Goal: Information Seeking & Learning: Check status

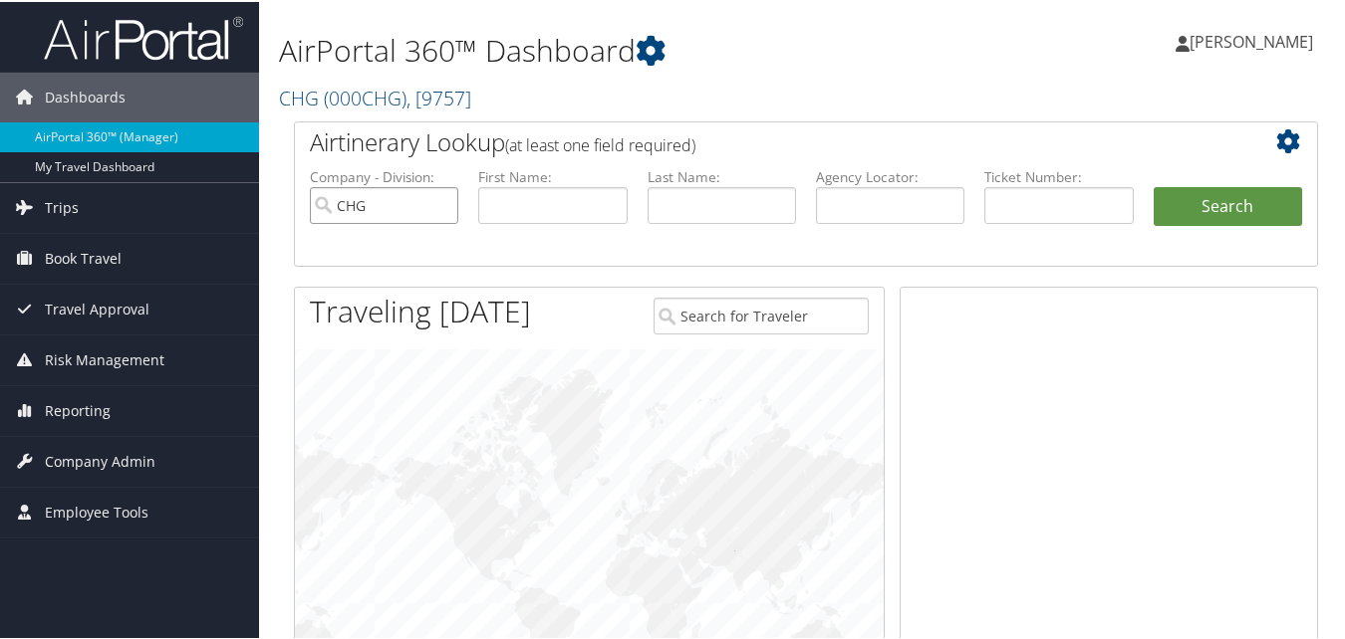
click at [443, 208] on input "CHG" at bounding box center [384, 203] width 148 height 37
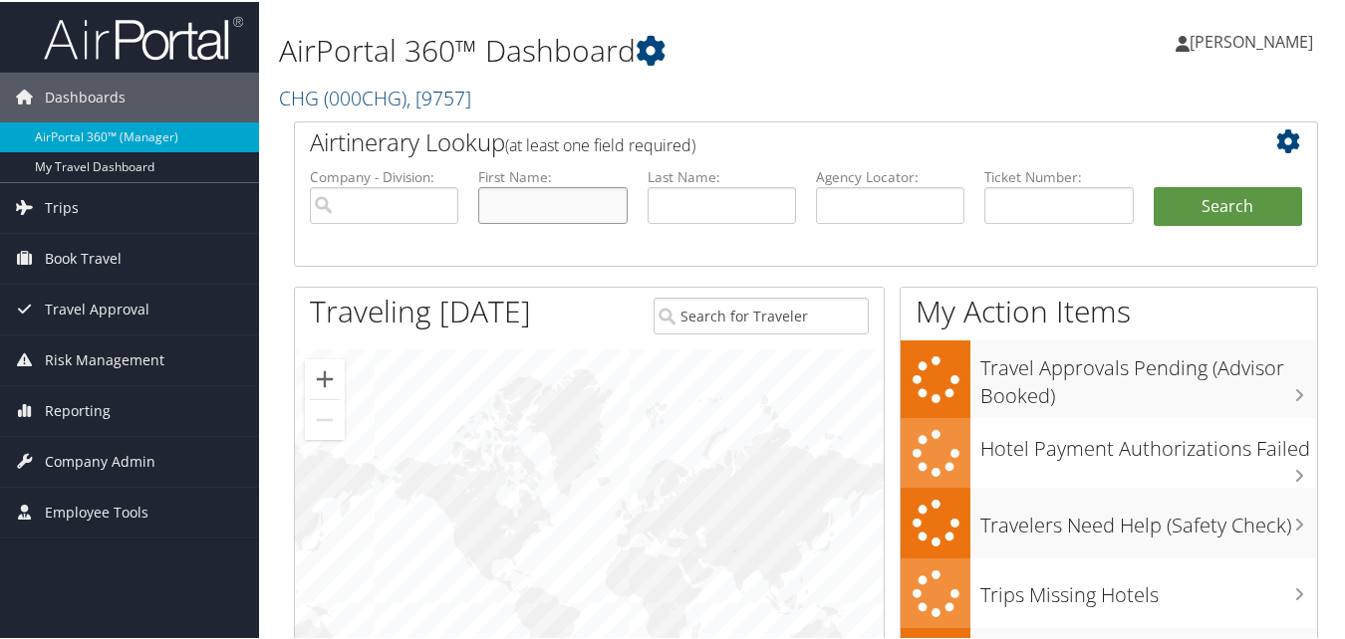
click at [541, 206] on input "text" at bounding box center [552, 203] width 148 height 37
paste input "Duwayne"
type input "Duwayne"
type input "Carlson"
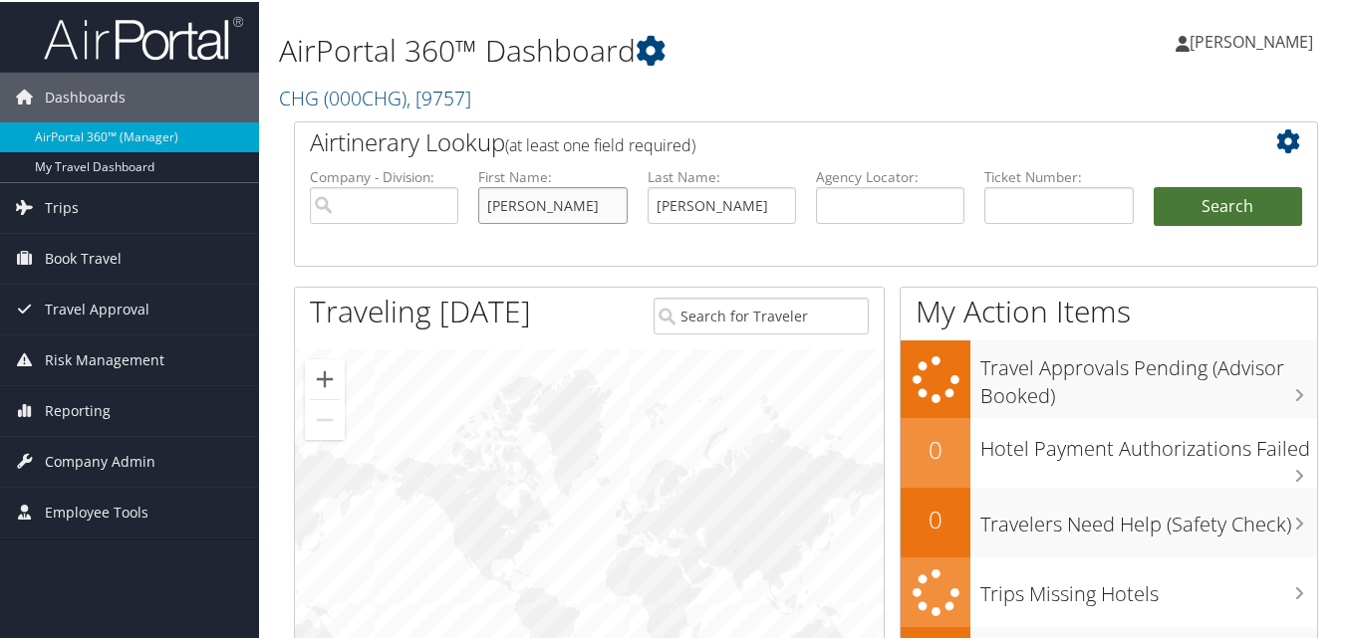
type input "Duwayne"
click at [1199, 201] on button "Search" at bounding box center [1227, 205] width 148 height 40
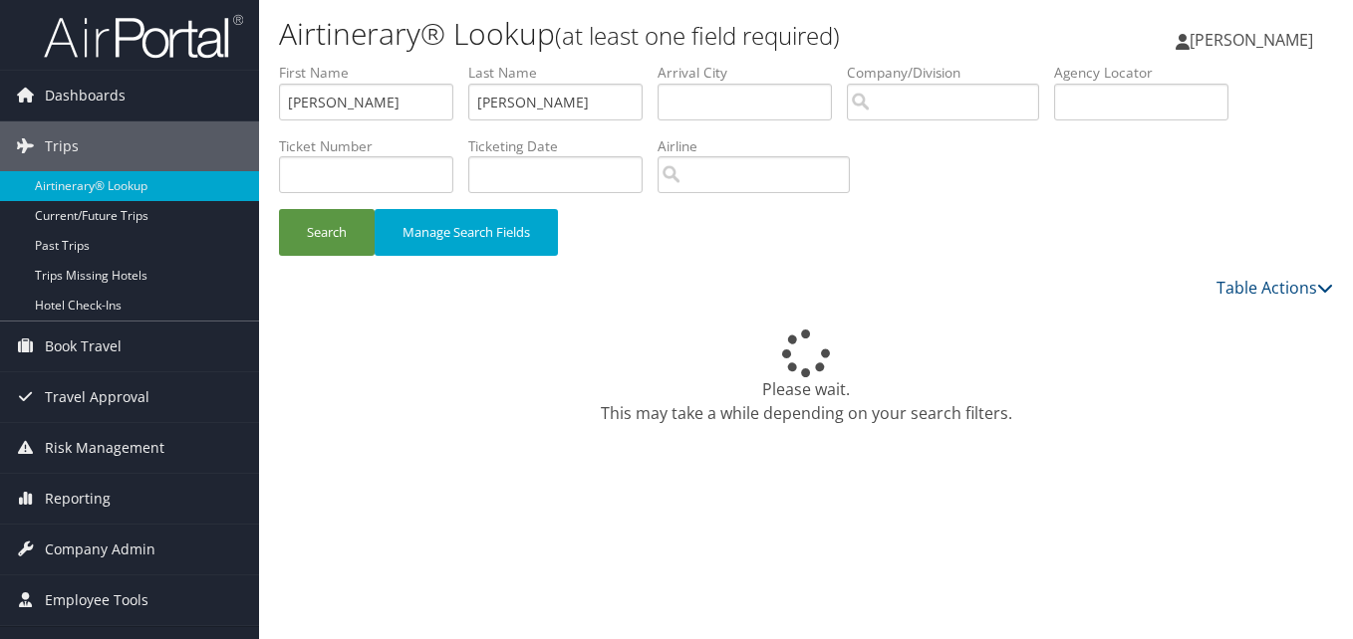
click at [1070, 378] on div "Please wait. This may take a while depending on your search filters." at bounding box center [806, 378] width 1054 height 96
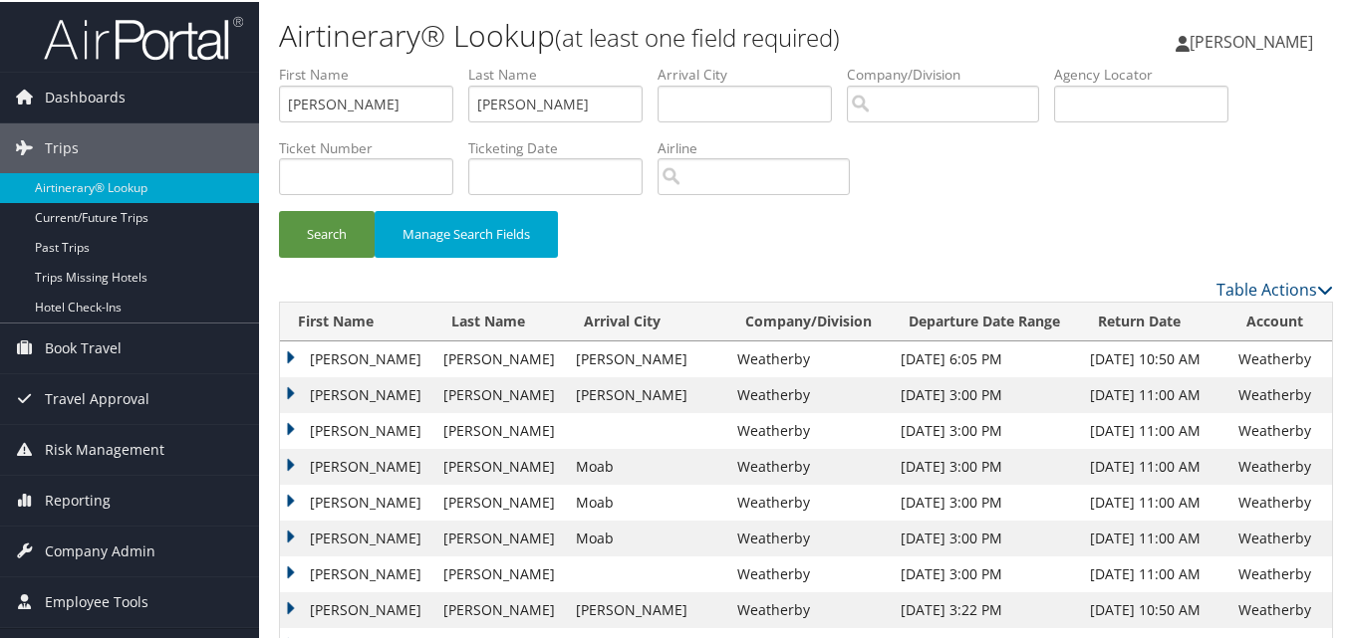
click at [291, 357] on td "Duwayne" at bounding box center [356, 358] width 153 height 36
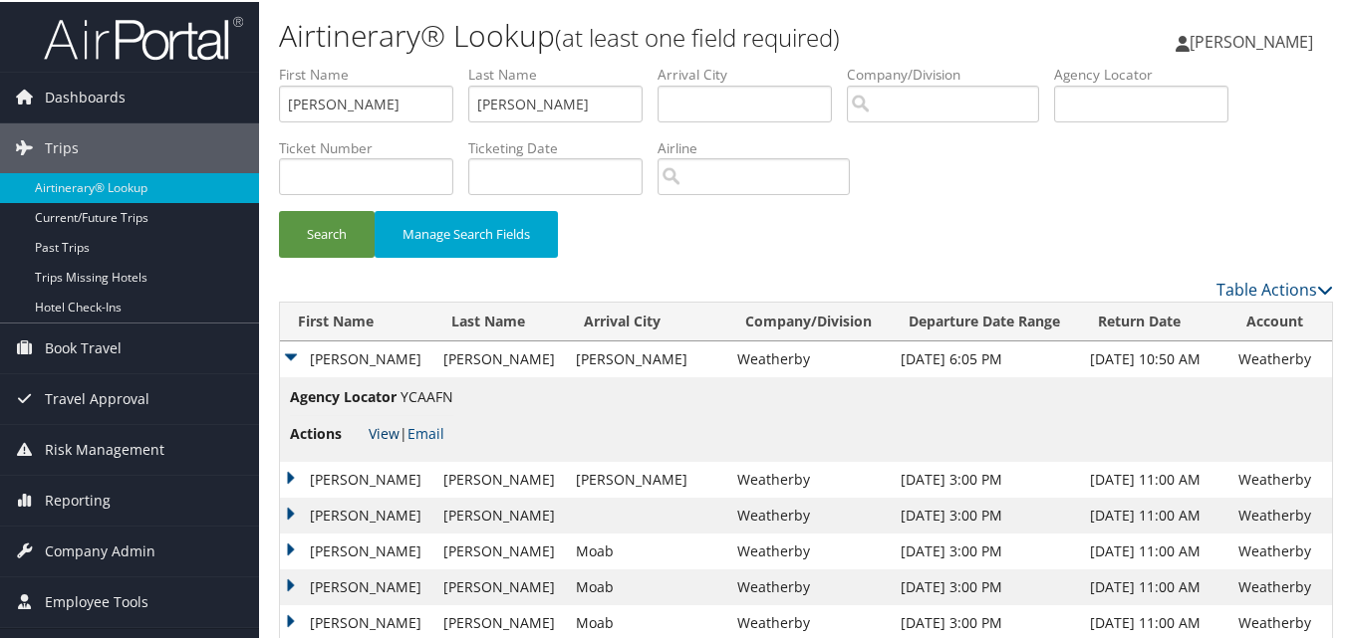
click at [376, 430] on link "View" at bounding box center [384, 431] width 31 height 19
click at [278, 117] on div "Search Manage Search Fields" at bounding box center [806, 169] width 1084 height 213
click at [322, 106] on input "Duwayne" at bounding box center [366, 102] width 174 height 37
paste input "Tina"
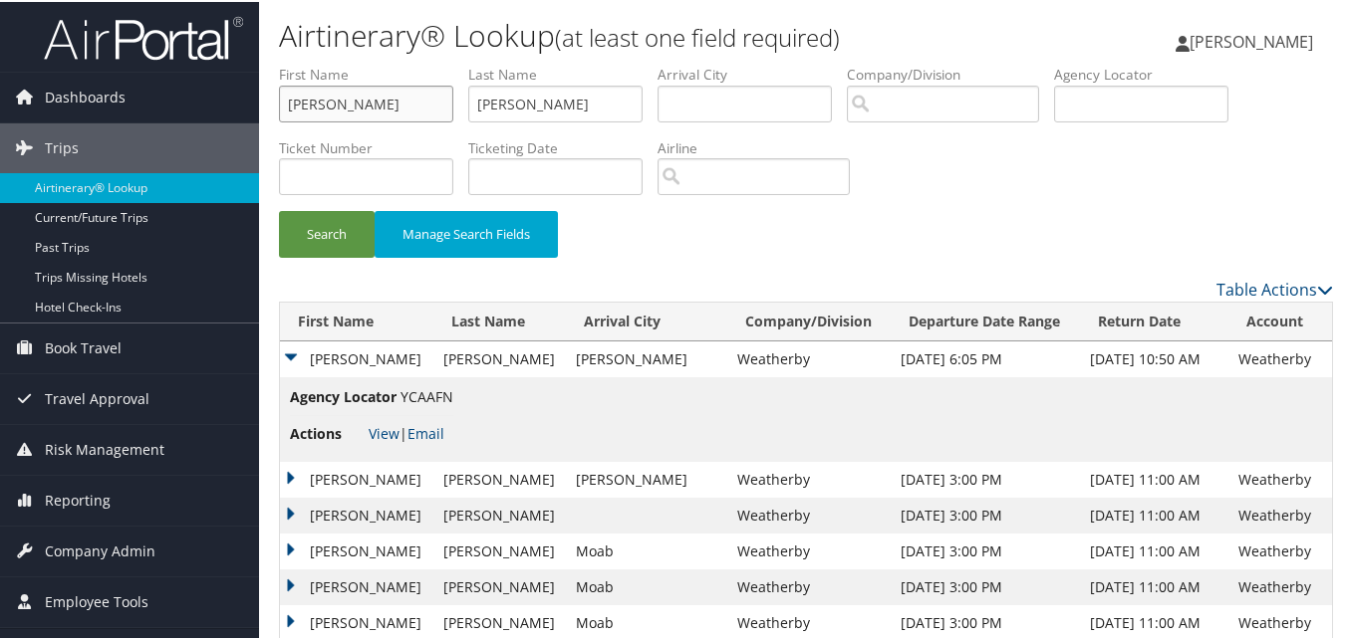
type input "Tina"
click at [532, 101] on input "Carlson" at bounding box center [555, 102] width 174 height 37
paste input "Fioretti"
type input "Fioretti"
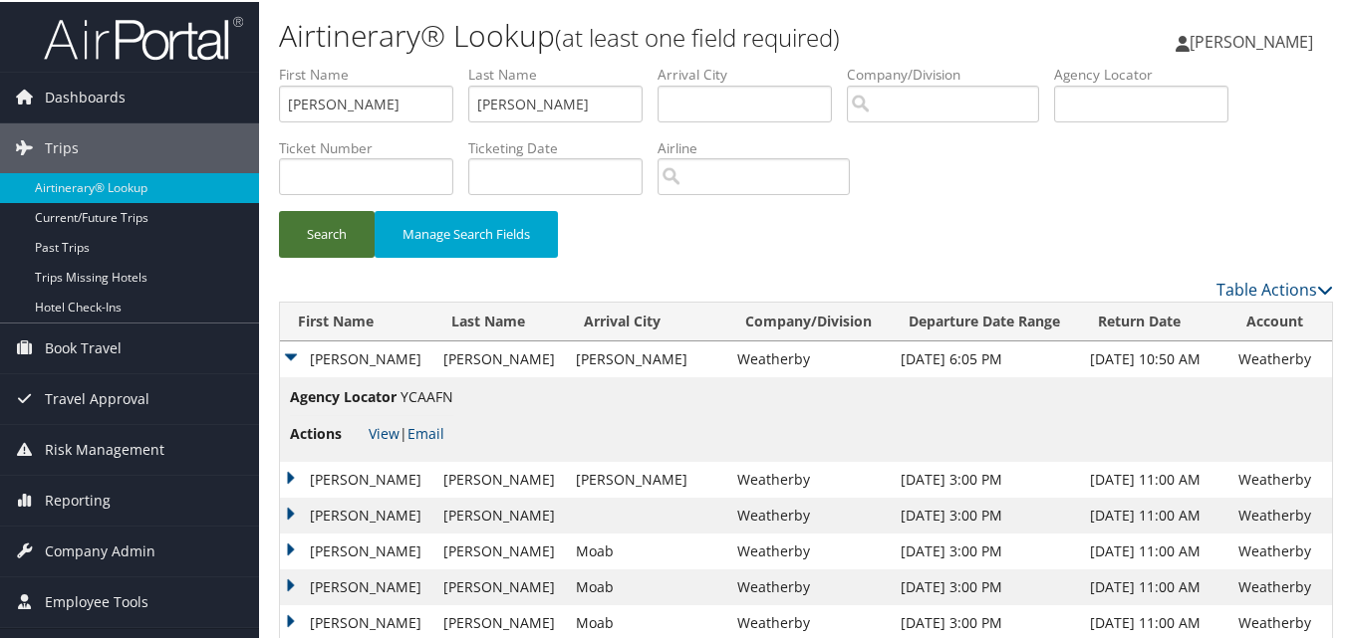
click at [327, 236] on button "Search" at bounding box center [327, 232] width 96 height 47
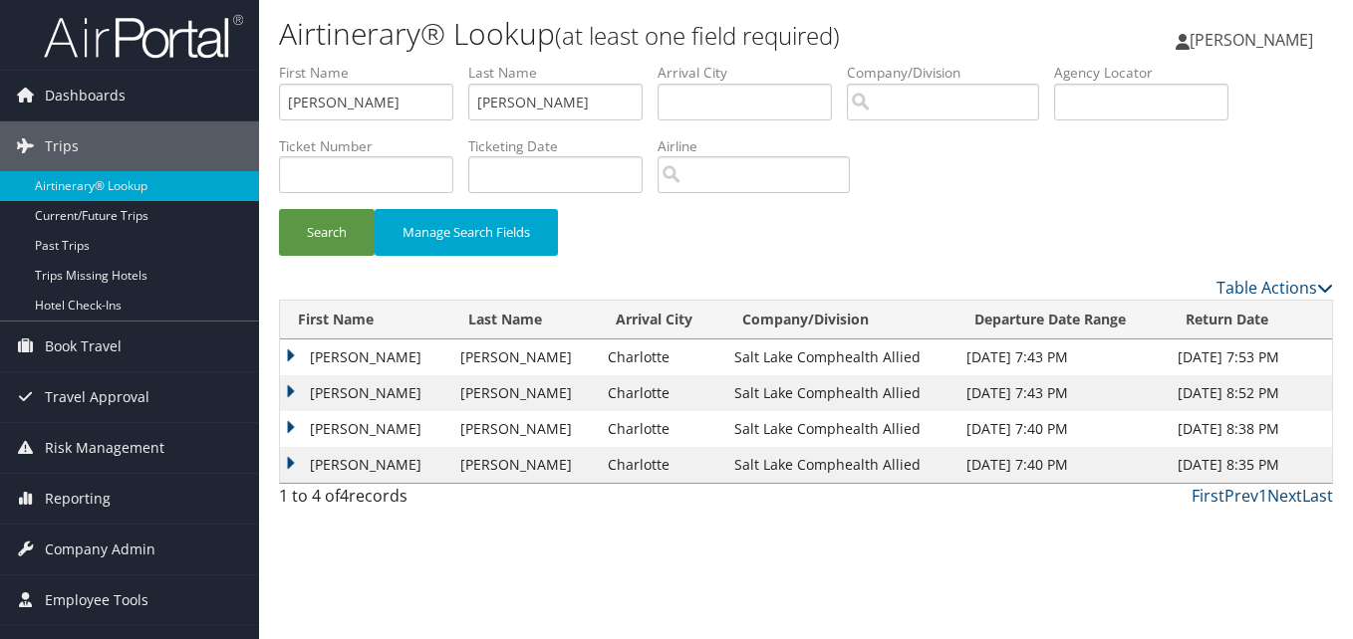
click at [289, 422] on td "Tina" at bounding box center [365, 429] width 170 height 36
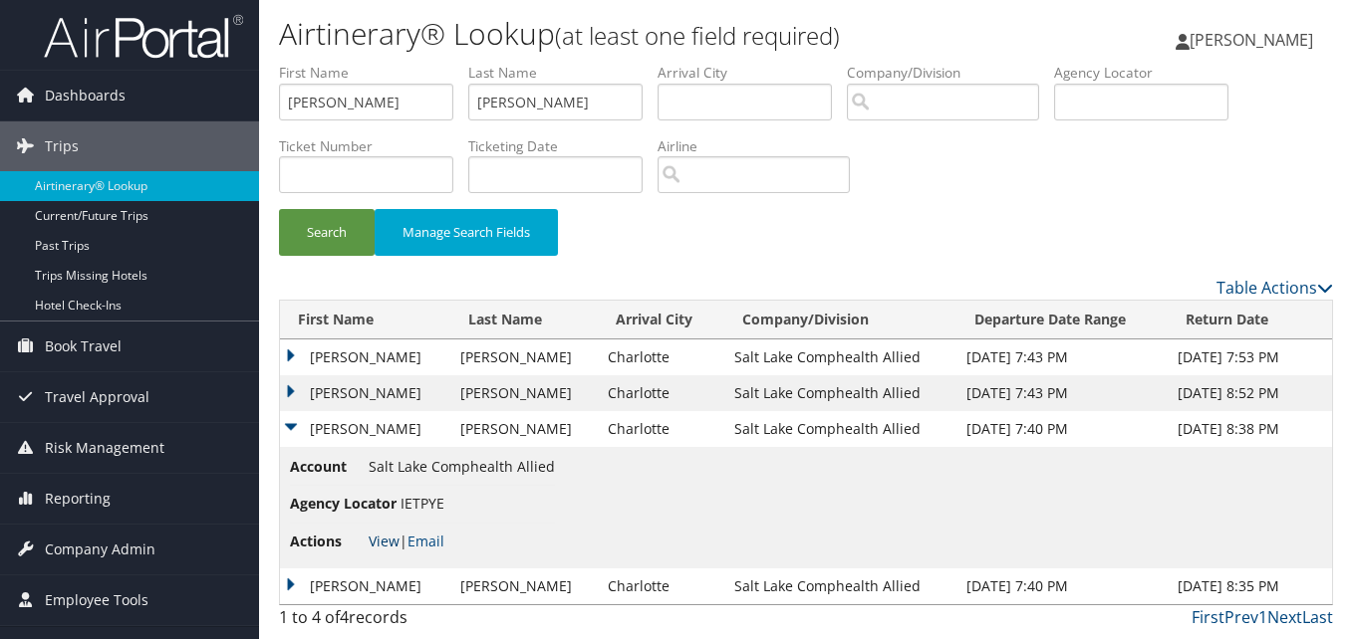
click at [369, 541] on link "View" at bounding box center [384, 541] width 31 height 19
click at [337, 112] on input "Tina" at bounding box center [366, 102] width 174 height 37
paste input "Ramy"
type input "Ramy"
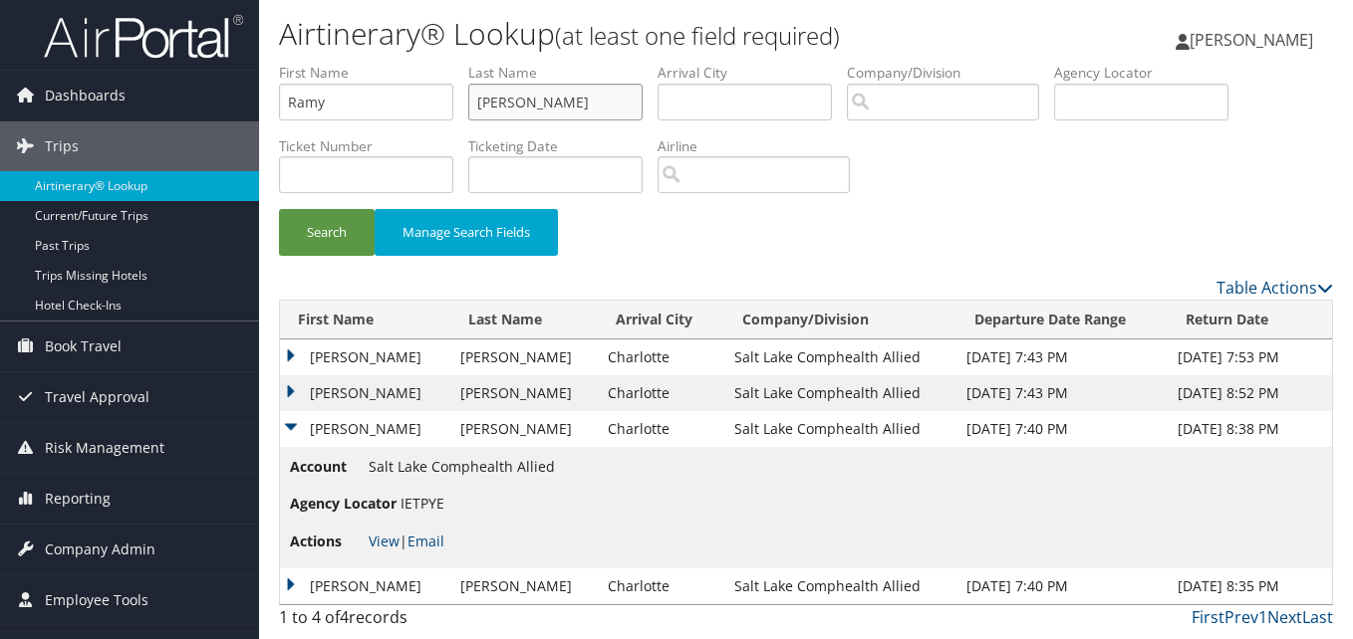
click at [609, 87] on input "Fioretti" at bounding box center [555, 102] width 174 height 37
paste input "Shvil"
type input "Shvili"
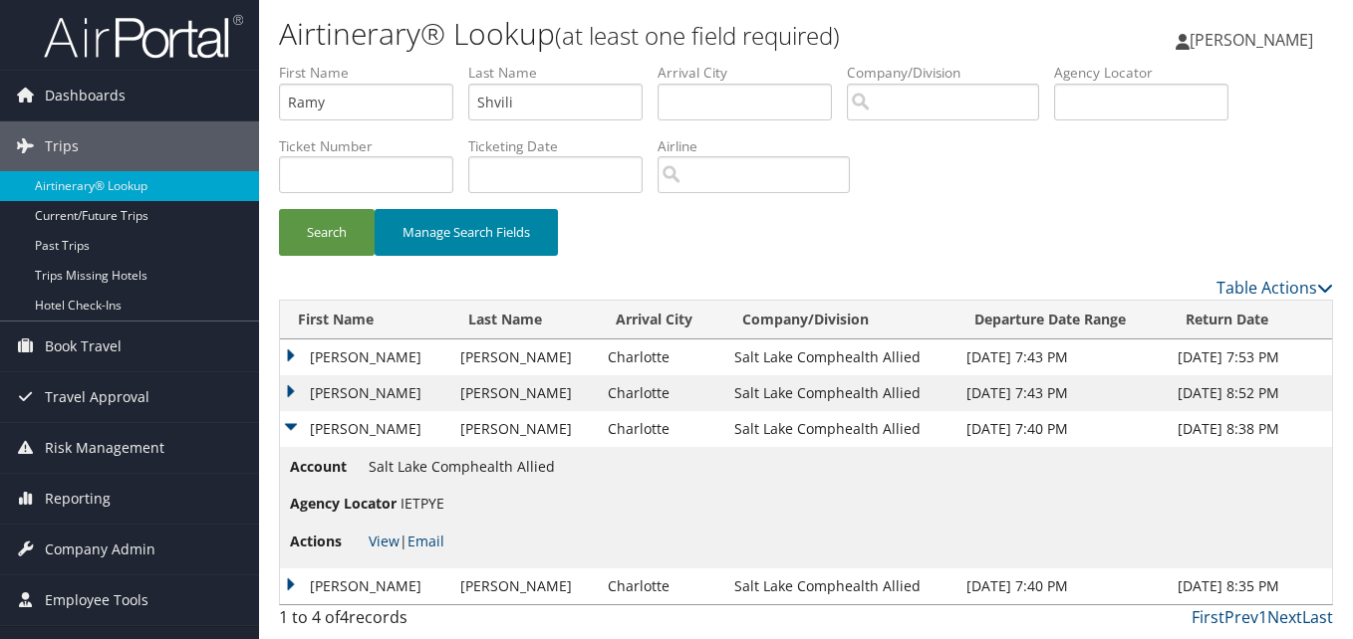
click at [466, 213] on button "Manage Search Fields" at bounding box center [466, 232] width 183 height 47
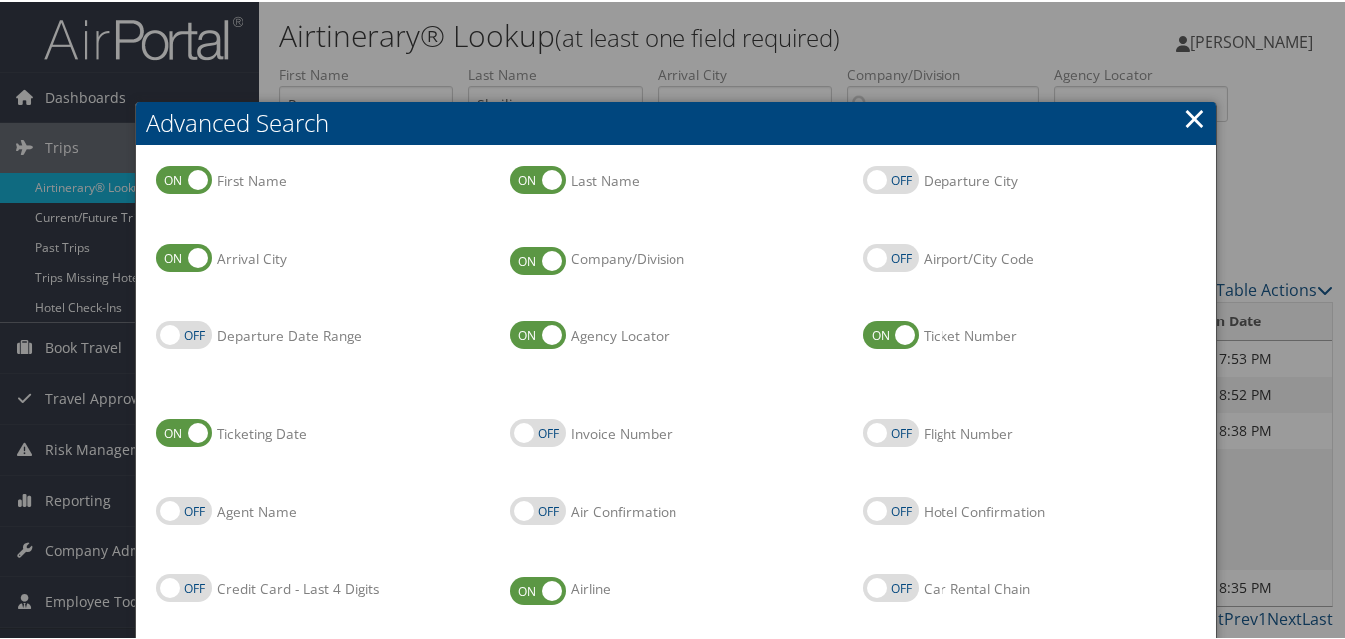
click at [1182, 114] on link "×" at bounding box center [1193, 117] width 23 height 40
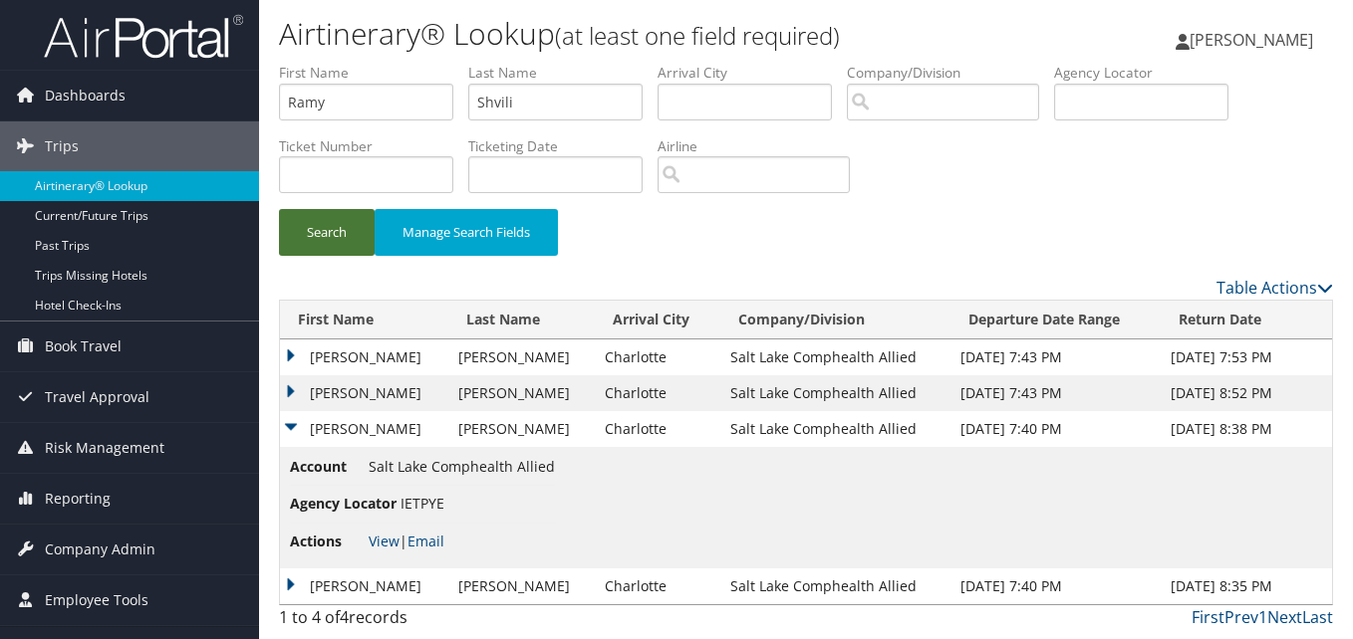
click at [332, 247] on button "Search" at bounding box center [327, 232] width 96 height 47
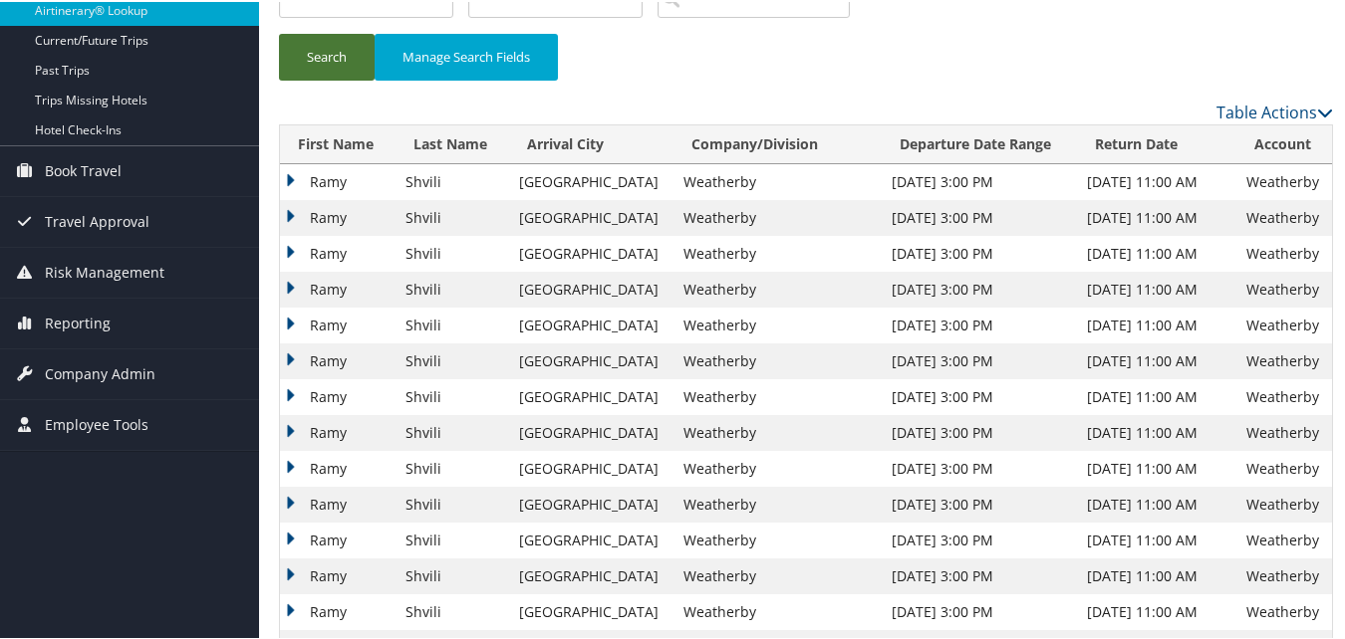
scroll to position [199, 0]
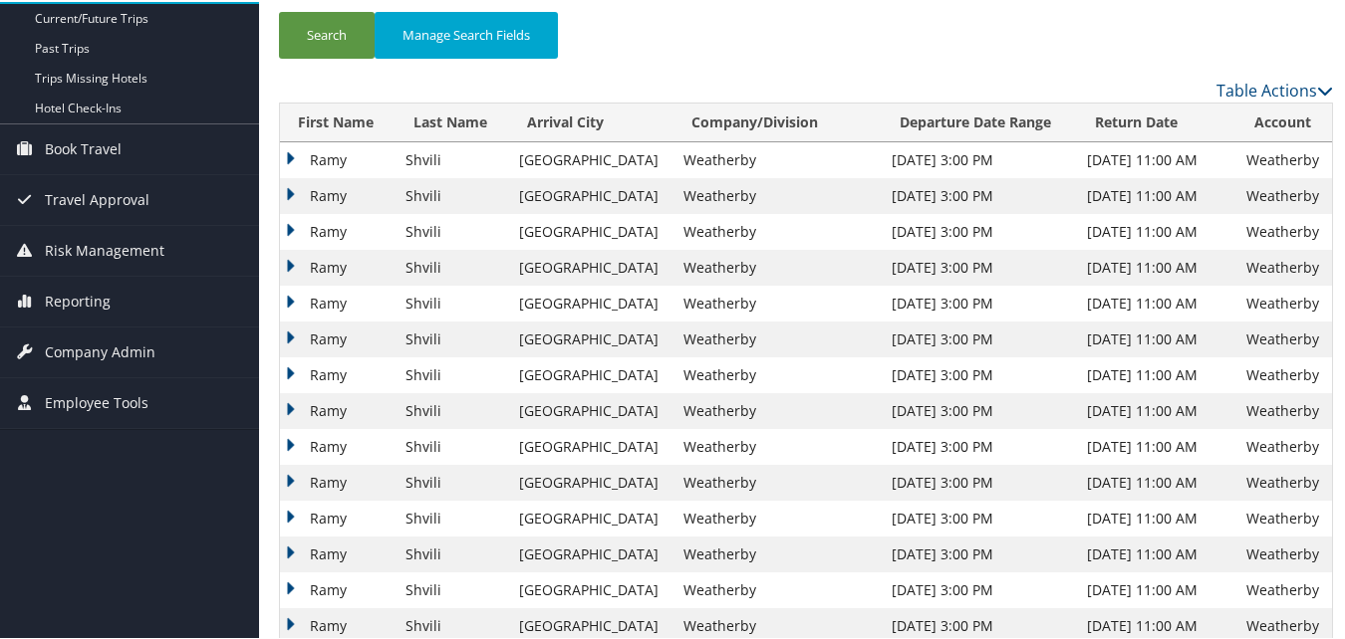
click at [297, 409] on td "Ramy" at bounding box center [338, 409] width 116 height 36
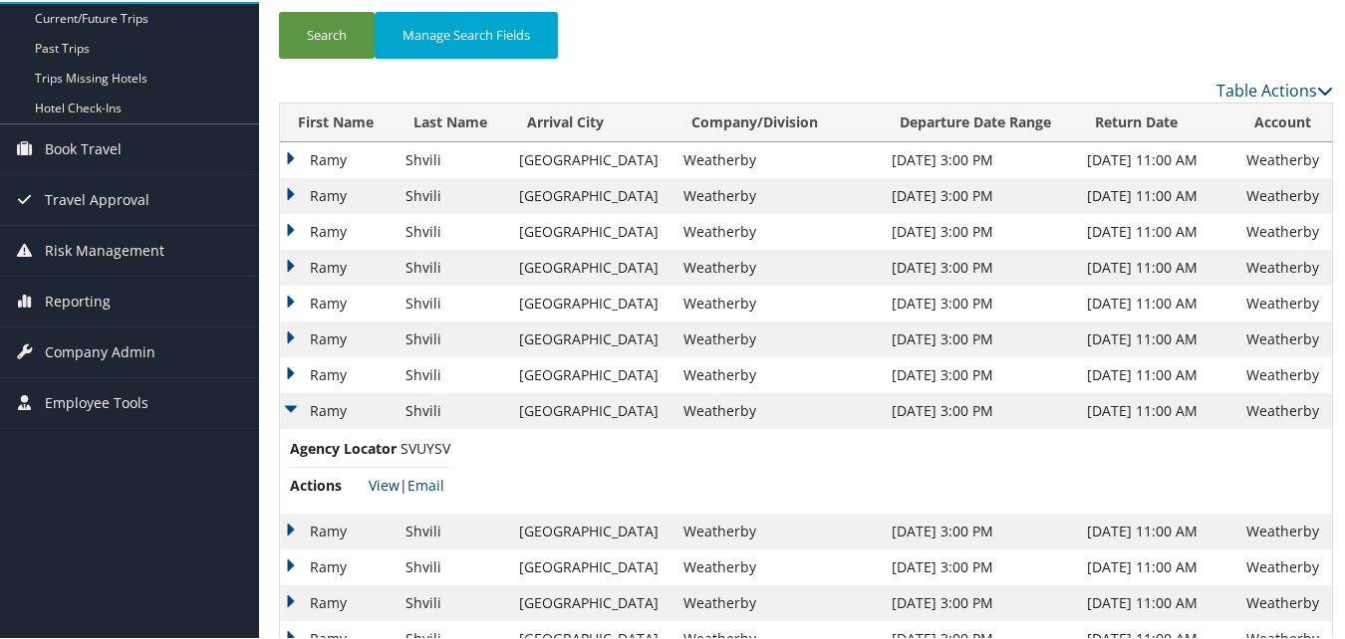
click at [375, 485] on link "View" at bounding box center [384, 483] width 31 height 19
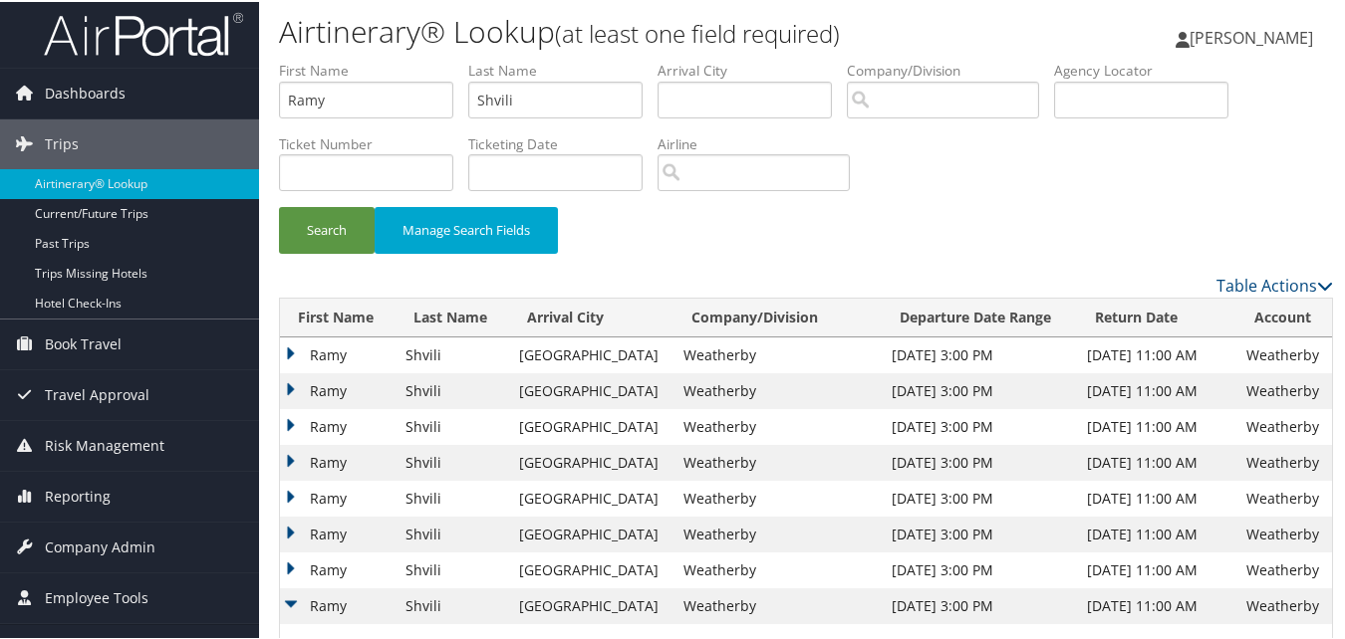
scroll to position [0, 0]
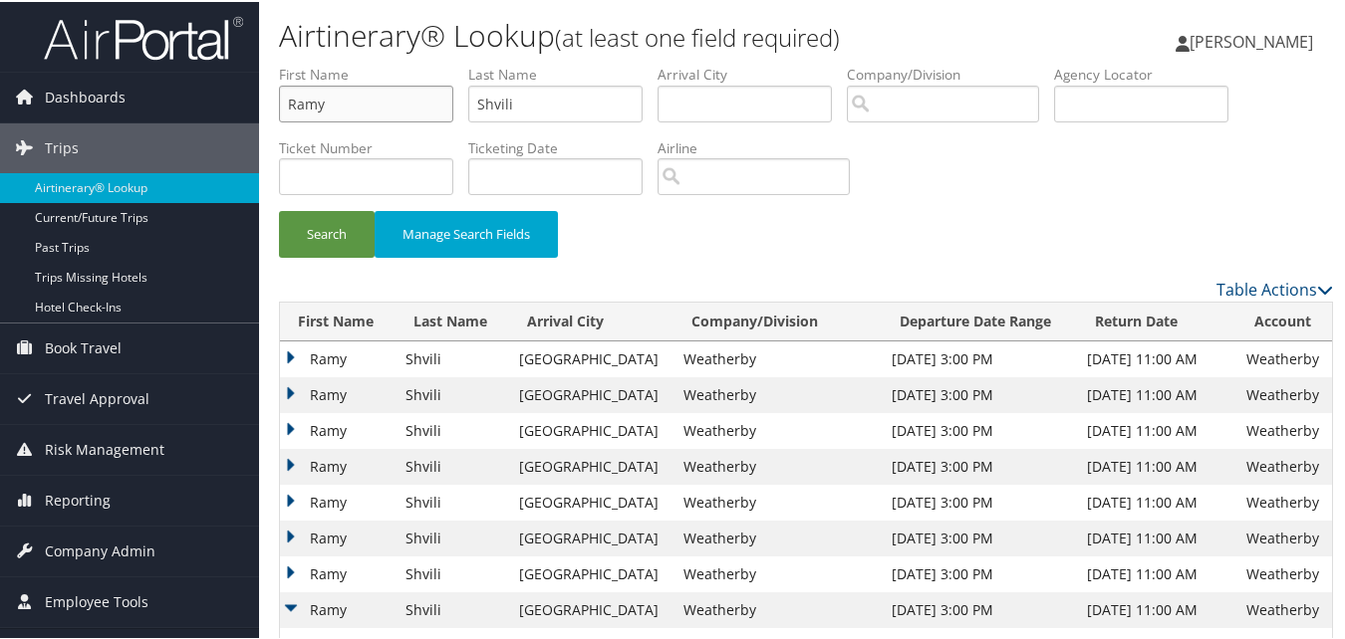
click at [437, 101] on input "Ramy" at bounding box center [366, 102] width 174 height 37
paste input "David"
type input "David"
click at [616, 109] on input "Shvili" at bounding box center [555, 102] width 174 height 37
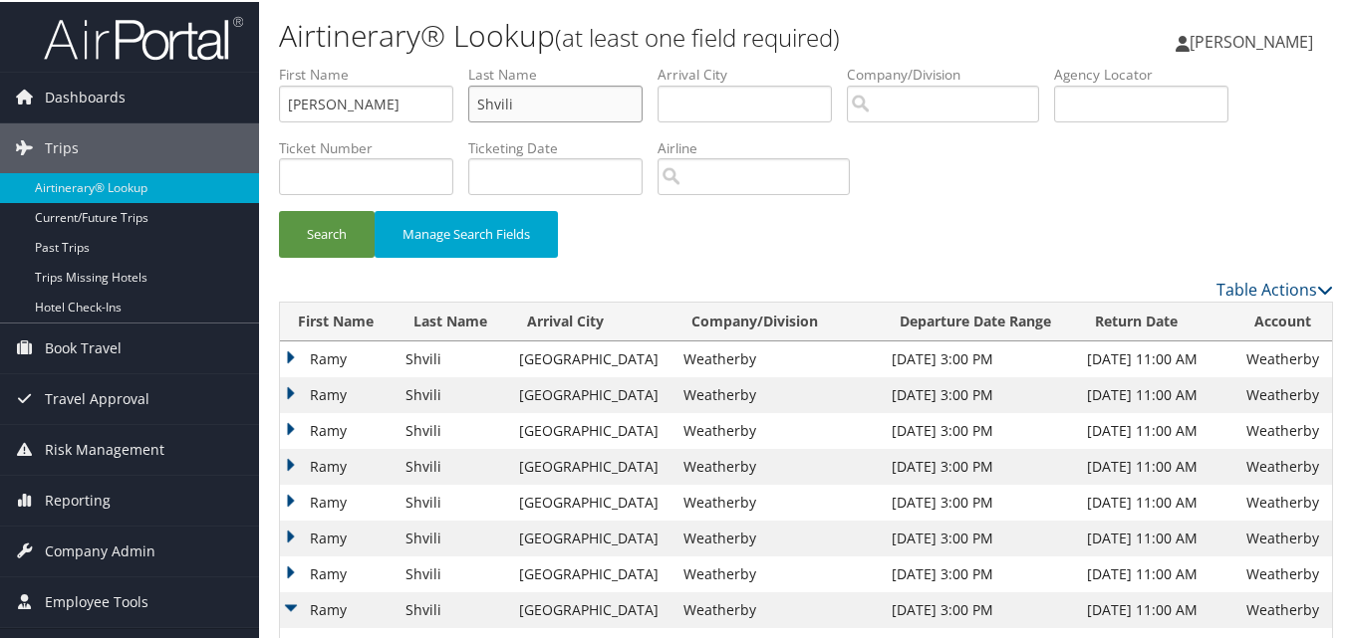
click at [616, 109] on input "Shvili" at bounding box center [555, 102] width 174 height 37
paste input "Brown"
type input "Brown"
click at [356, 219] on button "Search" at bounding box center [327, 232] width 96 height 47
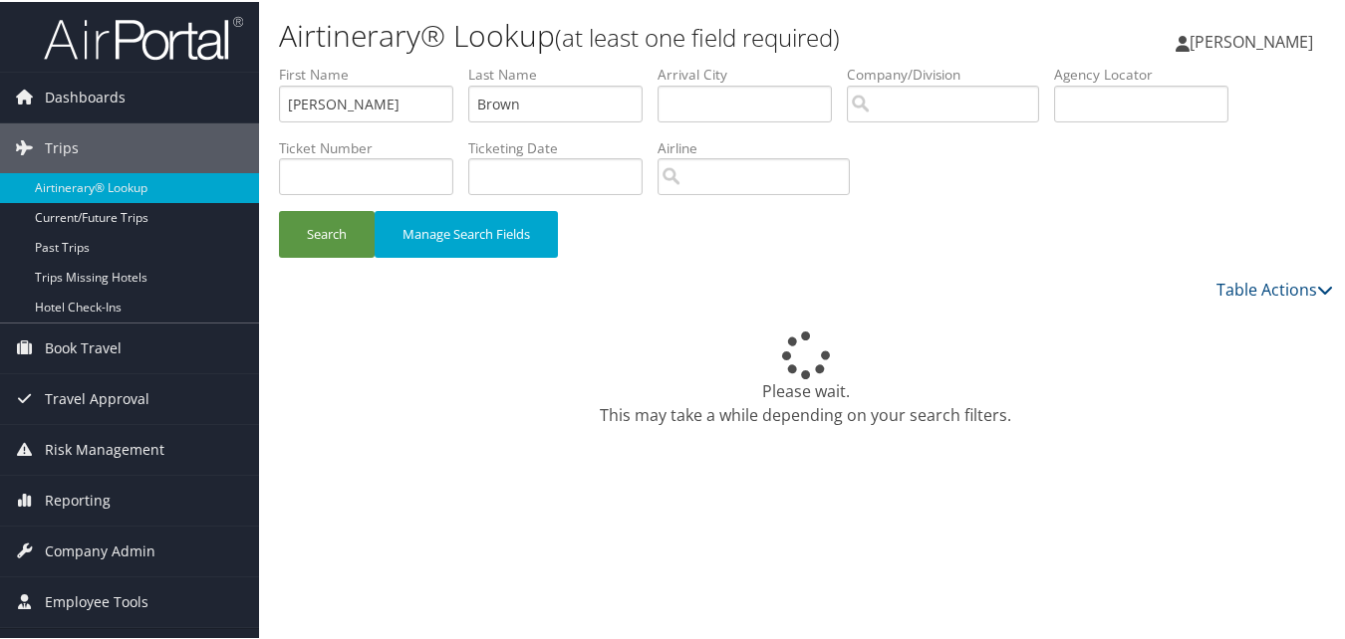
click at [707, 354] on div "Please wait. This may take a while depending on your search filters." at bounding box center [806, 378] width 1054 height 96
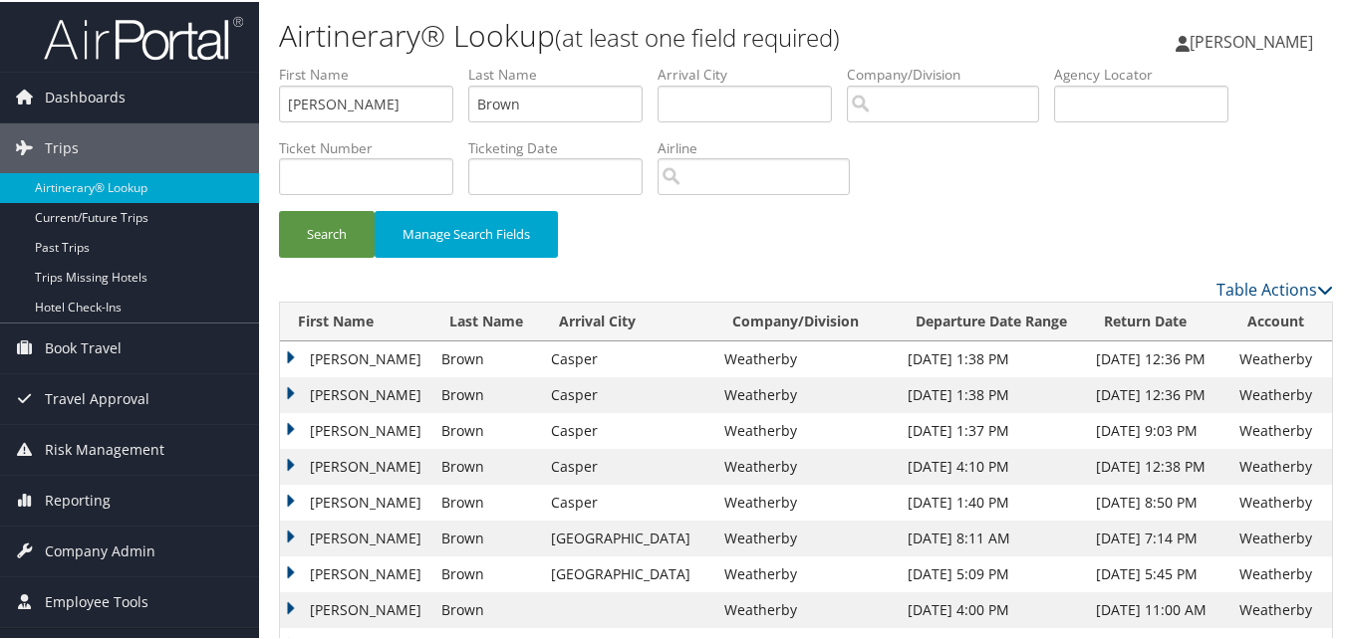
click at [295, 389] on td "David" at bounding box center [355, 394] width 151 height 36
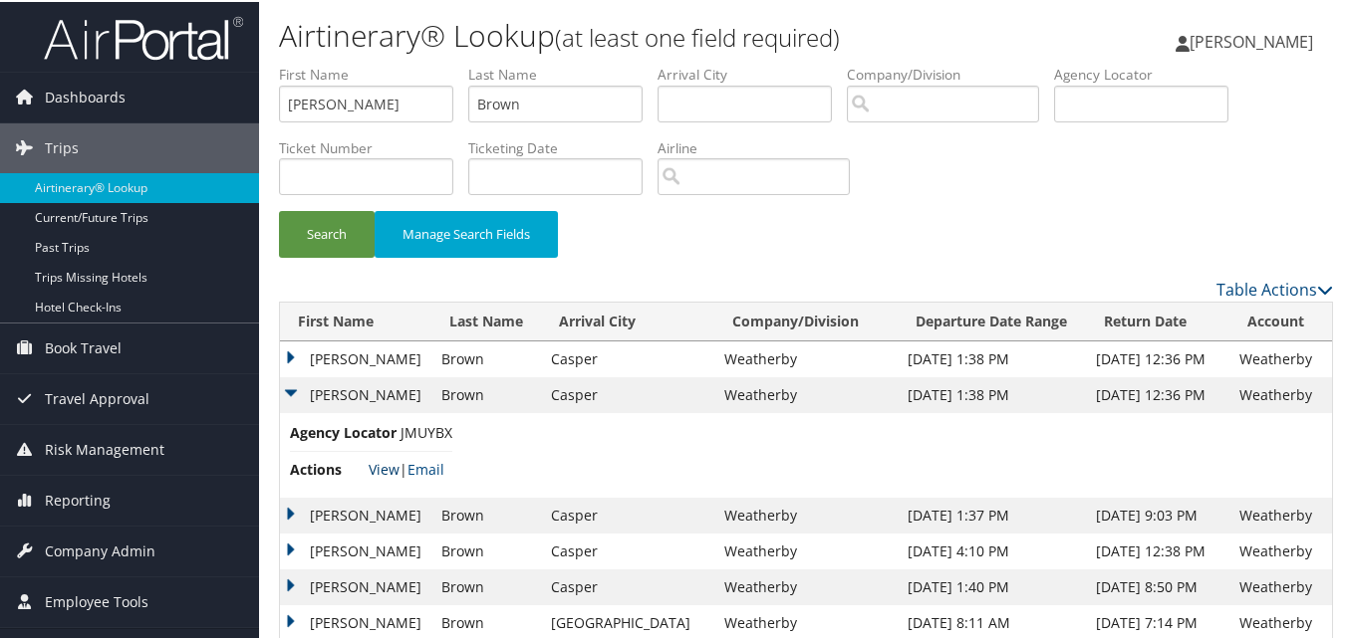
click at [378, 467] on link "View" at bounding box center [384, 467] width 31 height 19
click at [373, 119] on input "David" at bounding box center [366, 102] width 174 height 37
paste input "Clifton"
type input "Clifton"
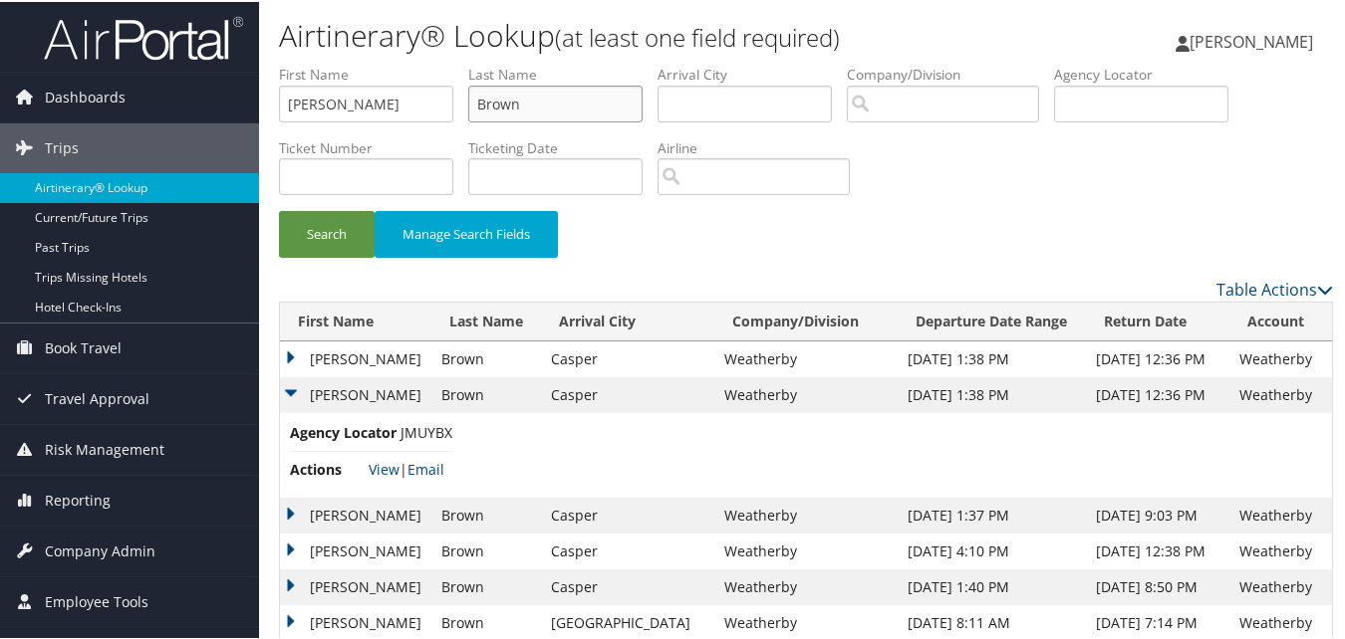
click at [506, 108] on input "Brown" at bounding box center [555, 102] width 174 height 37
paste input "Layma"
type input "Layman"
click at [315, 220] on button "Search" at bounding box center [327, 232] width 96 height 47
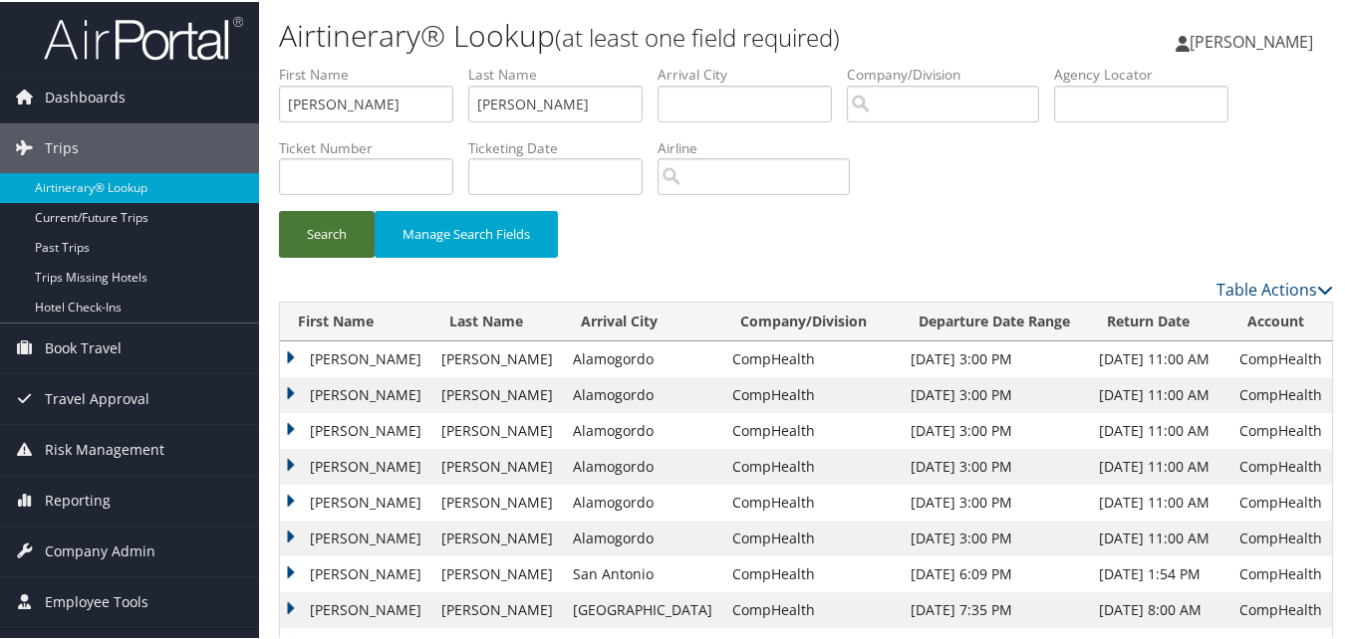
scroll to position [94, 0]
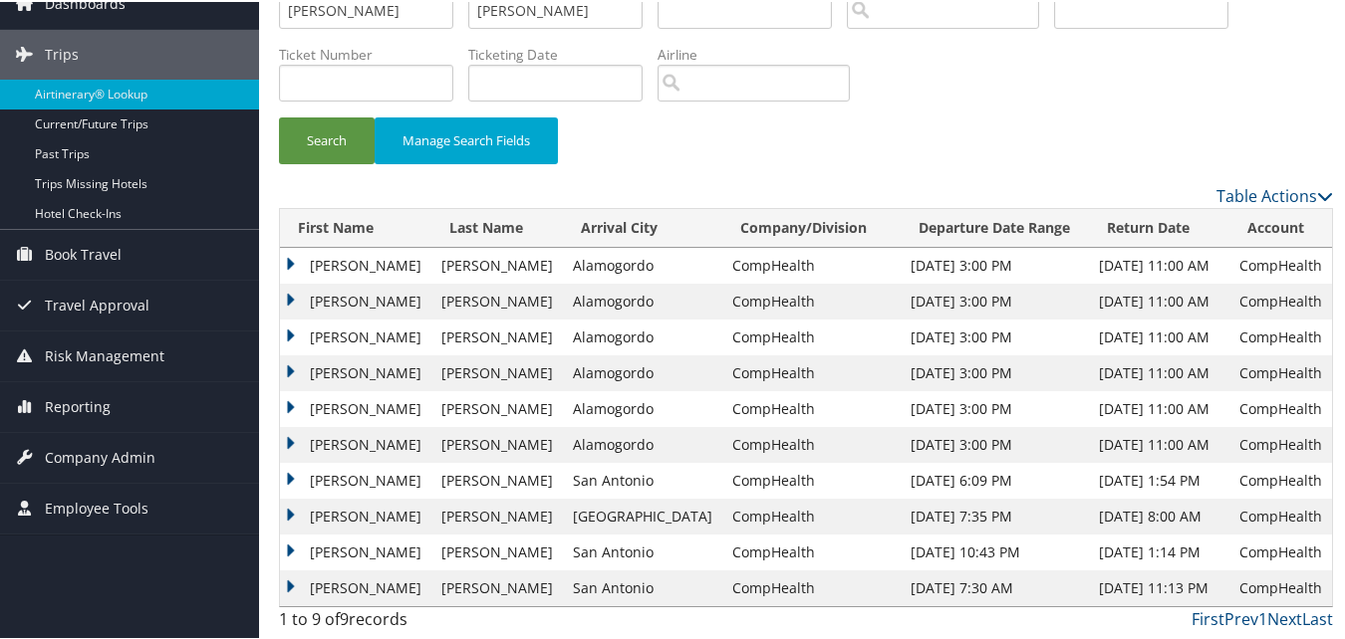
click at [299, 337] on td "Clifton" at bounding box center [355, 336] width 151 height 36
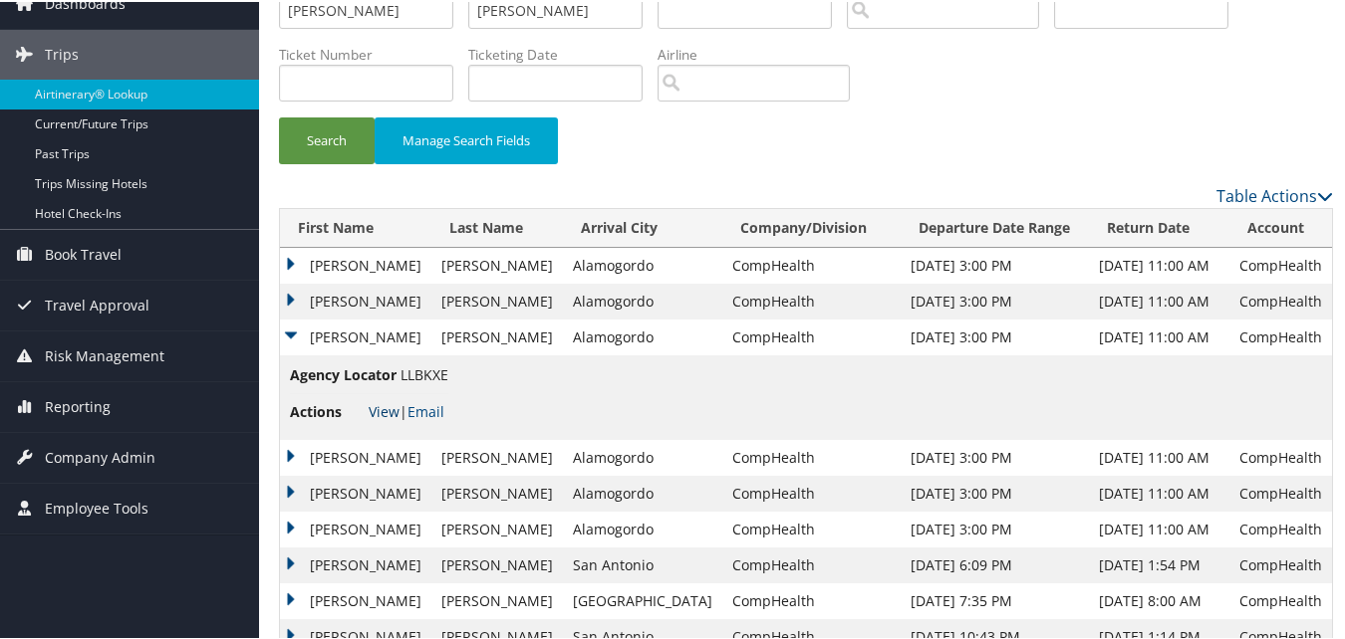
click at [386, 411] on link "View" at bounding box center [384, 409] width 31 height 19
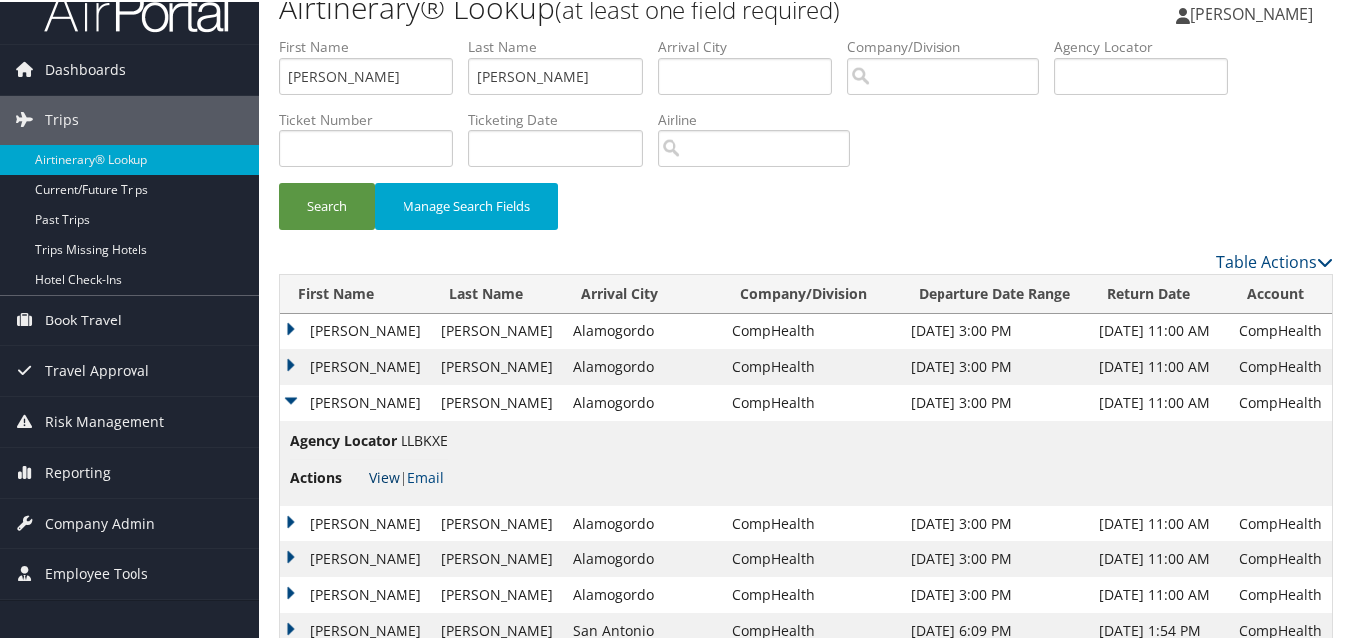
scroll to position [0, 0]
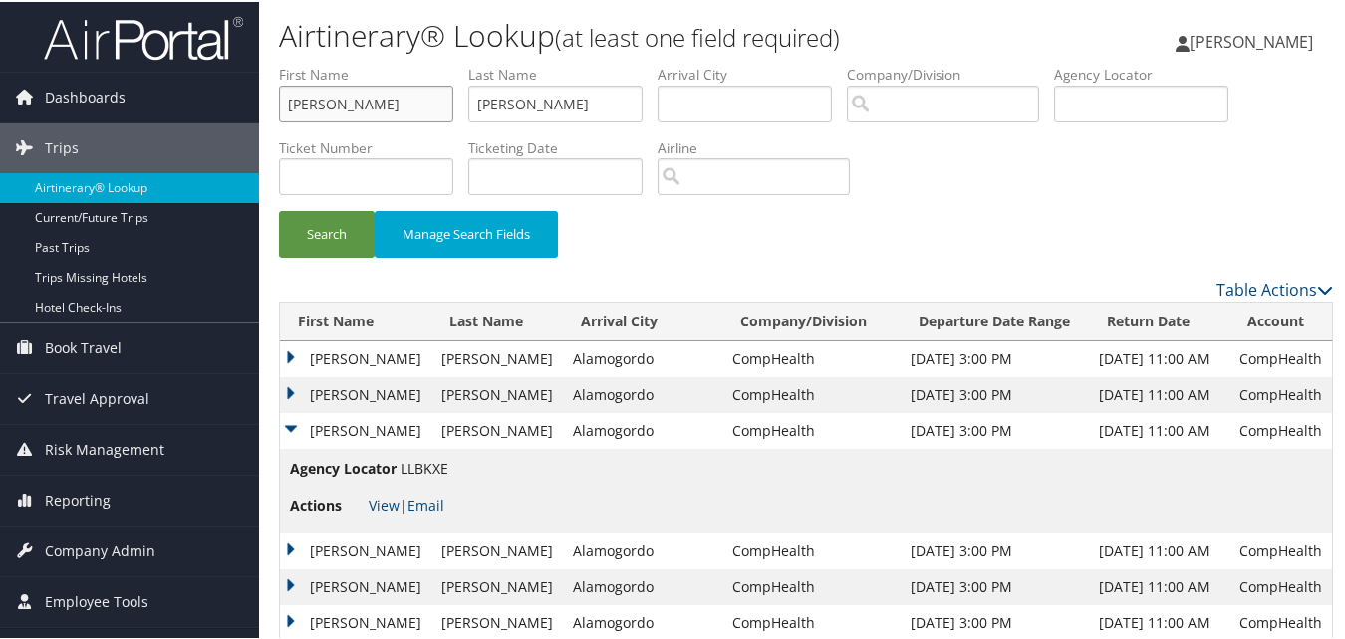
click at [417, 104] on input "Clifton" at bounding box center [366, 102] width 174 height 37
paste input "Robert"
type input "Robert"
click at [640, 105] on input "Layman" at bounding box center [555, 102] width 174 height 37
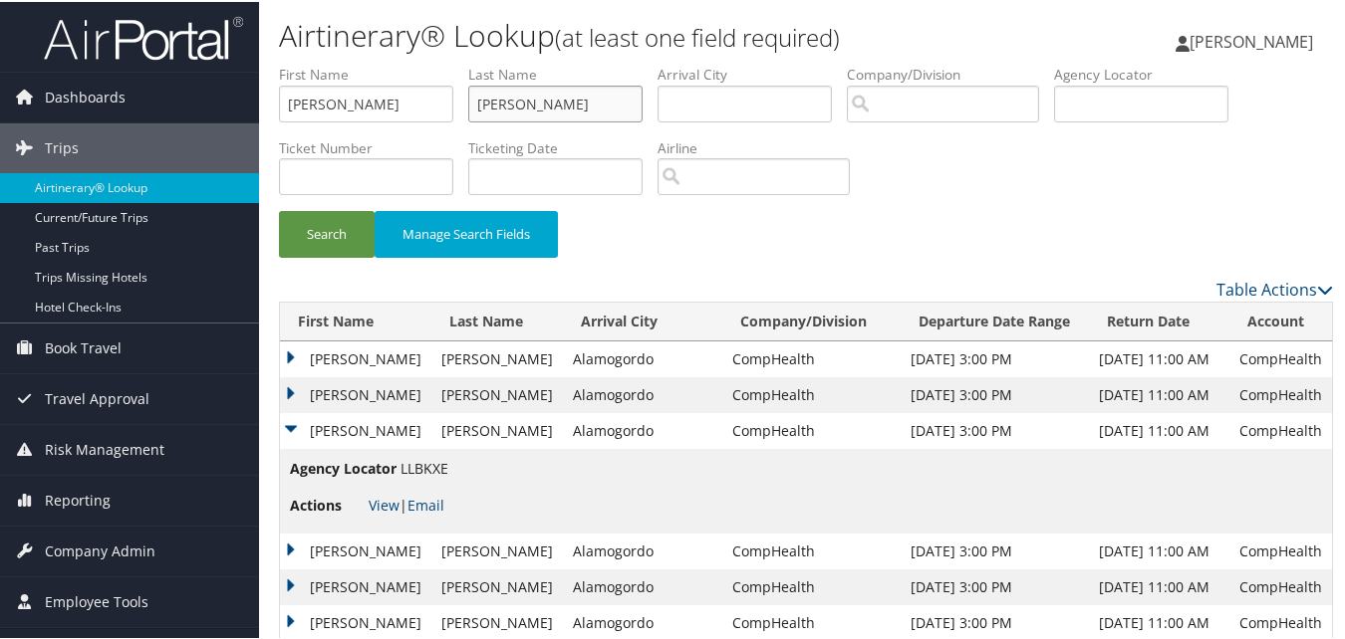
click at [640, 105] on input "Layman" at bounding box center [555, 102] width 174 height 37
paste input "Butler"
type input "Butler"
click at [353, 224] on button "Search" at bounding box center [327, 232] width 96 height 47
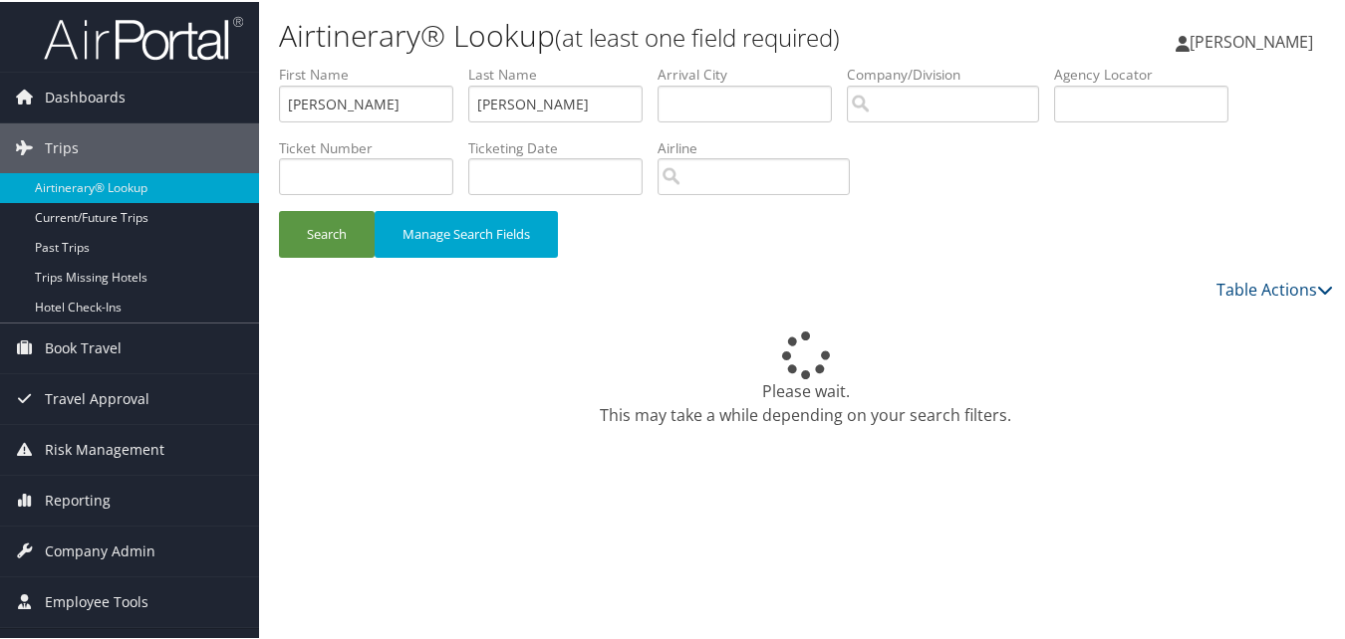
click at [752, 205] on li "Airline" at bounding box center [760, 172] width 207 height 73
click at [743, 297] on div "Table Actions" at bounding box center [941, 288] width 783 height 24
click at [929, 284] on div "Table Actions" at bounding box center [941, 288] width 783 height 24
click at [1268, 288] on link "Table Actions" at bounding box center [1274, 288] width 117 height 22
click at [1268, 288] on div at bounding box center [676, 319] width 1353 height 639
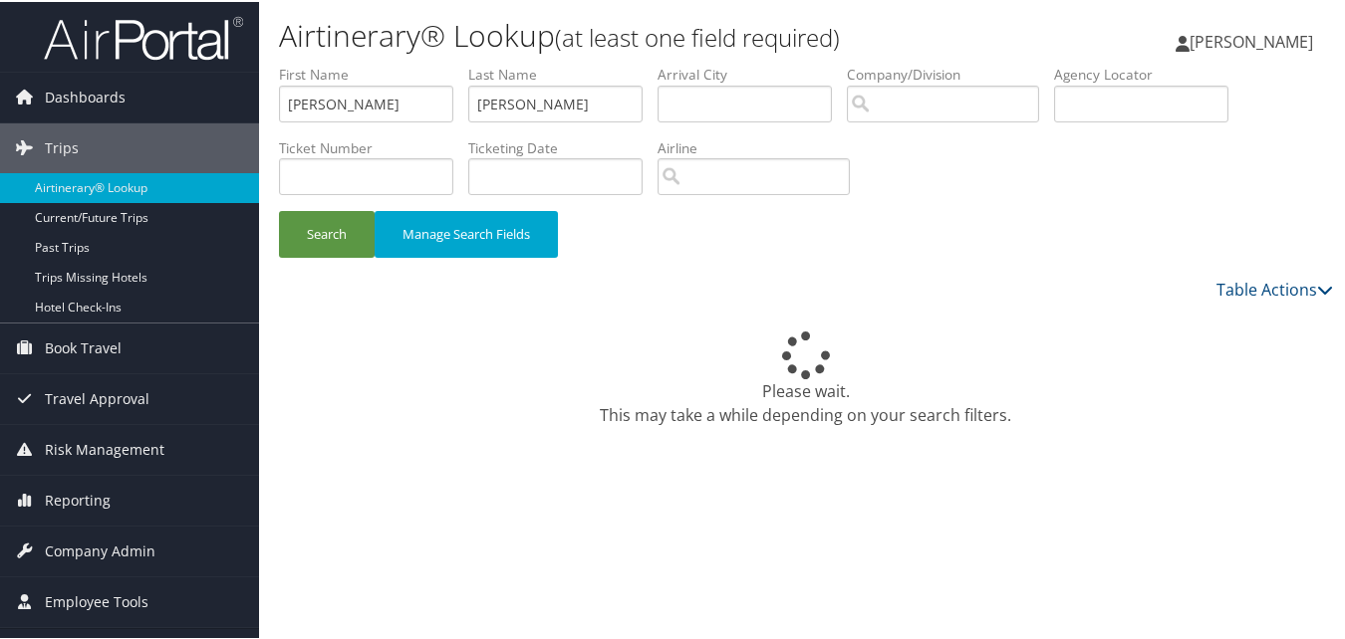
click at [1019, 274] on div "Search Manage Search Fields" at bounding box center [806, 242] width 1084 height 67
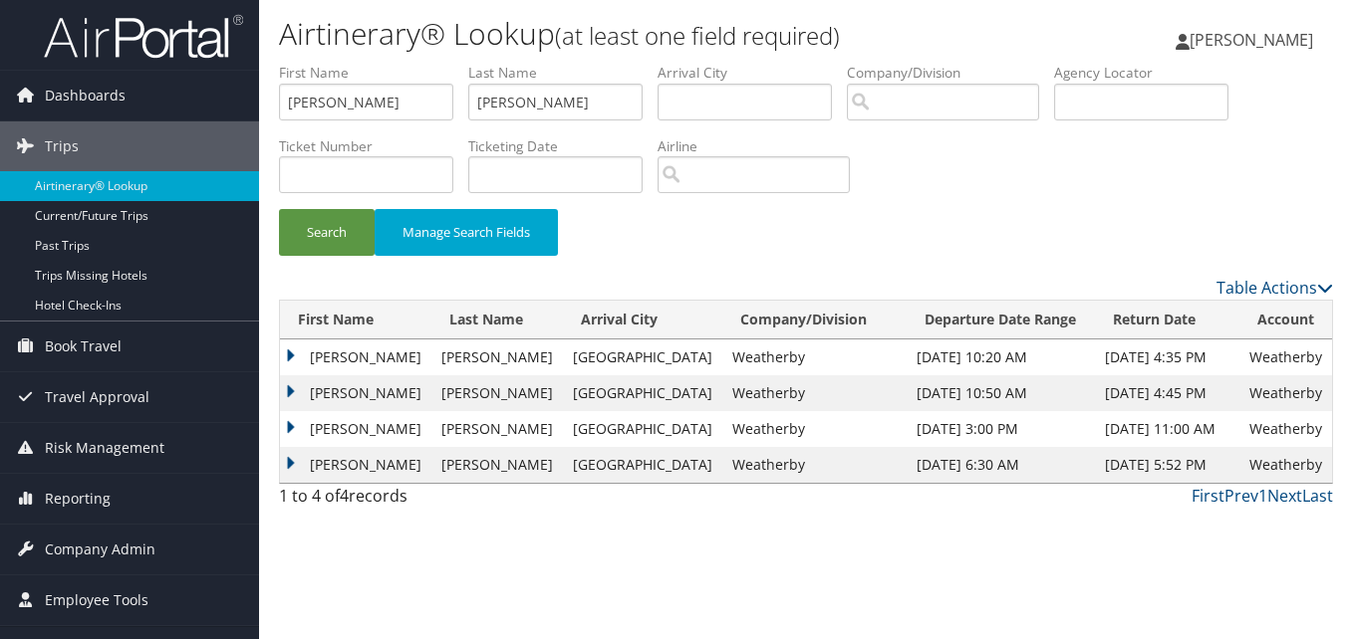
click at [299, 361] on td "Robert" at bounding box center [355, 358] width 151 height 36
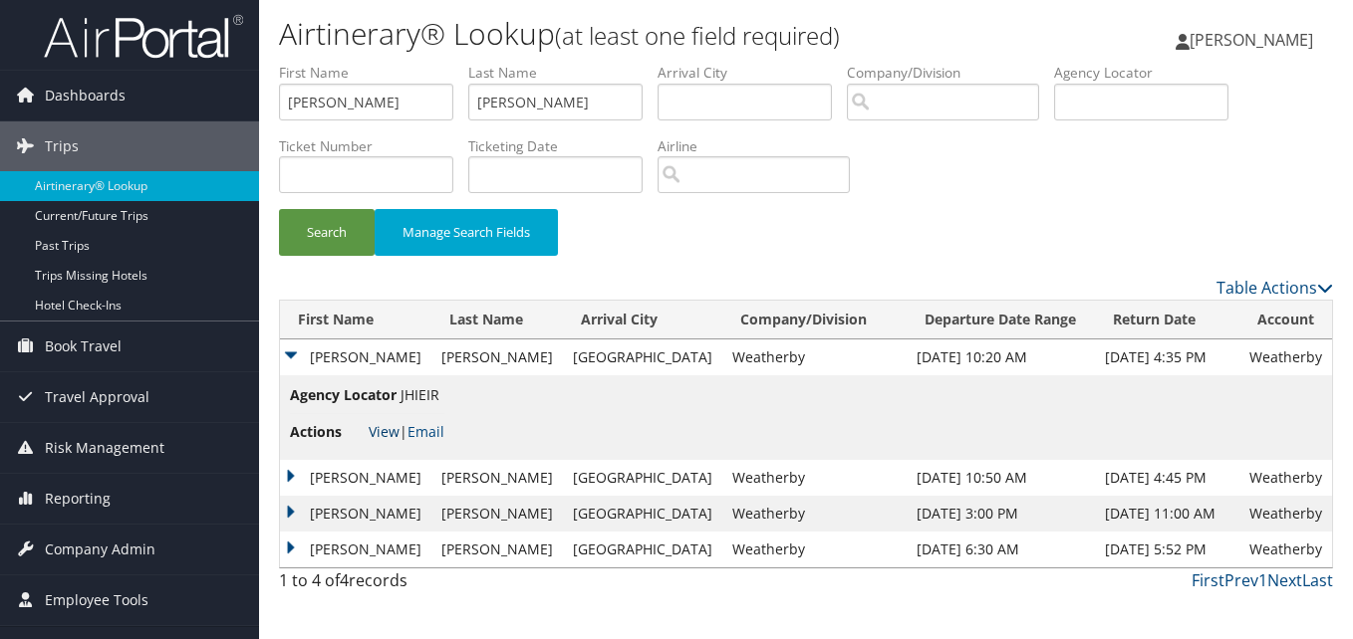
click at [372, 431] on link "View" at bounding box center [384, 431] width 31 height 19
click at [384, 98] on input "Robert" at bounding box center [366, 102] width 174 height 37
paste input "Debra"
type input "Debra"
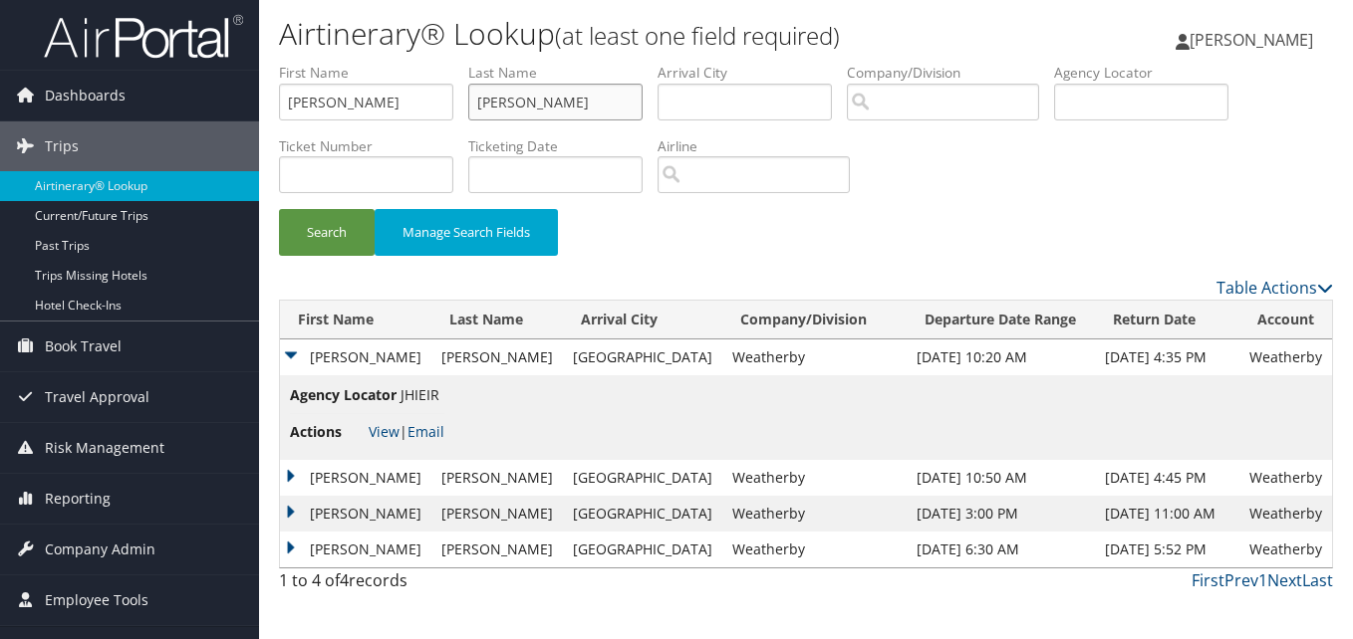
click at [505, 112] on input "Butler" at bounding box center [555, 102] width 174 height 37
paste input "Larkins"
type input "Larkins"
click at [288, 231] on button "Search" at bounding box center [327, 232] width 96 height 47
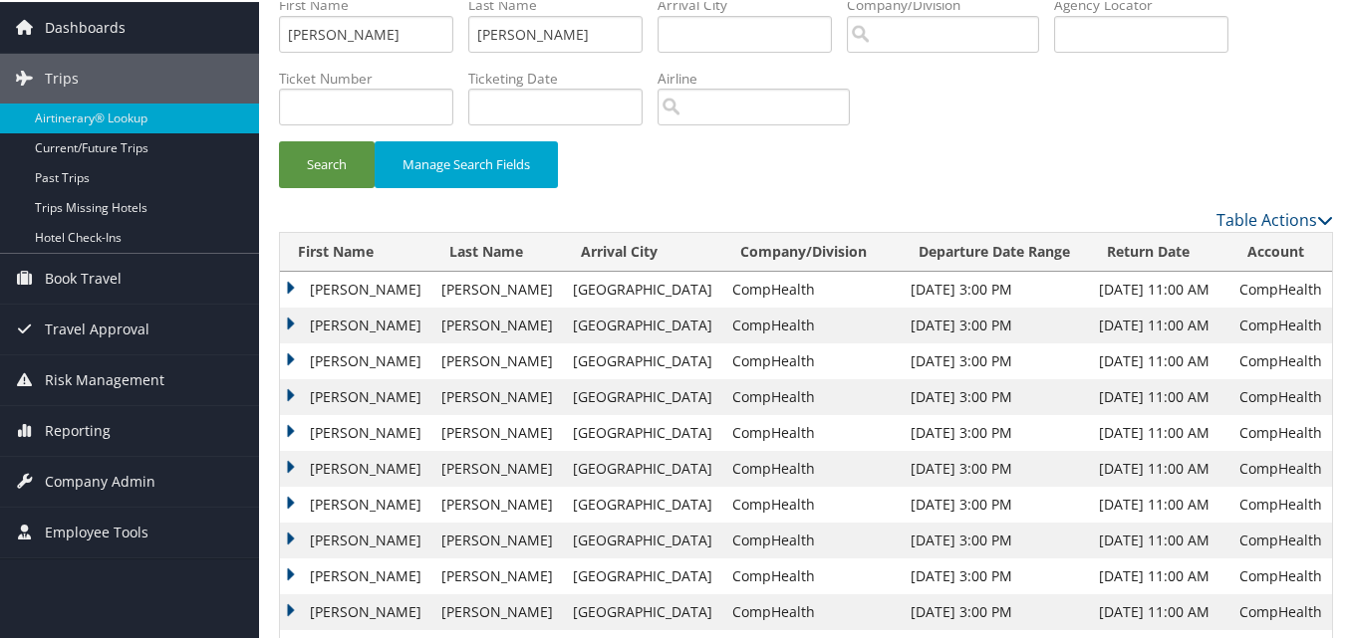
scroll to position [100, 0]
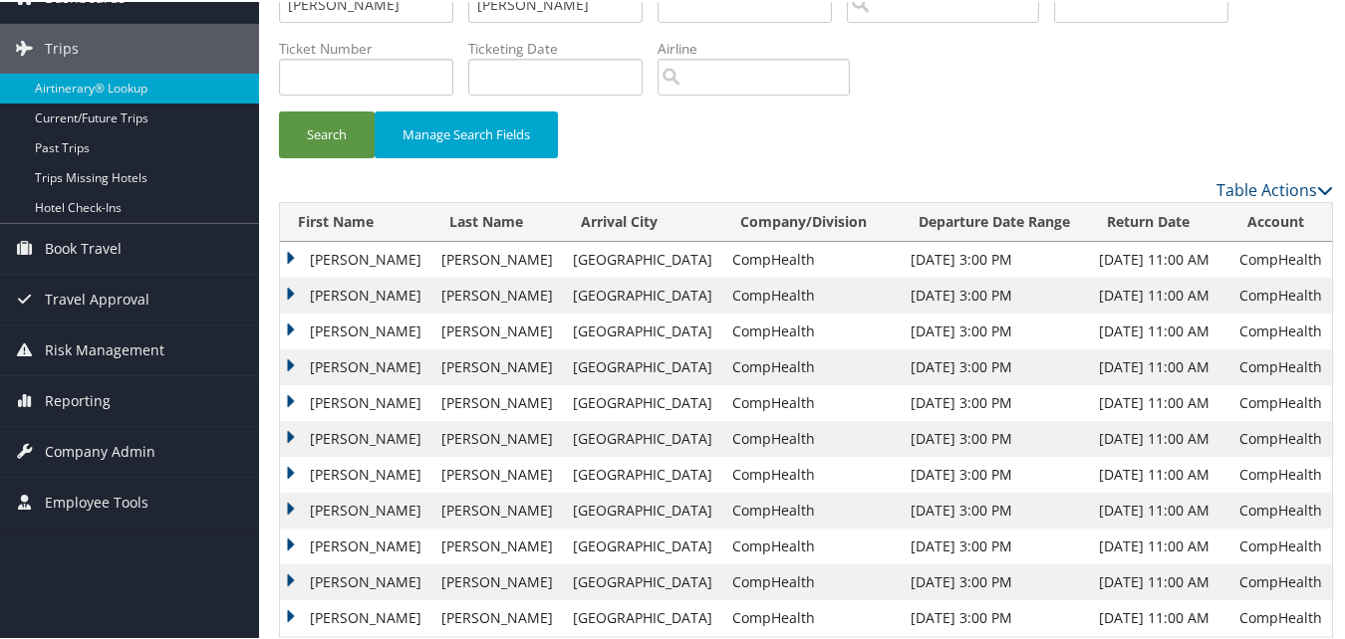
click at [280, 356] on td "Debra" at bounding box center [355, 366] width 151 height 36
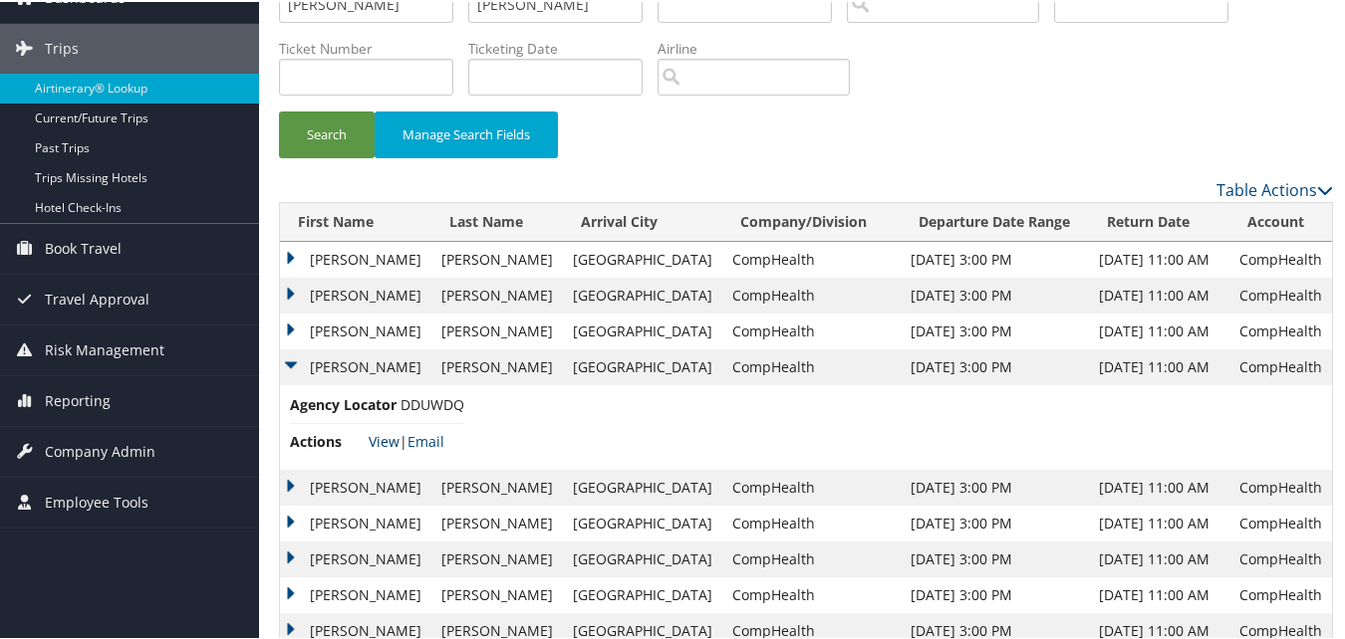
click at [389, 438] on link "View" at bounding box center [384, 439] width 31 height 19
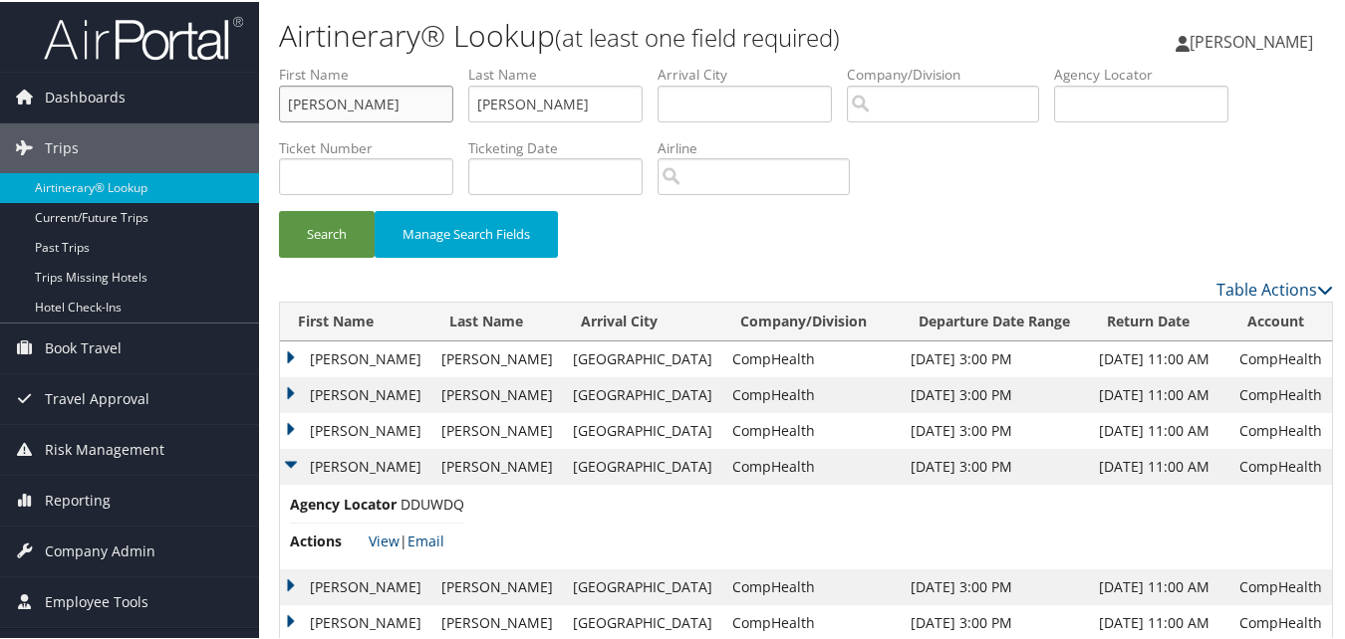
click at [315, 84] on input "Debra" at bounding box center [366, 102] width 174 height 37
paste input "Jeffrey"
type input "Jeffrey"
click at [497, 105] on input "Larkins" at bounding box center [555, 102] width 174 height 37
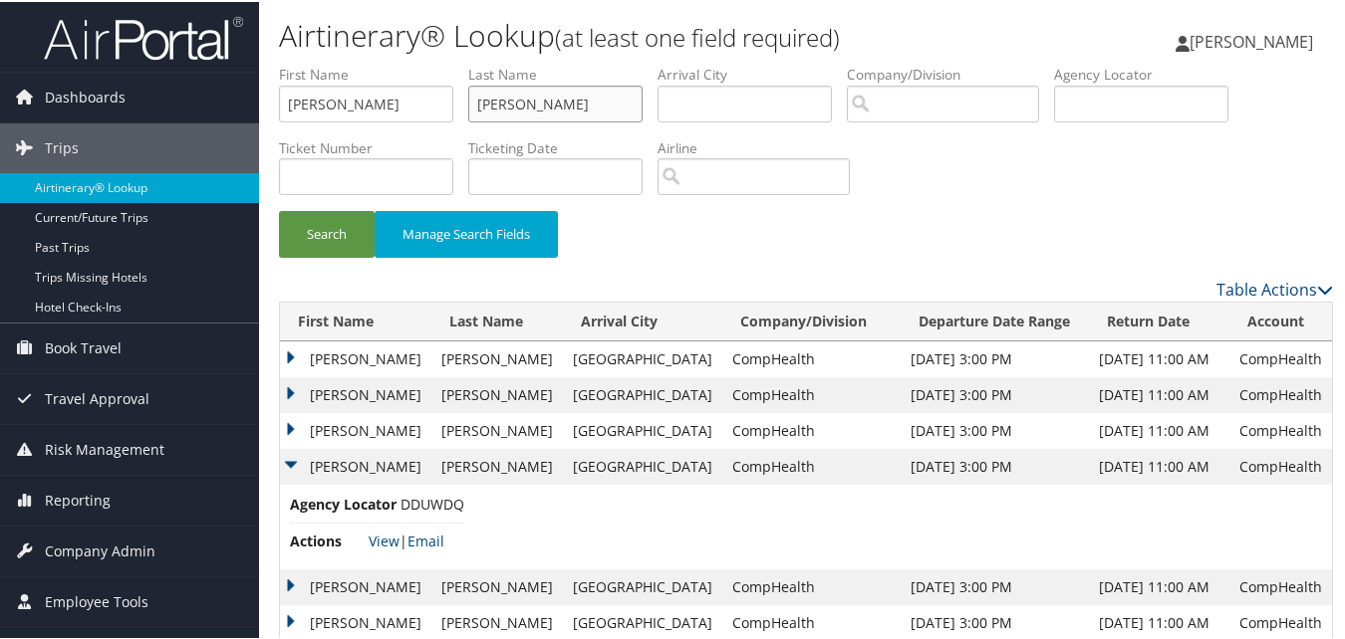
click at [497, 105] on input "Larkins" at bounding box center [555, 102] width 174 height 37
paste input "Martin"
type input "Martin"
click at [332, 228] on button "Search" at bounding box center [327, 232] width 96 height 47
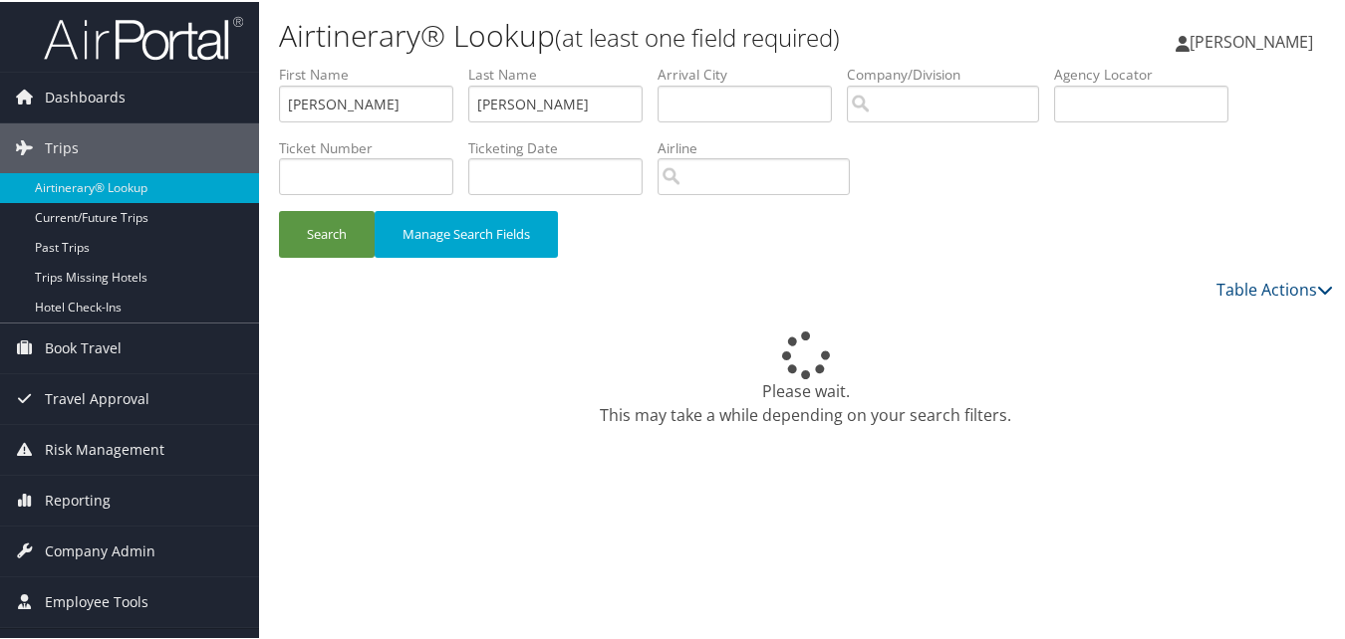
click at [999, 327] on div "Please wait. This may take a while depending on your search filters." at bounding box center [806, 631] width 1054 height 663
click at [948, 344] on div "Please wait. This may take a while depending on your search filters." at bounding box center [806, 378] width 1054 height 96
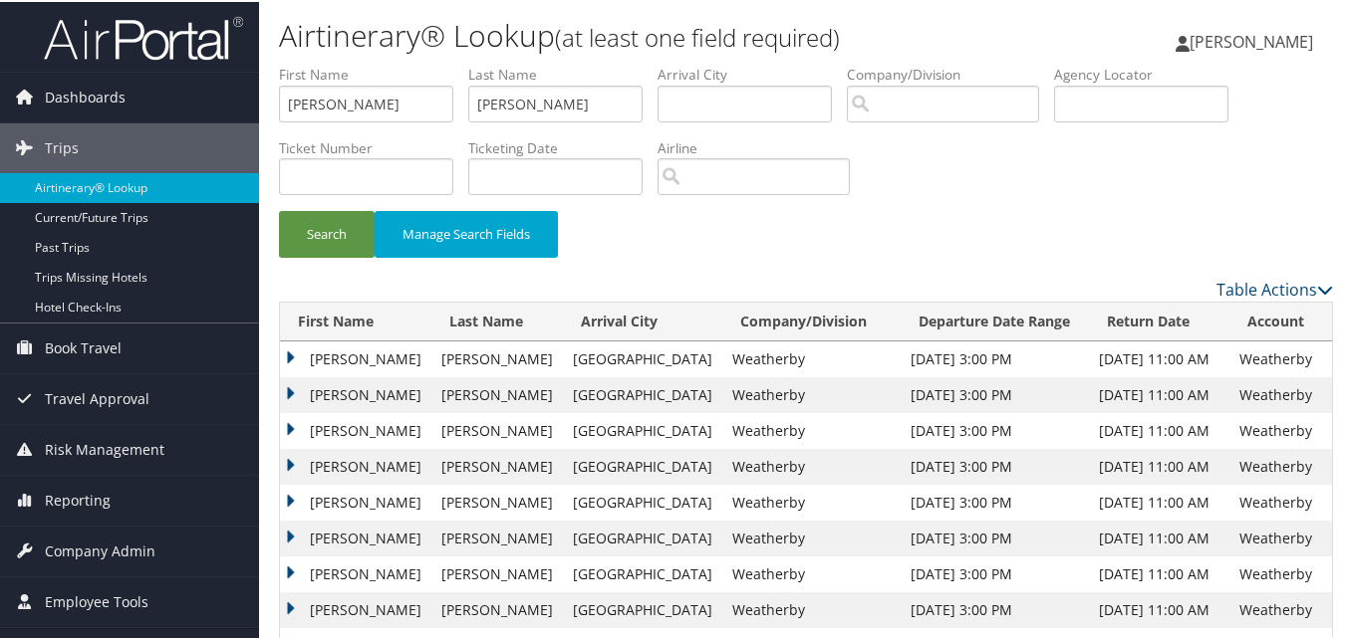
click at [283, 463] on td "Jeffrey" at bounding box center [355, 465] width 151 height 36
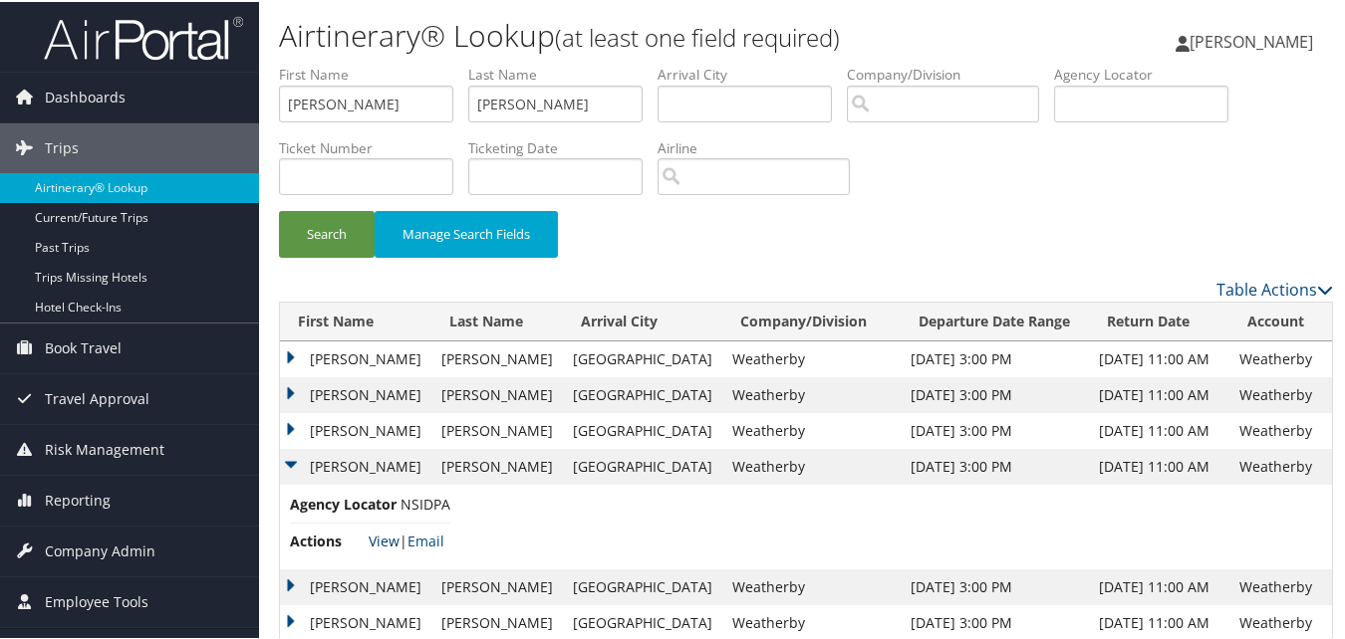
click at [376, 535] on link "View" at bounding box center [384, 539] width 31 height 19
click at [426, 117] on input "Jeffrey" at bounding box center [366, 102] width 174 height 37
paste input "Darah"
type input "Darah"
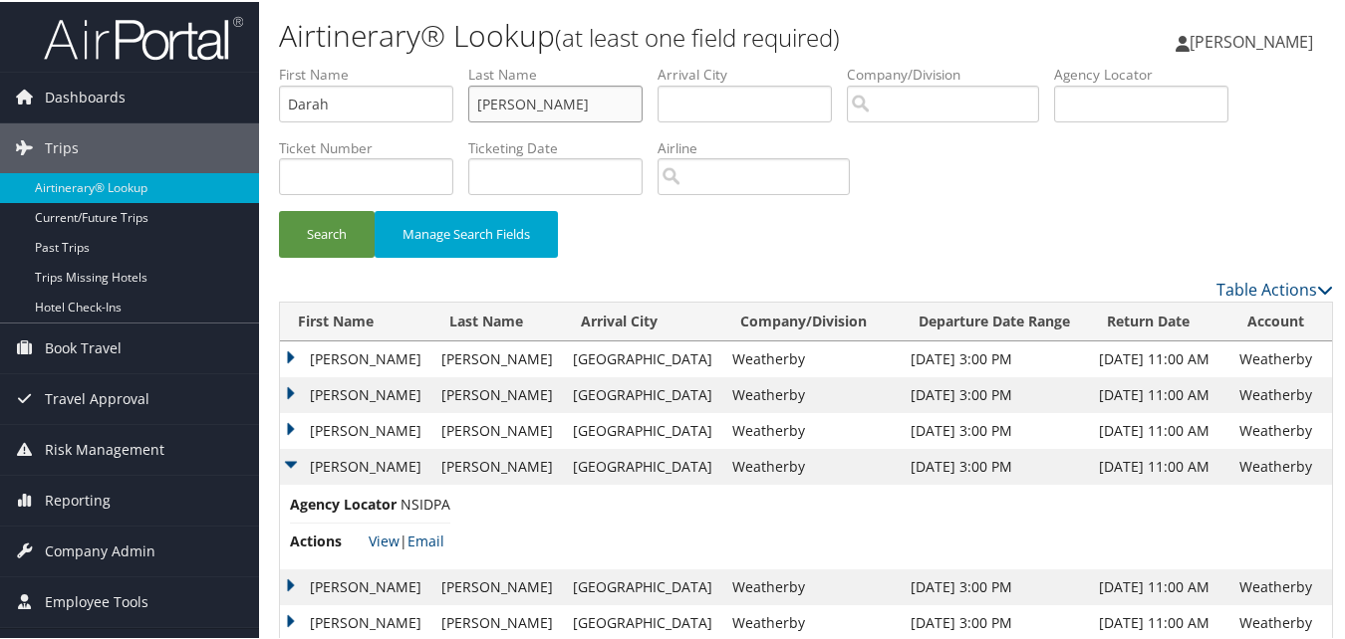
click at [503, 108] on input "Martin" at bounding box center [555, 102] width 174 height 37
paste input "Wright"
type input "Wright"
click at [323, 241] on button "Search" at bounding box center [327, 232] width 96 height 47
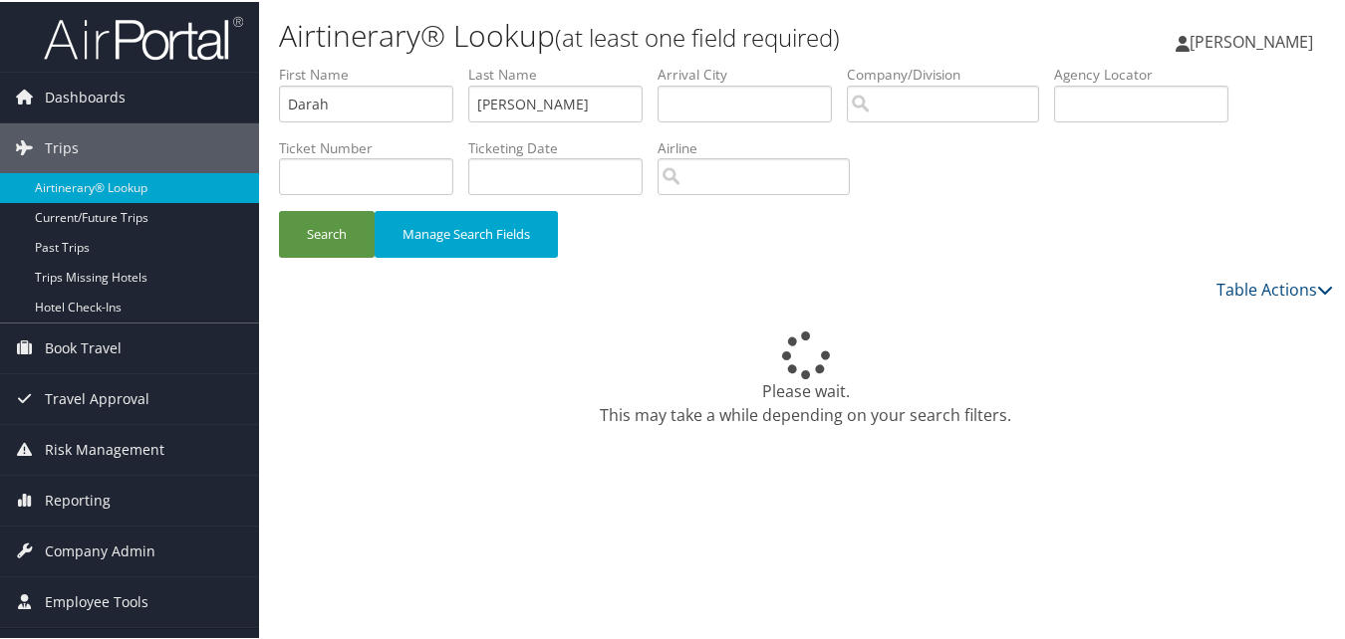
click at [1043, 284] on div "Table Actions" at bounding box center [941, 288] width 783 height 24
click at [774, 287] on div "Table Actions" at bounding box center [941, 288] width 783 height 24
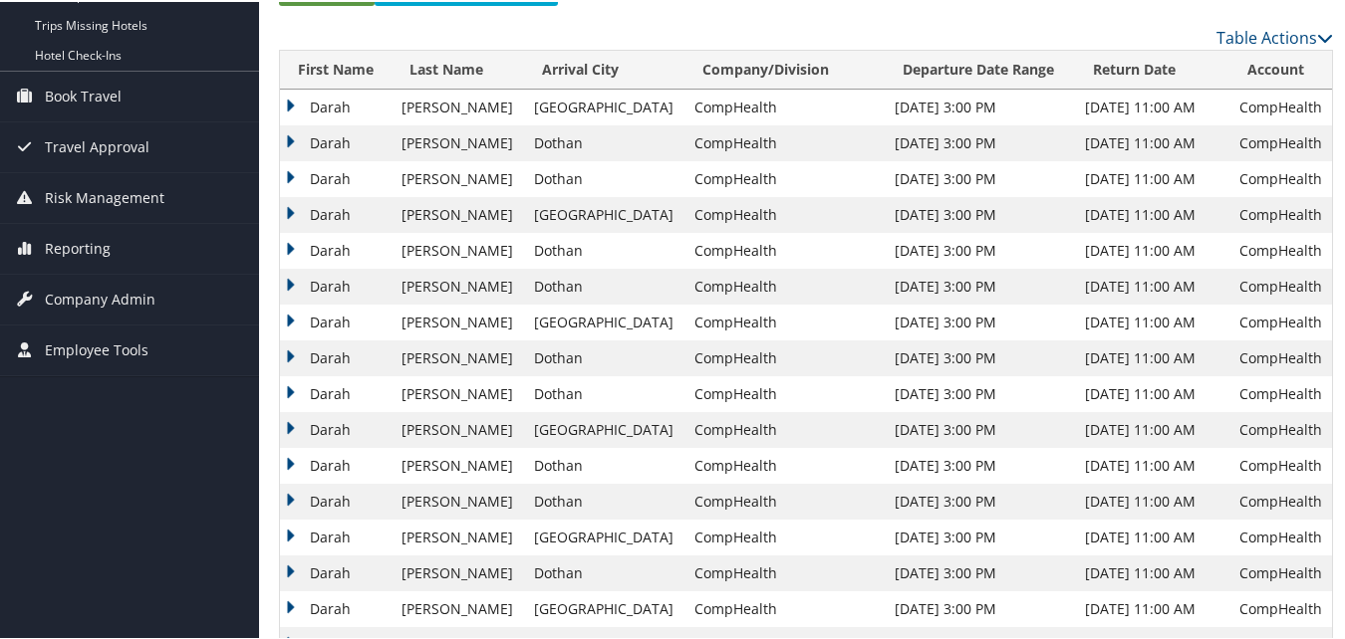
scroll to position [299, 0]
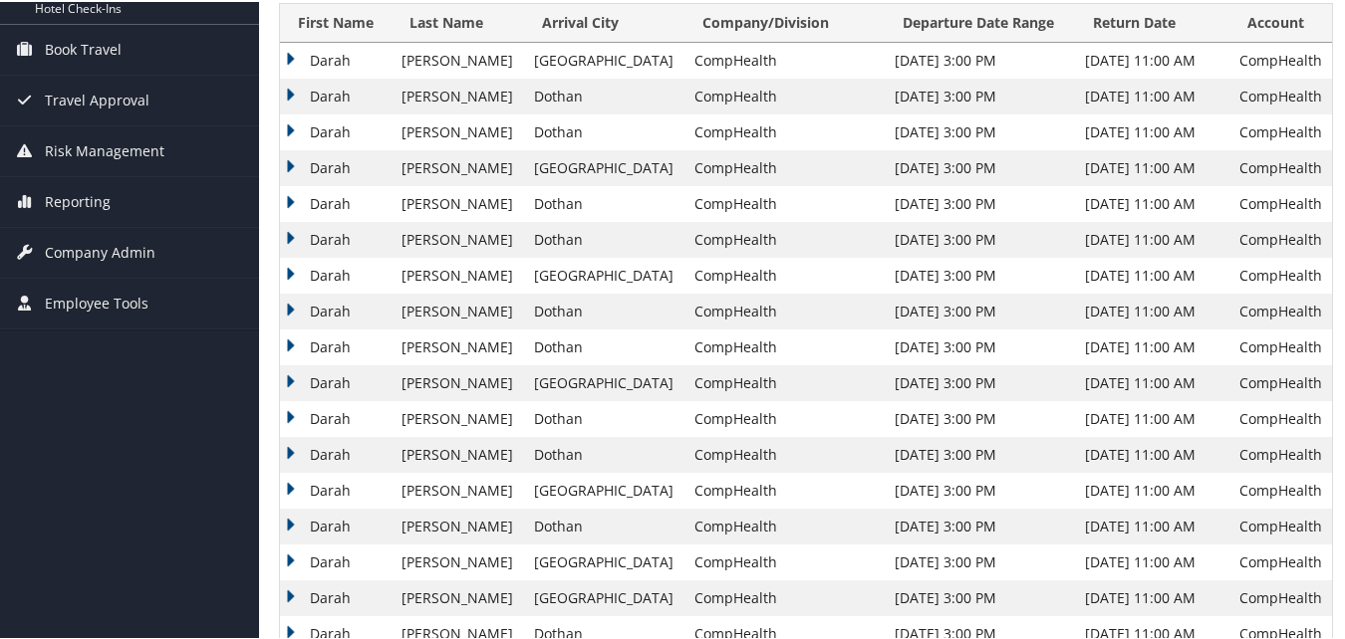
click at [286, 524] on td "Darah" at bounding box center [336, 525] width 112 height 36
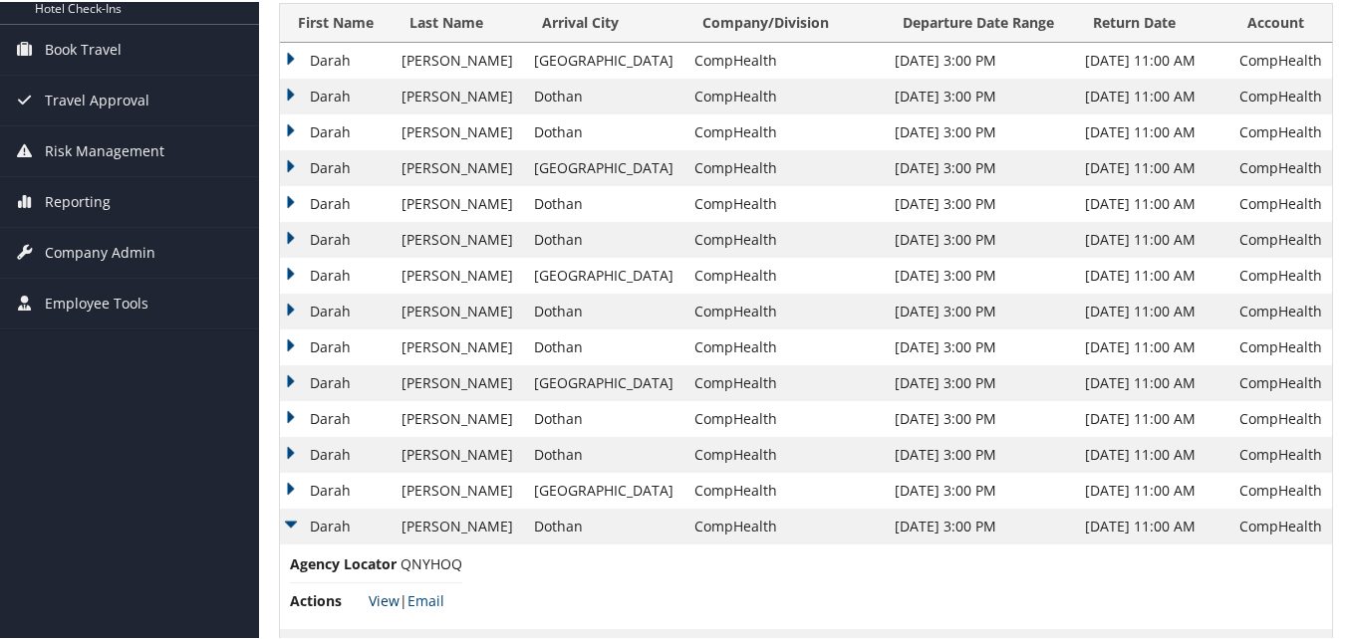
click at [379, 595] on link "View" at bounding box center [384, 599] width 31 height 19
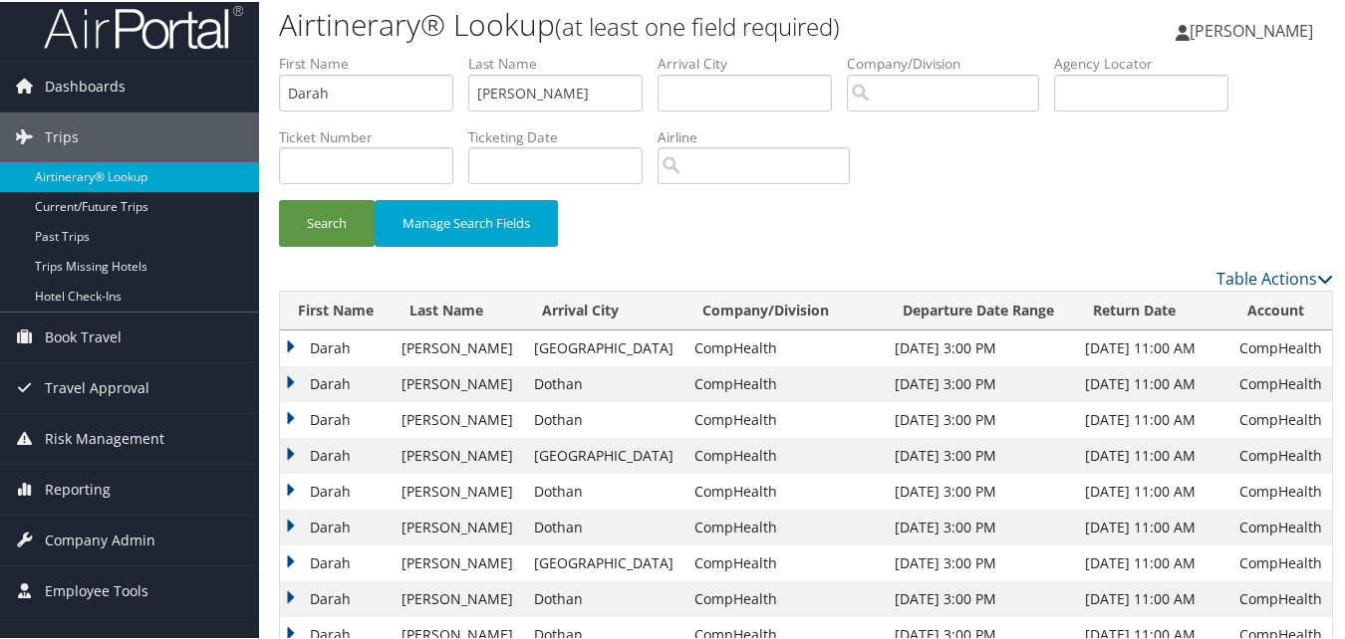
scroll to position [0, 0]
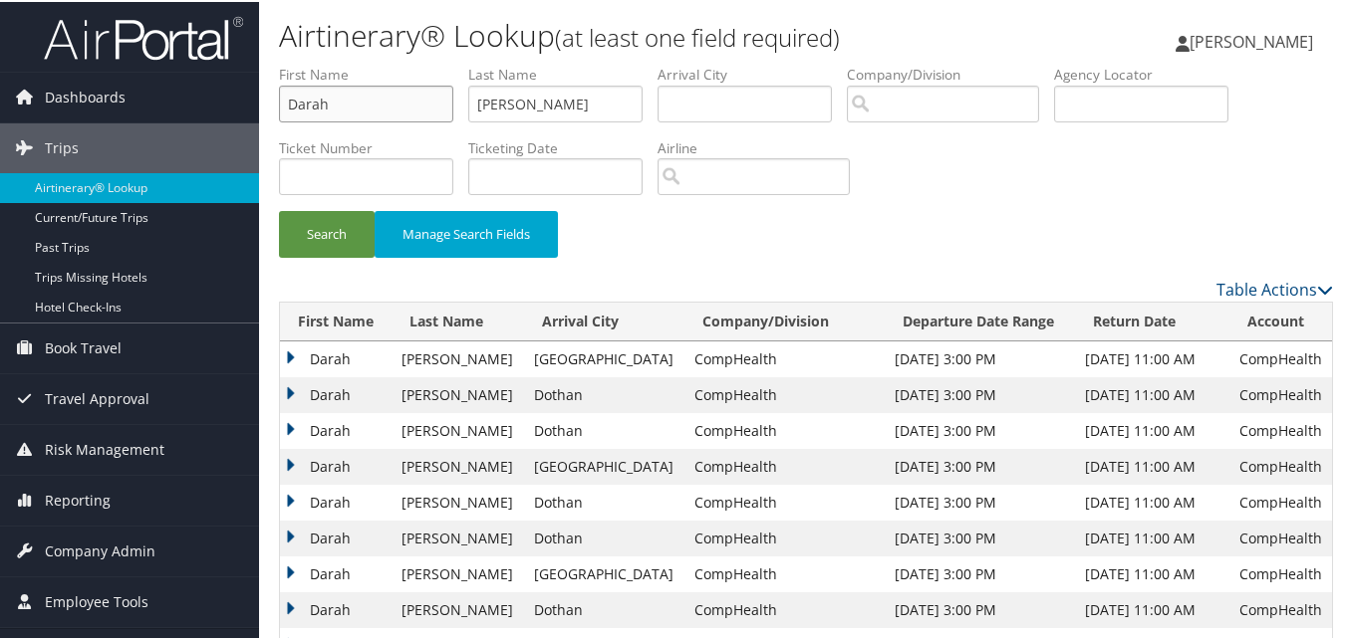
click at [419, 120] on input "Darah" at bounding box center [366, 102] width 174 height 37
click at [416, 120] on input "Darah" at bounding box center [366, 102] width 174 height 37
paste input "Alvise"
type input "Alvise"
click at [506, 98] on input "Wright" at bounding box center [555, 102] width 174 height 37
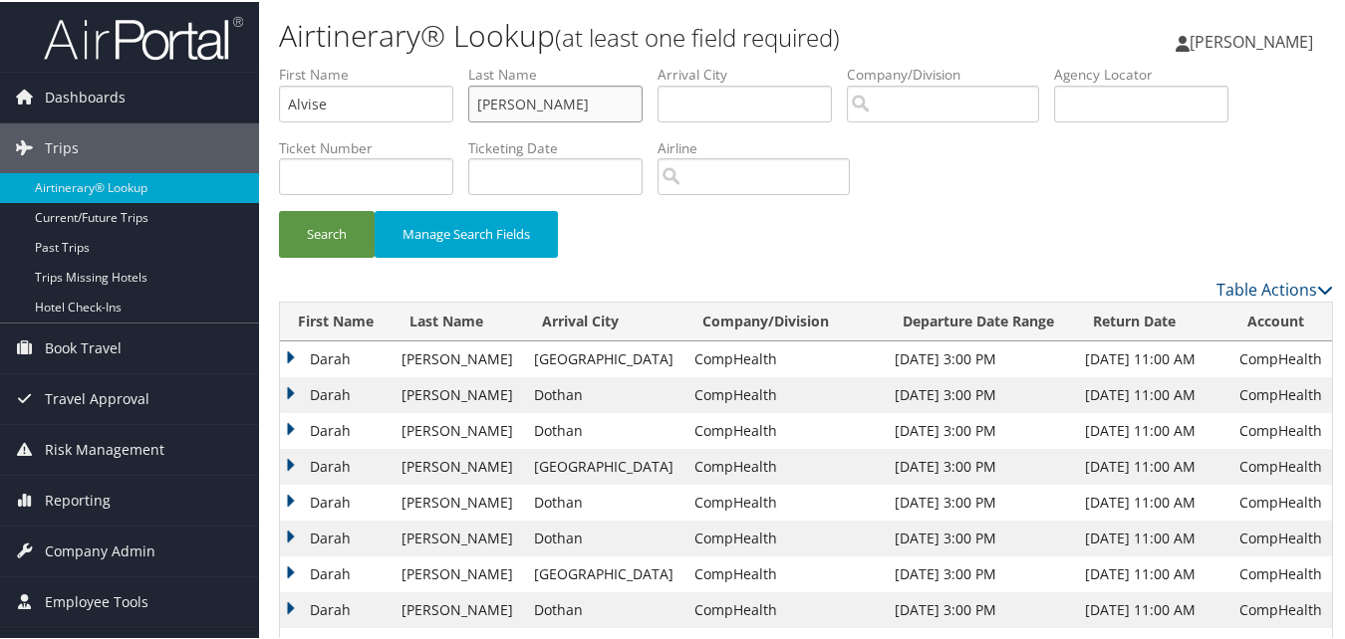
click at [506, 98] on input "Wright" at bounding box center [555, 102] width 174 height 37
paste input "Bernabei"
type input "Bernabei"
click at [352, 230] on button "Search" at bounding box center [327, 232] width 96 height 47
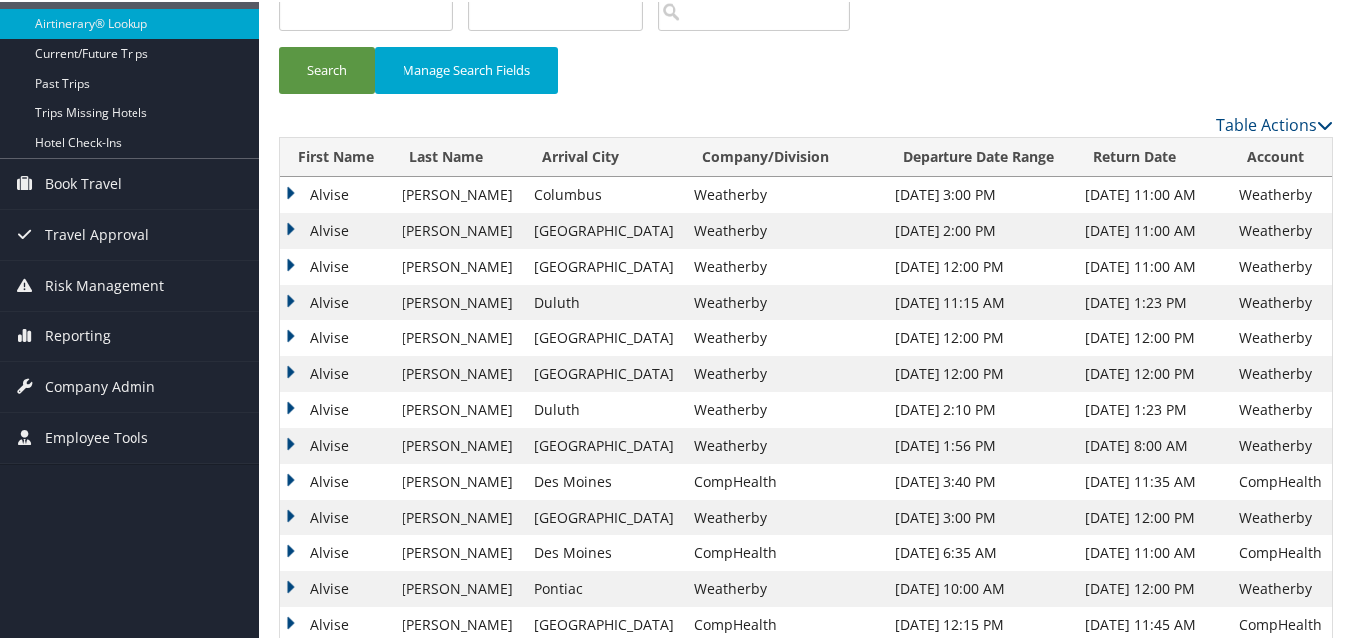
scroll to position [199, 0]
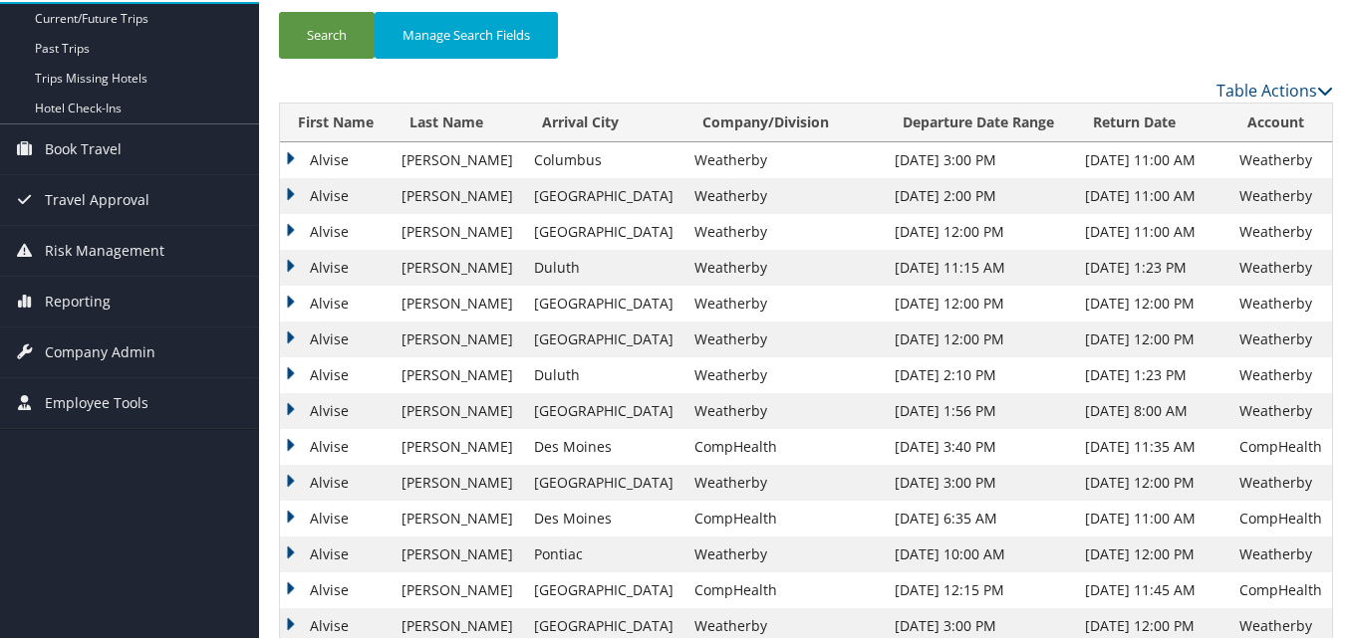
click at [295, 158] on td "Alvise" at bounding box center [336, 158] width 112 height 36
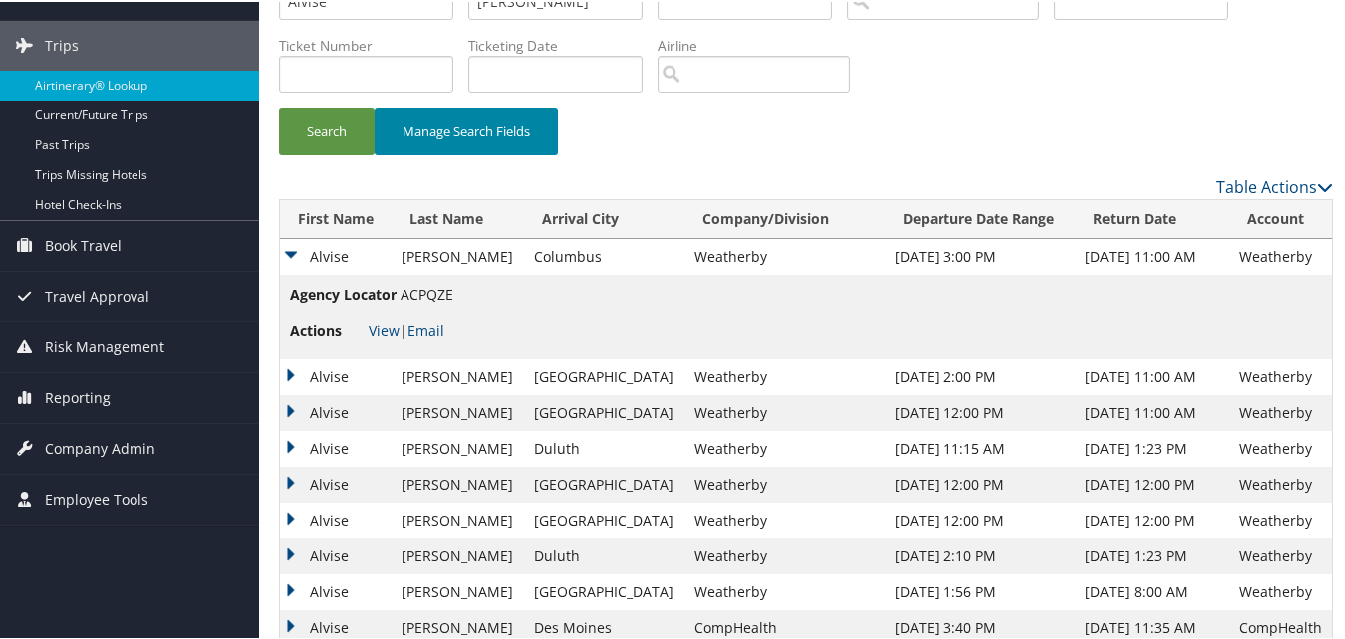
scroll to position [0, 0]
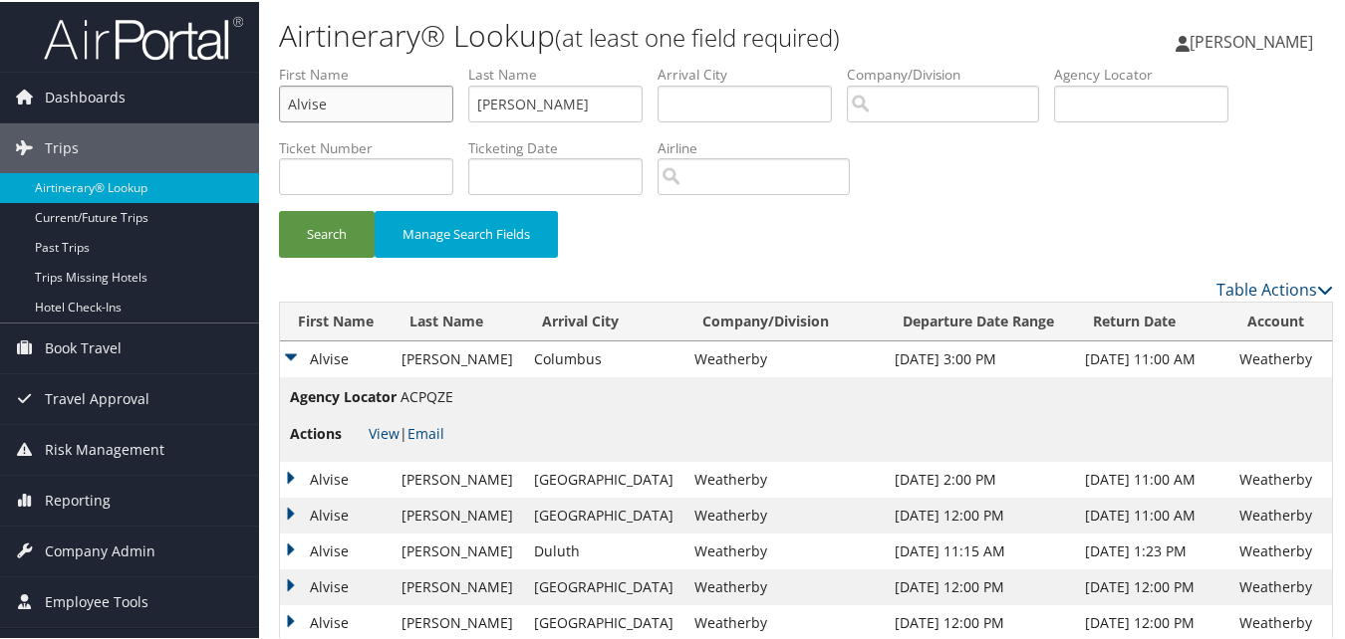
click at [347, 107] on input "Alvise" at bounding box center [366, 102] width 174 height 37
paste input "Stacy"
type input "Stacy"
click at [480, 92] on input "Bernabei" at bounding box center [555, 102] width 174 height 37
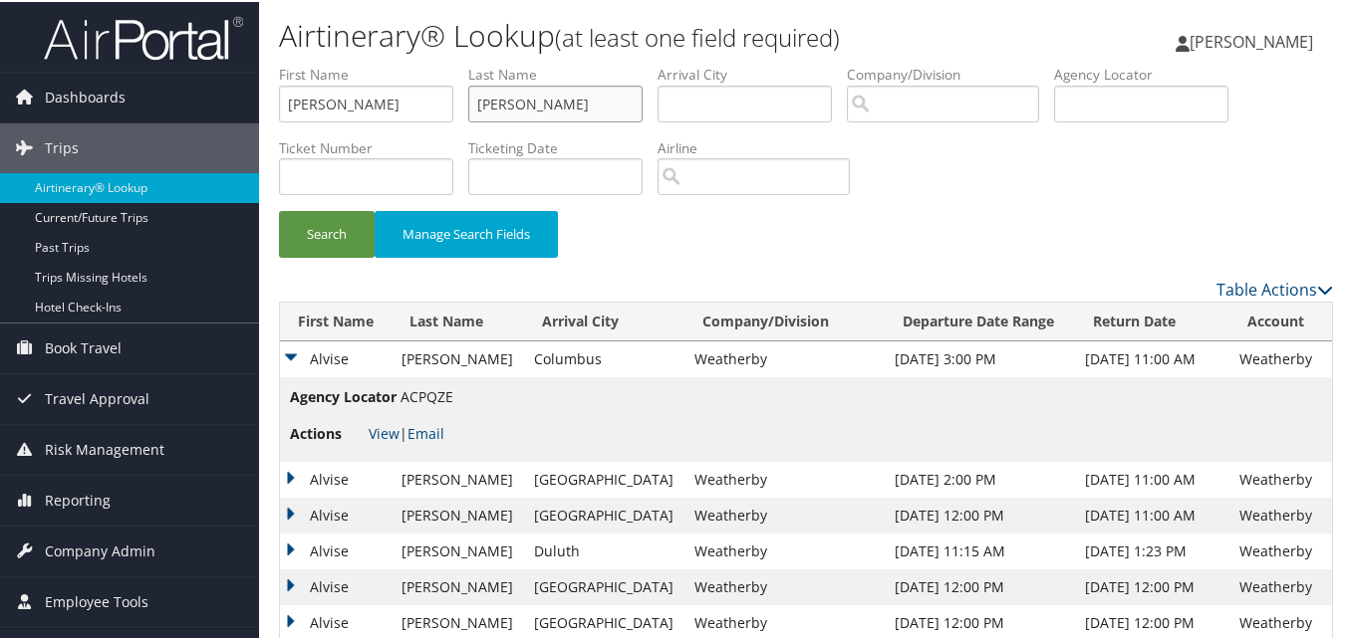
click at [480, 92] on input "Bernabei" at bounding box center [555, 102] width 174 height 37
paste input "Philip"
type input "Philip"
click at [350, 248] on button "Search" at bounding box center [327, 232] width 96 height 47
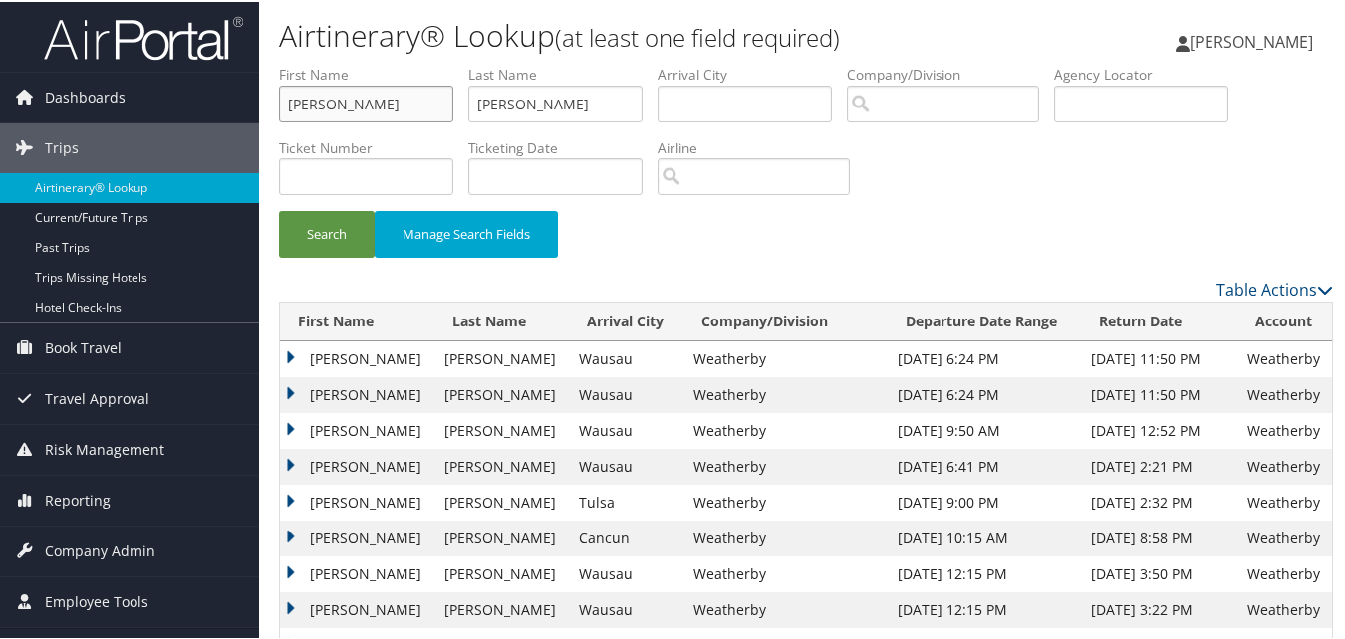
click at [357, 115] on input "Stacy" at bounding box center [366, 102] width 174 height 37
click at [352, 119] on input "Stacy" at bounding box center [366, 102] width 174 height 37
paste input "Lisa"
type input "Lisa"
click at [528, 111] on input "Philip" at bounding box center [555, 102] width 174 height 37
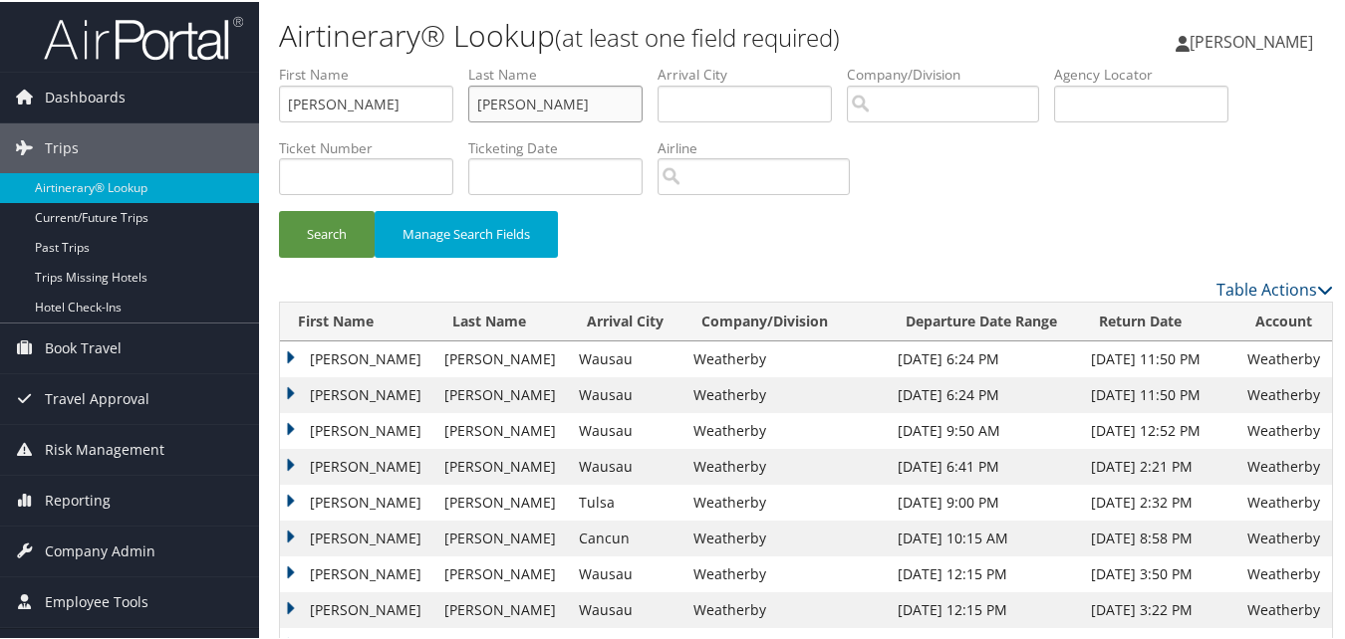
click at [528, 111] on input "Philip" at bounding box center [555, 102] width 174 height 37
paste input "Kaiser"
type input "Kaiser"
click at [349, 228] on button "Search" at bounding box center [327, 232] width 96 height 47
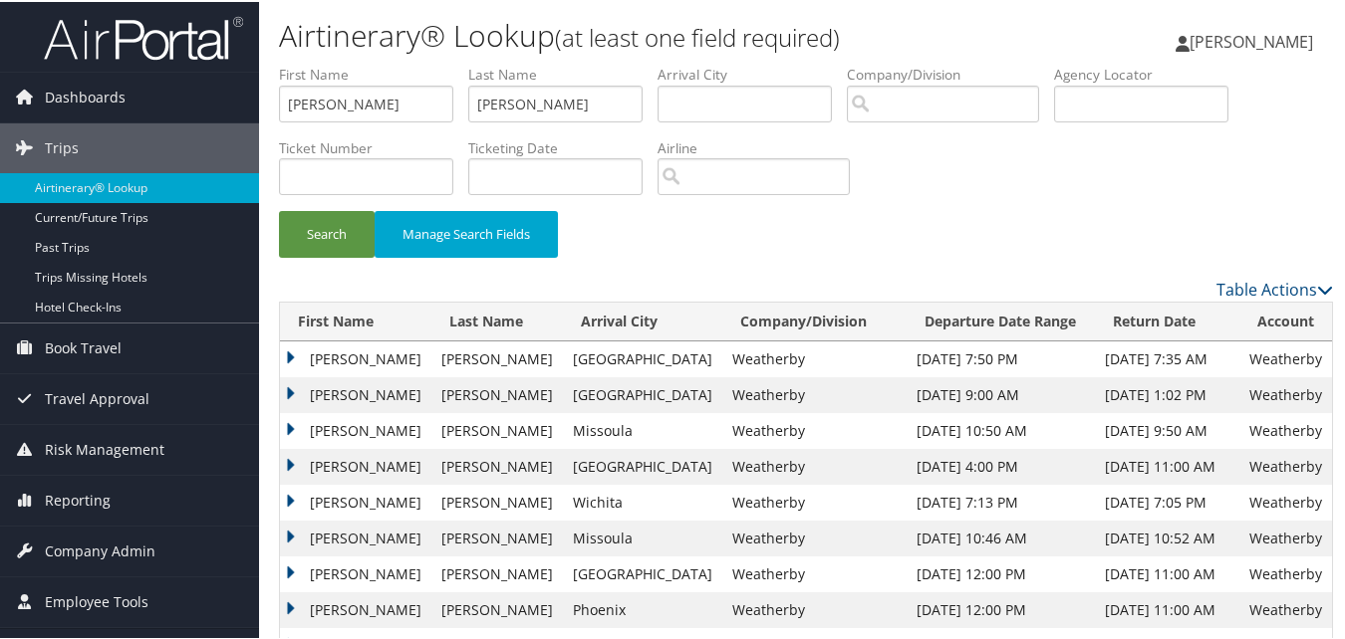
click at [285, 464] on td "Lisa" at bounding box center [355, 465] width 151 height 36
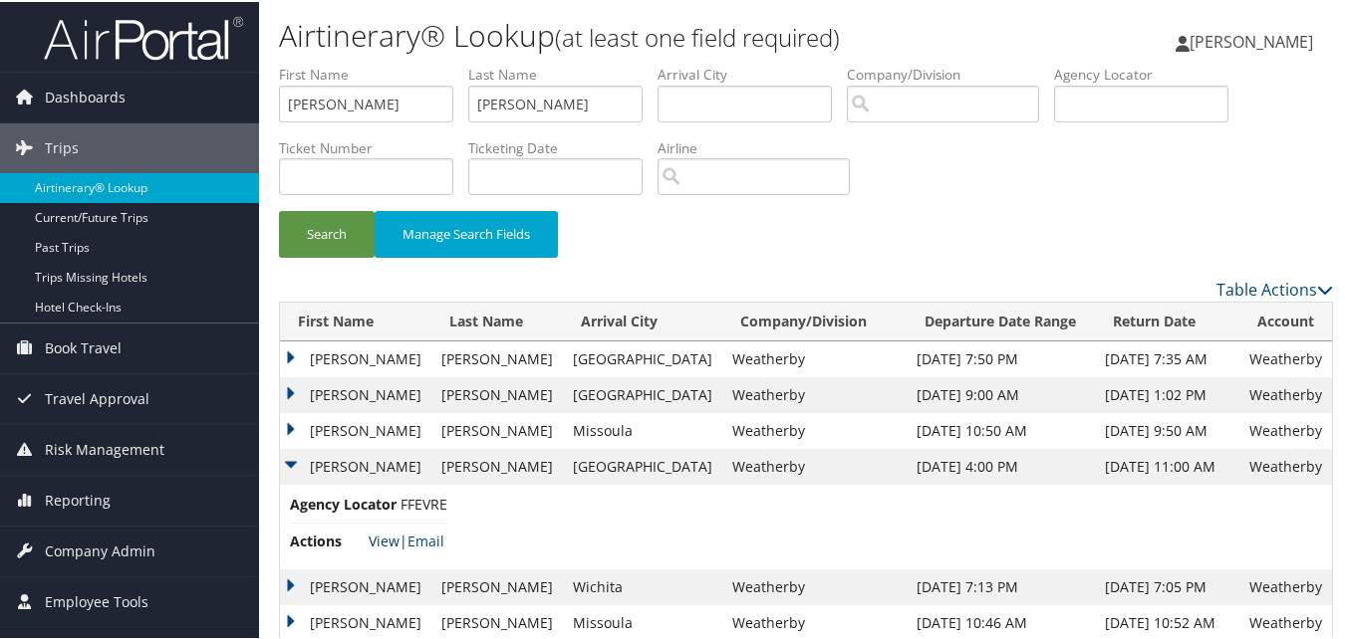
click at [376, 548] on link "View" at bounding box center [384, 539] width 31 height 19
click at [309, 114] on input "Lisa" at bounding box center [366, 102] width 174 height 37
paste input "Mukhtar"
type input "Mukhtar"
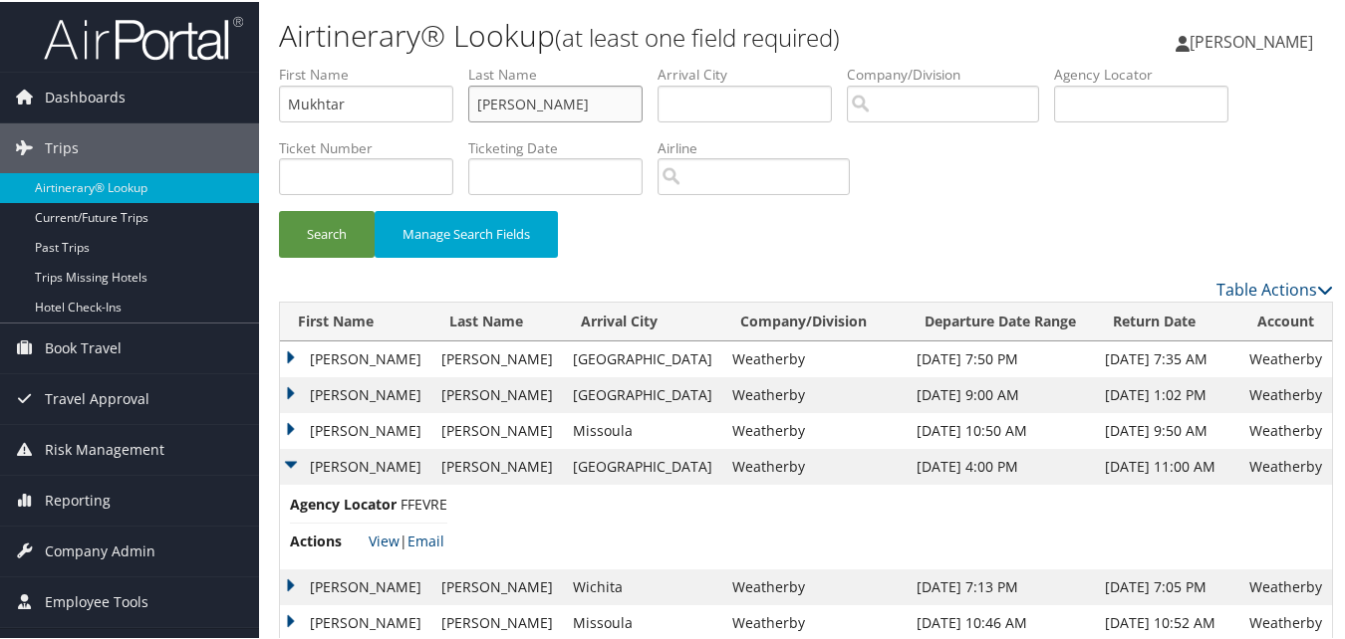
click at [507, 117] on input "Kaiser" at bounding box center [555, 102] width 174 height 37
paste input "Anees"
type input "Anees"
click at [331, 232] on button "Search" at bounding box center [327, 232] width 96 height 47
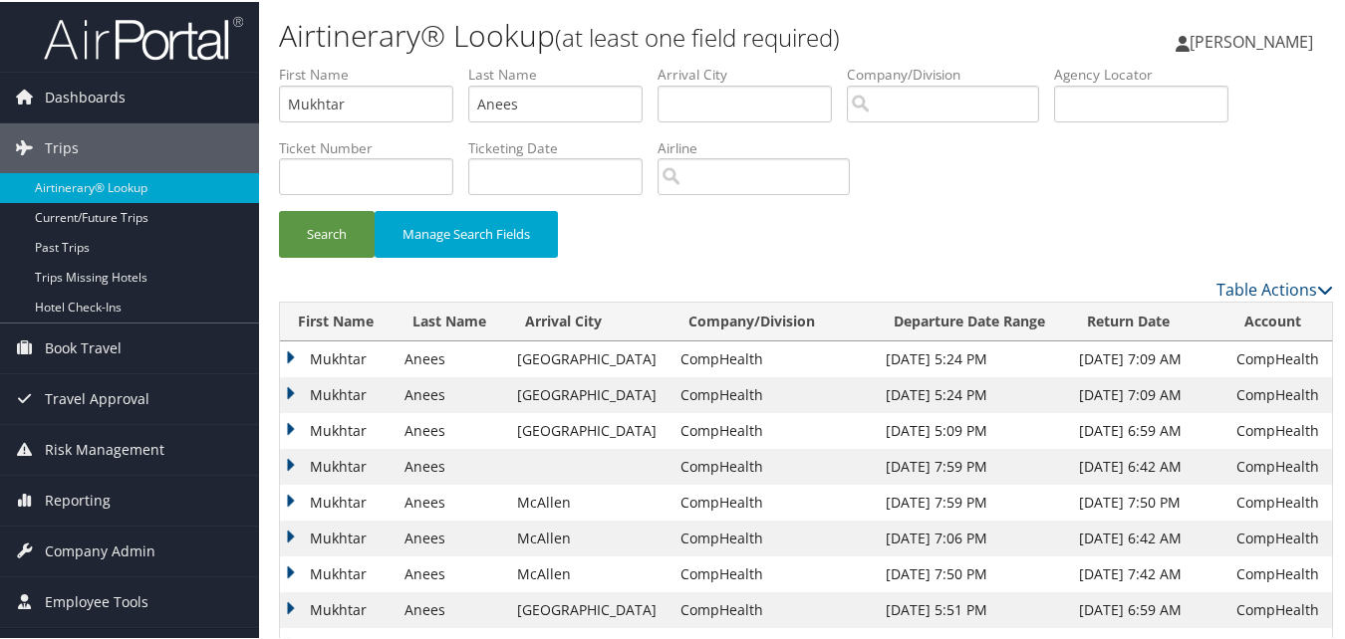
scroll to position [100, 0]
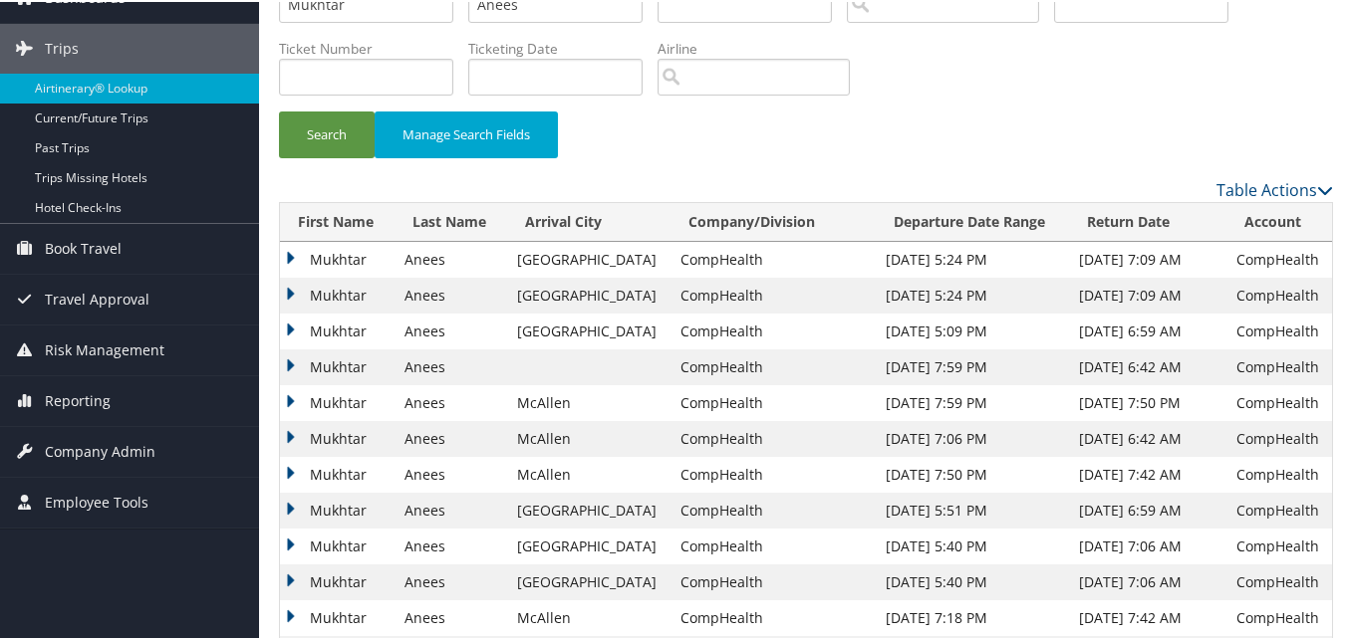
click at [289, 257] on td "Mukhtar" at bounding box center [337, 258] width 115 height 36
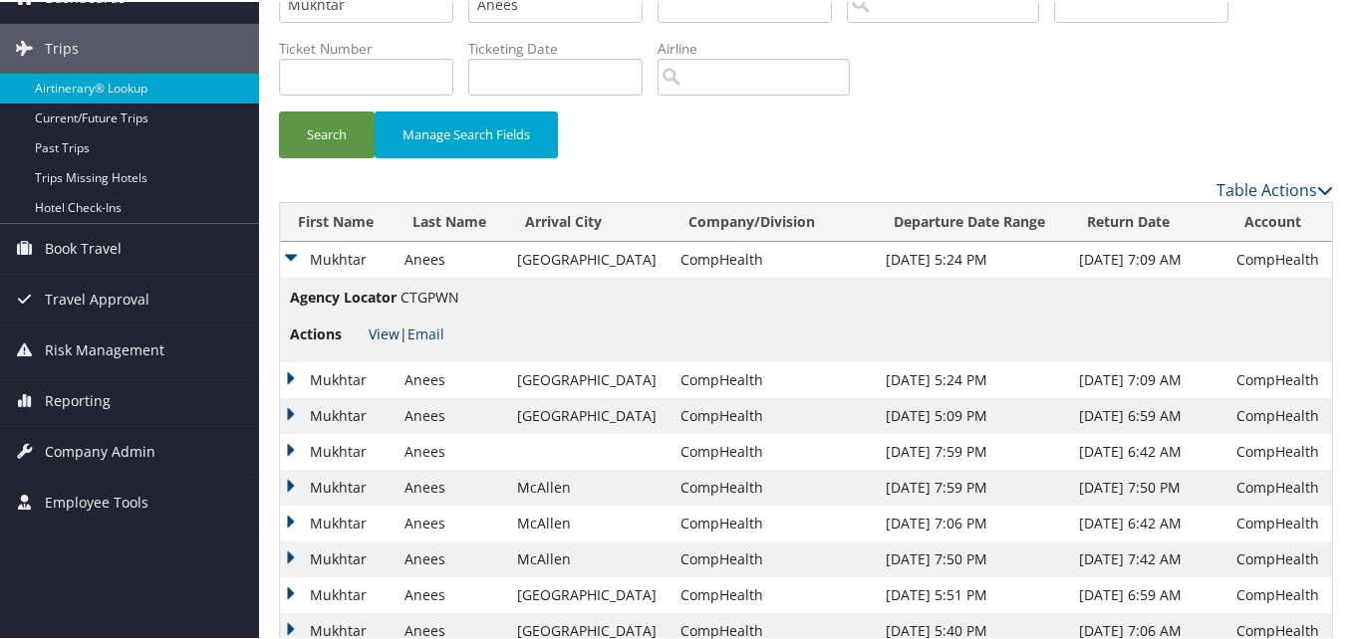
click at [370, 334] on link "View" at bounding box center [384, 332] width 31 height 19
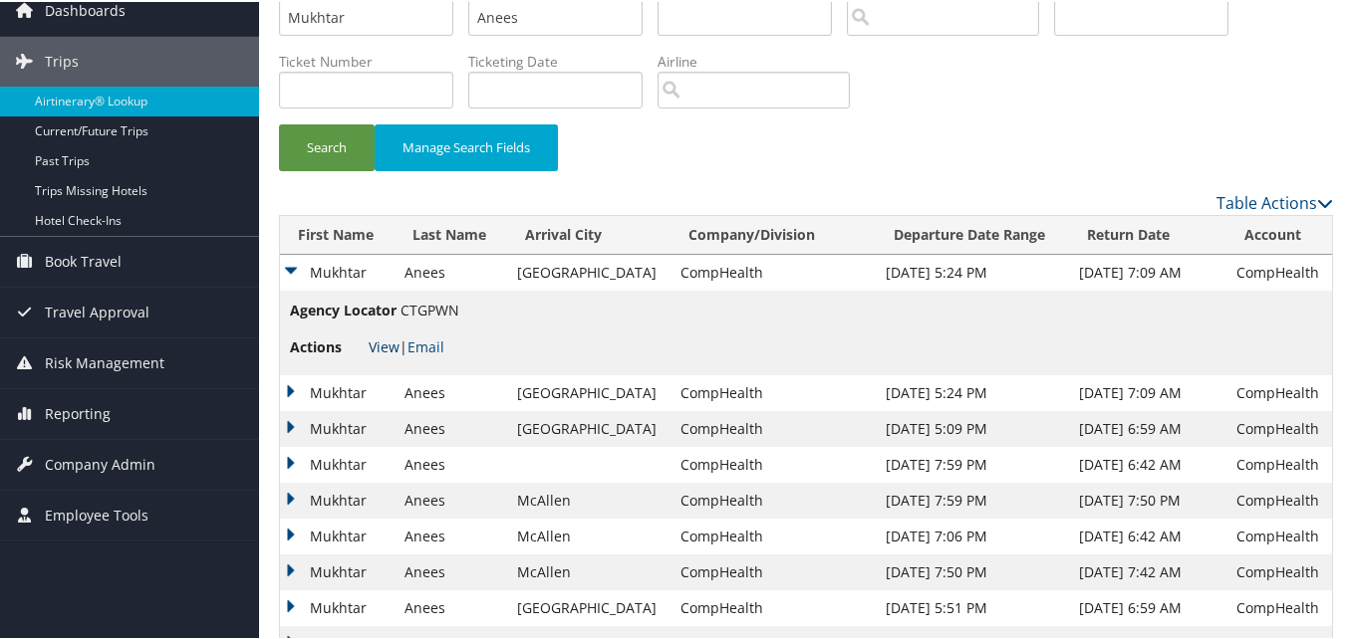
scroll to position [0, 0]
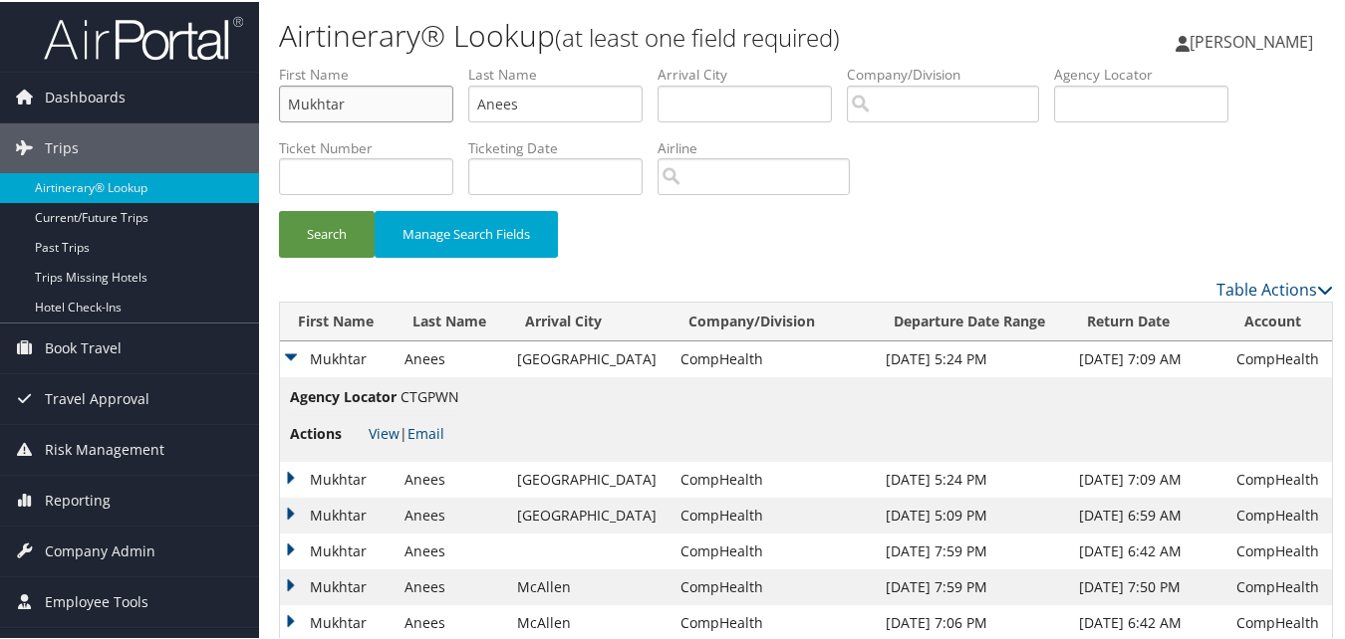
click at [393, 89] on input "Mukhtar" at bounding box center [366, 102] width 174 height 37
paste input "Jodi"
type input "Jodi"
click at [569, 101] on input "Anees" at bounding box center [555, 102] width 174 height 37
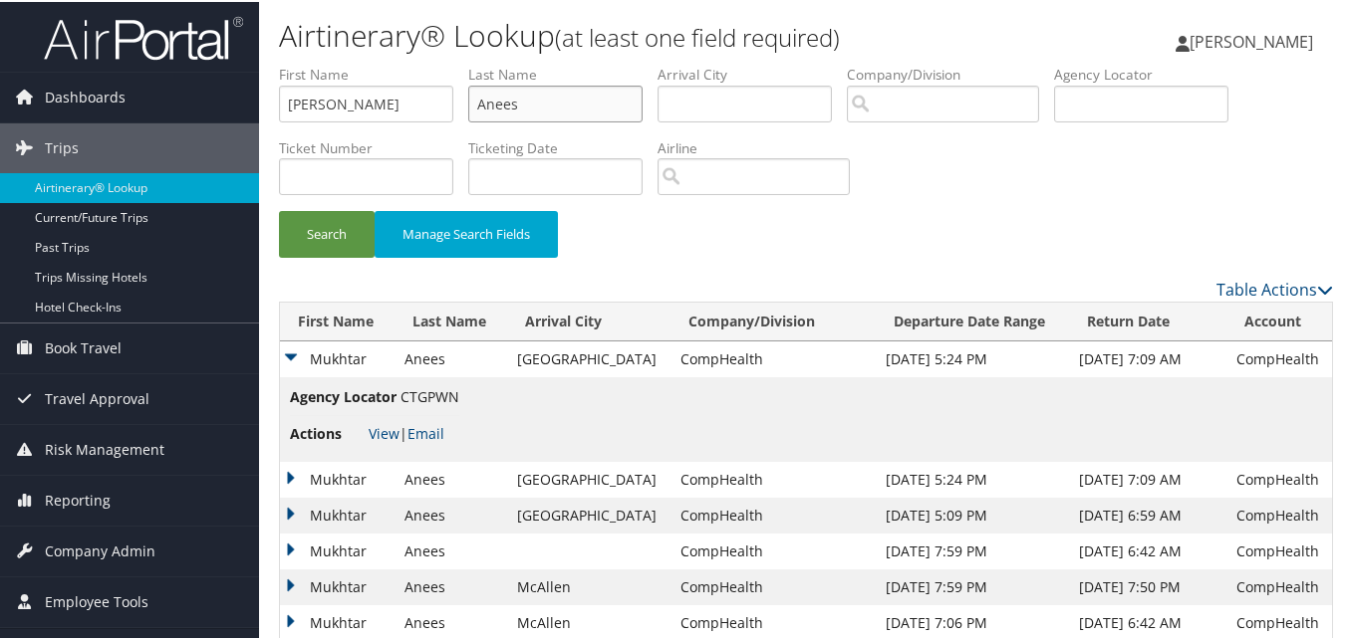
click at [569, 101] on input "Anees" at bounding box center [555, 102] width 174 height 37
paste input "Priebe"
type input "Priebe"
click at [314, 238] on button "Search" at bounding box center [327, 232] width 96 height 47
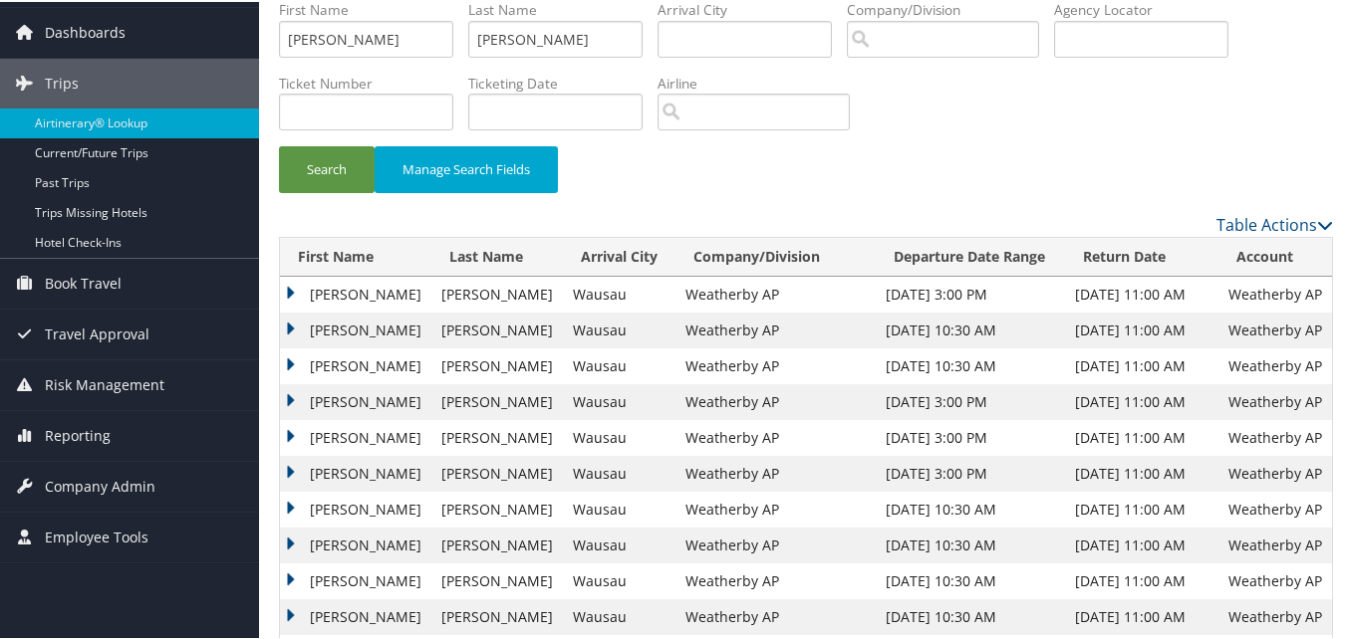
scroll to position [100, 0]
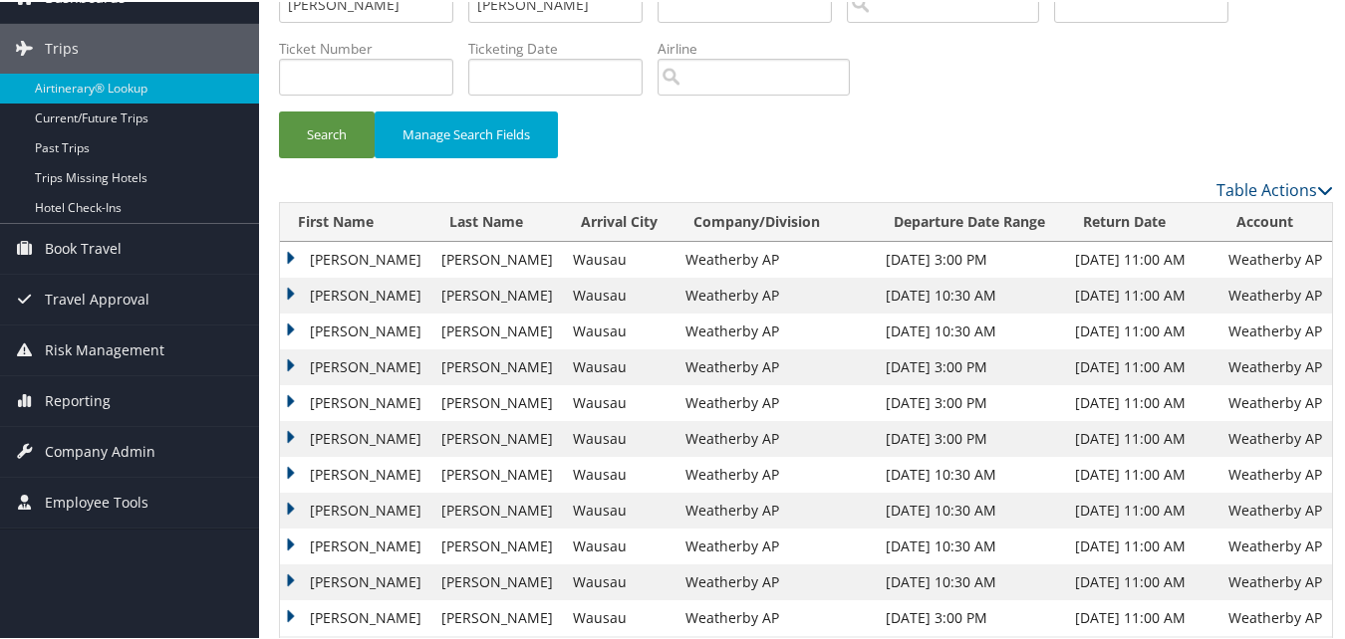
click at [286, 505] on td "Jodi" at bounding box center [355, 509] width 151 height 36
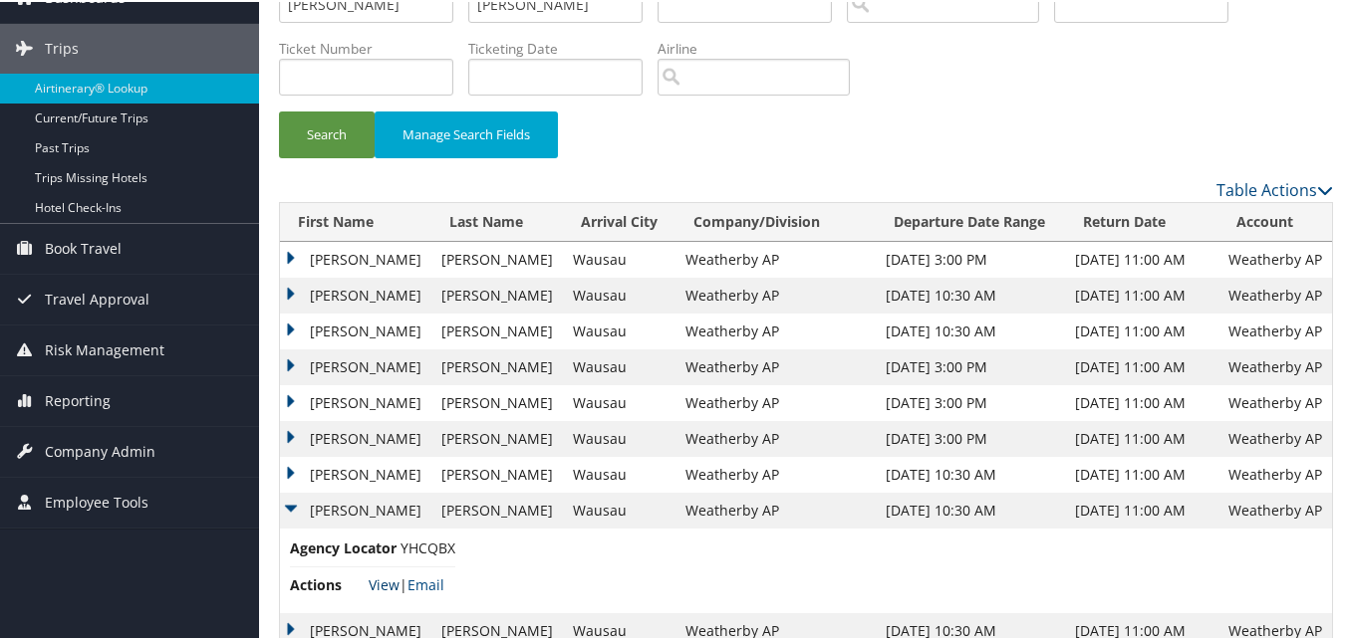
click at [373, 585] on link "View" at bounding box center [384, 583] width 31 height 19
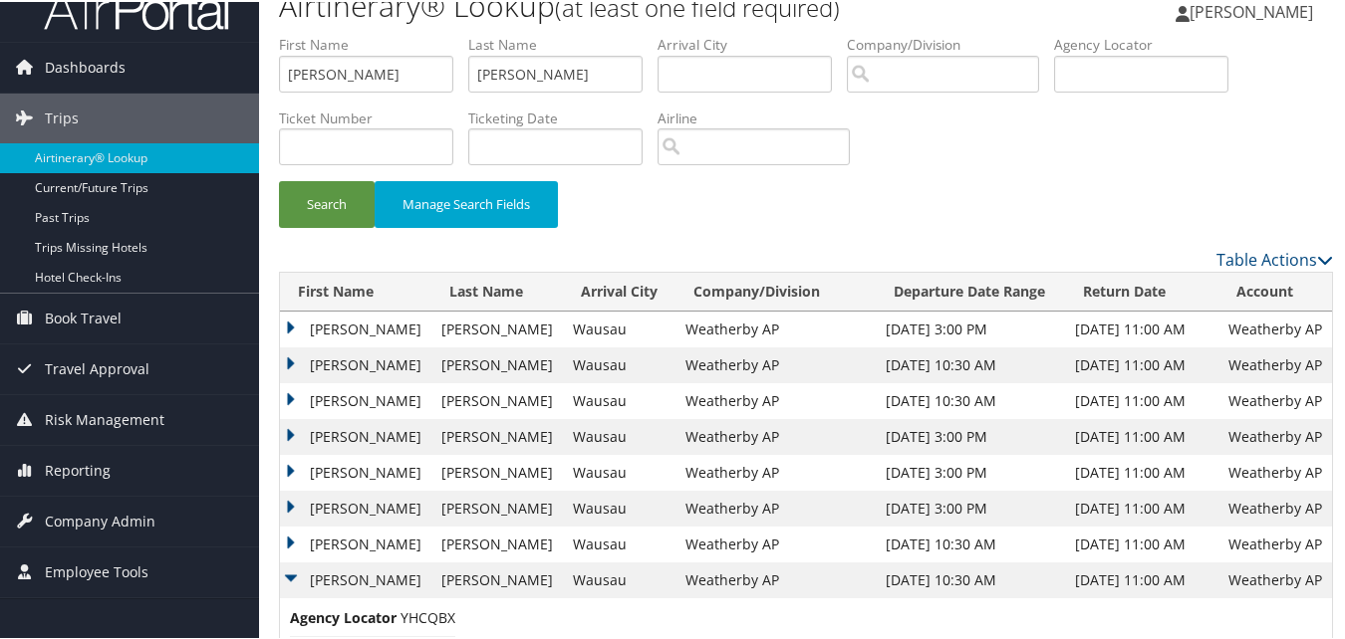
scroll to position [0, 0]
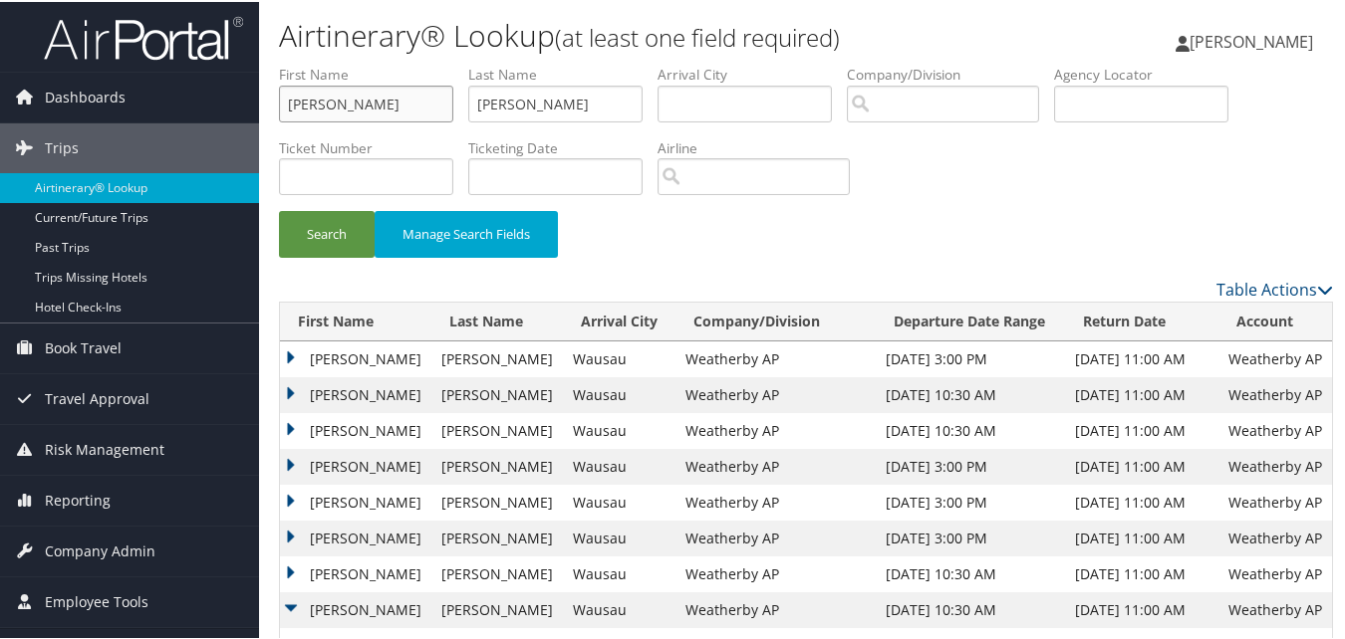
click at [436, 101] on input "Jodi" at bounding box center [366, 102] width 174 height 37
click at [435, 101] on input "Jodi" at bounding box center [366, 102] width 174 height 37
paste input "Henry"
type input "Henry"
click at [520, 100] on input "Priebe" at bounding box center [555, 102] width 174 height 37
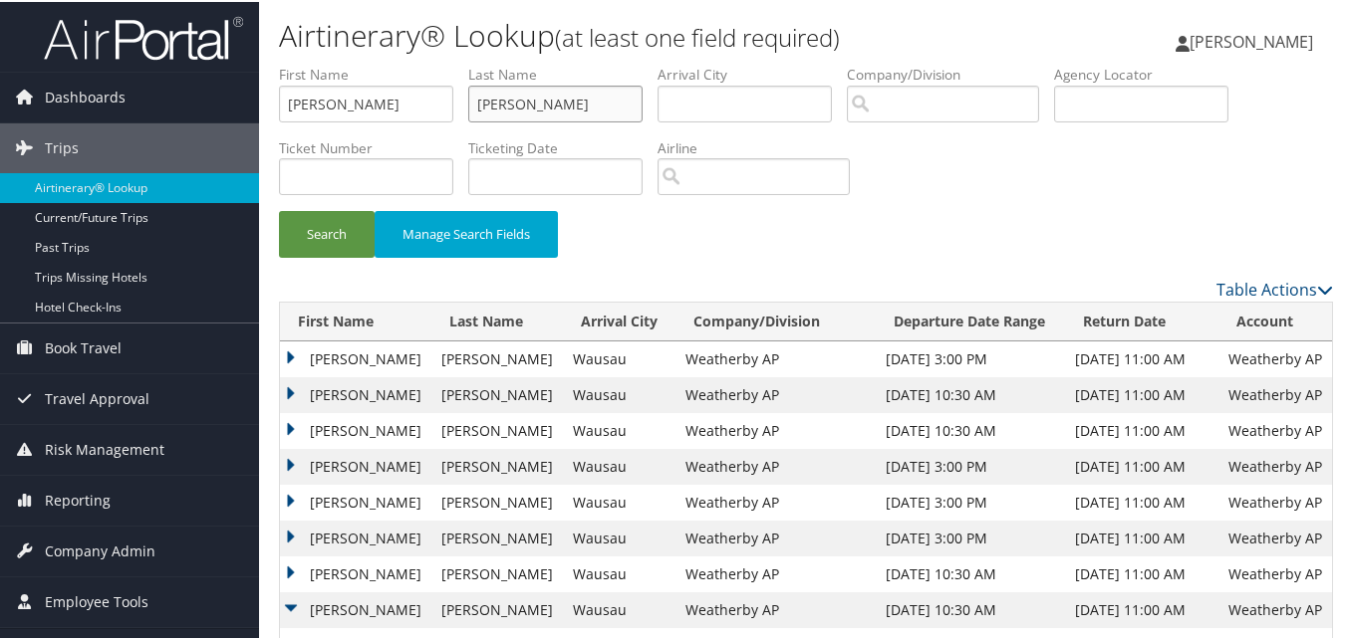
click at [520, 100] on input "Priebe" at bounding box center [555, 102] width 174 height 37
paste input "Nikicicz"
type input "Nikicicz"
click at [303, 246] on button "Search" at bounding box center [327, 232] width 96 height 47
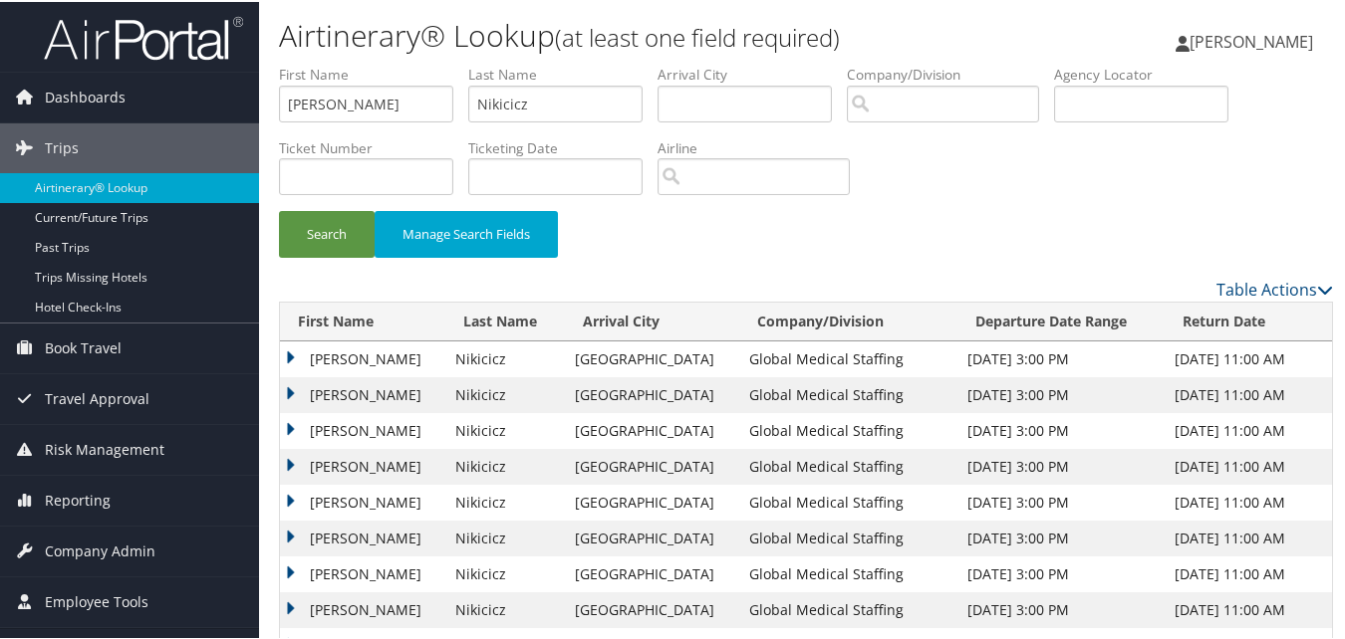
click at [293, 425] on td "Henry" at bounding box center [362, 429] width 165 height 36
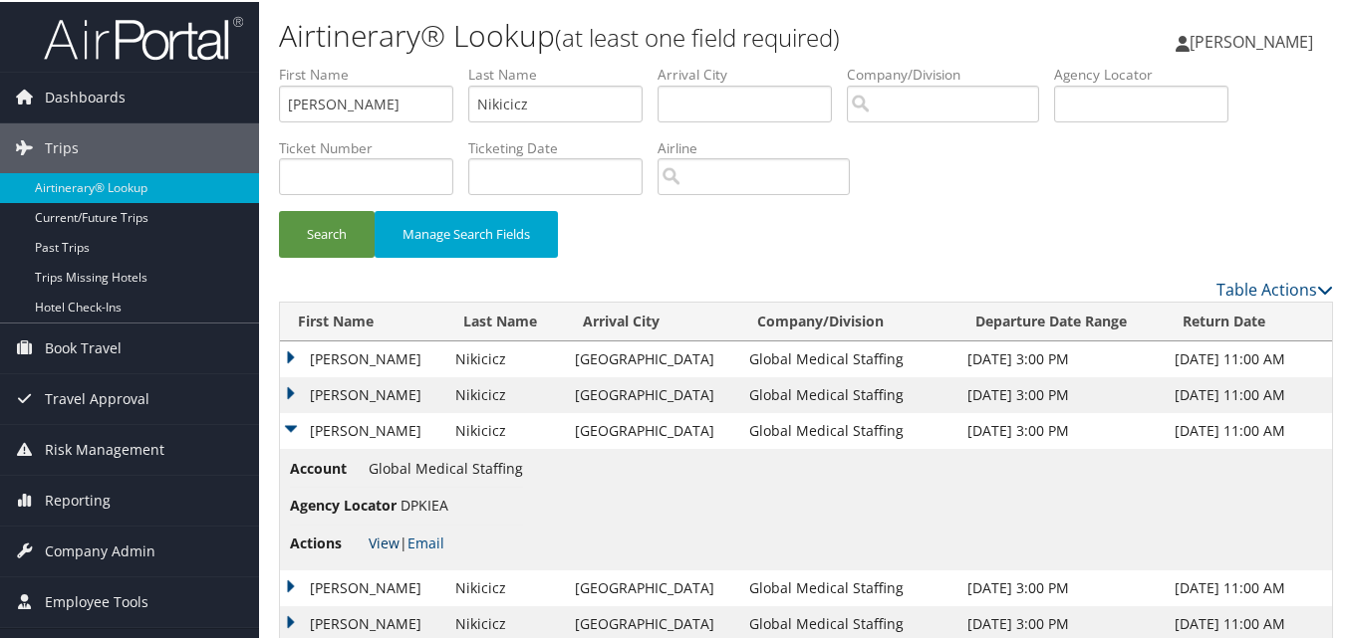
click at [382, 535] on link "View" at bounding box center [384, 541] width 31 height 19
click at [407, 106] on input "Henry" at bounding box center [366, 102] width 174 height 37
paste input "Marion"
click at [711, 251] on div "Search Manage Search Fields" at bounding box center [806, 242] width 1084 height 67
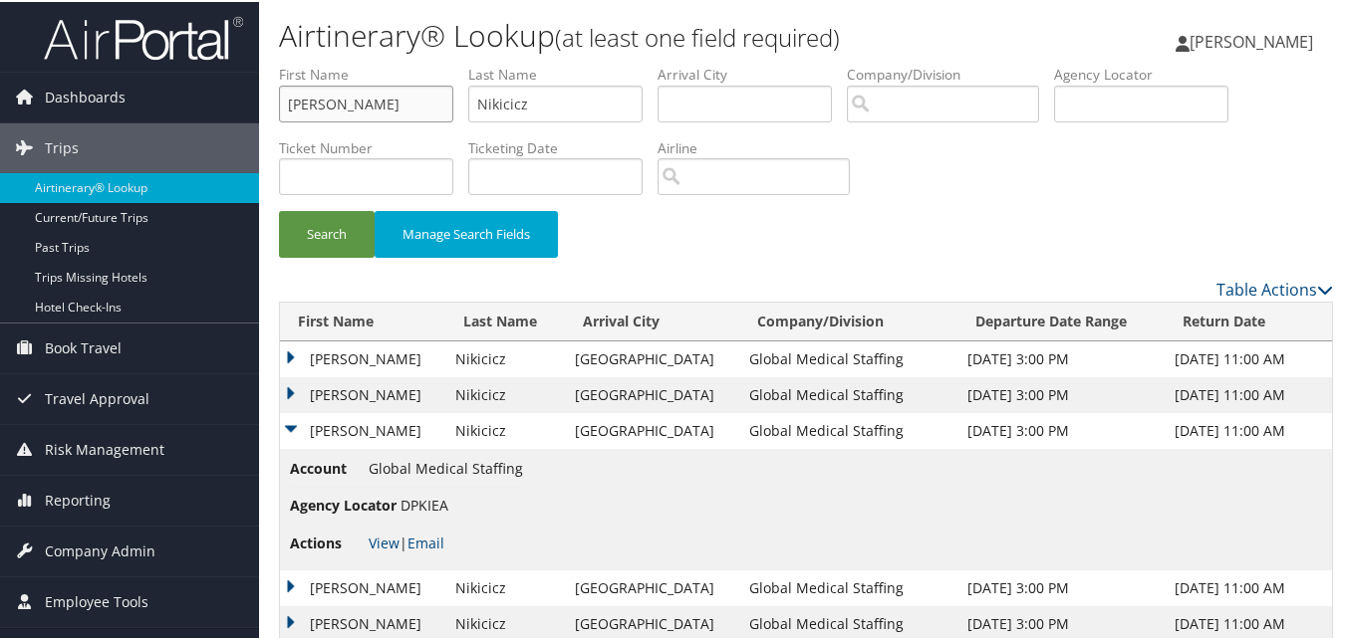
click at [418, 114] on input "Marion" at bounding box center [366, 102] width 174 height 37
paste input "Robert"
click at [405, 105] on input "MarionRobert" at bounding box center [366, 102] width 174 height 37
paste input "text"
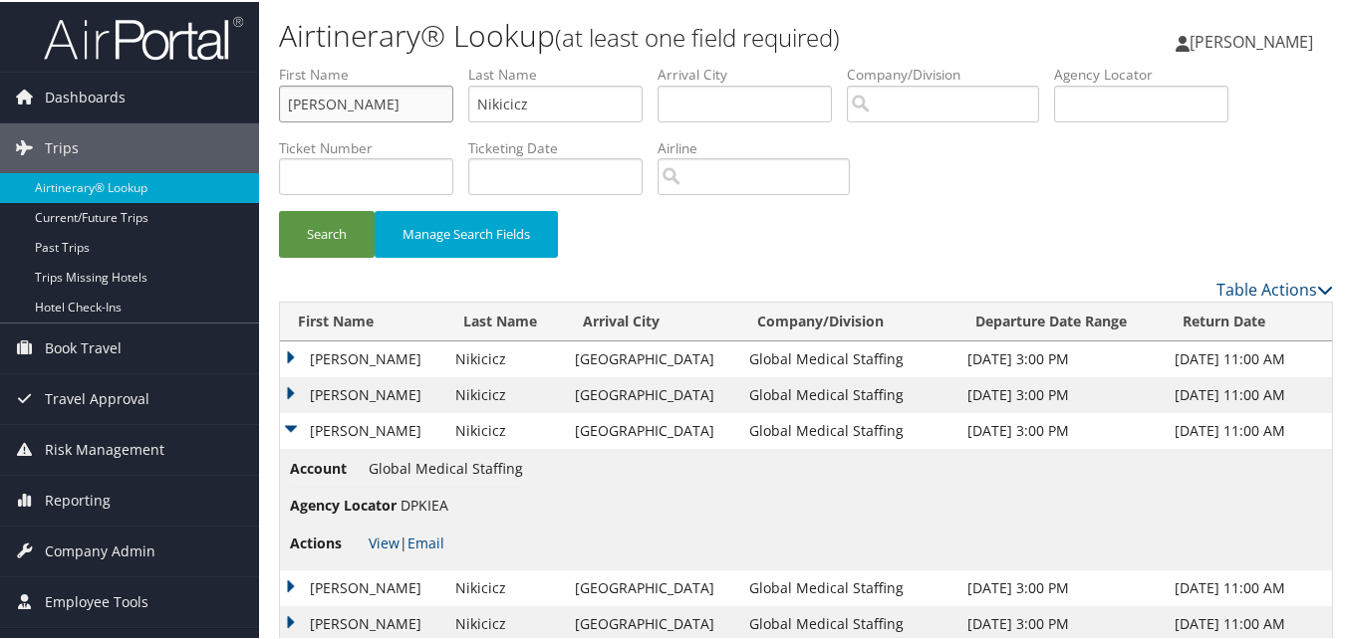
type input "Robert"
click at [619, 110] on input "Nikicicz" at bounding box center [555, 102] width 174 height 37
paste input "Paresi"
type input "Paresi"
click at [351, 238] on button "Search" at bounding box center [327, 232] width 96 height 47
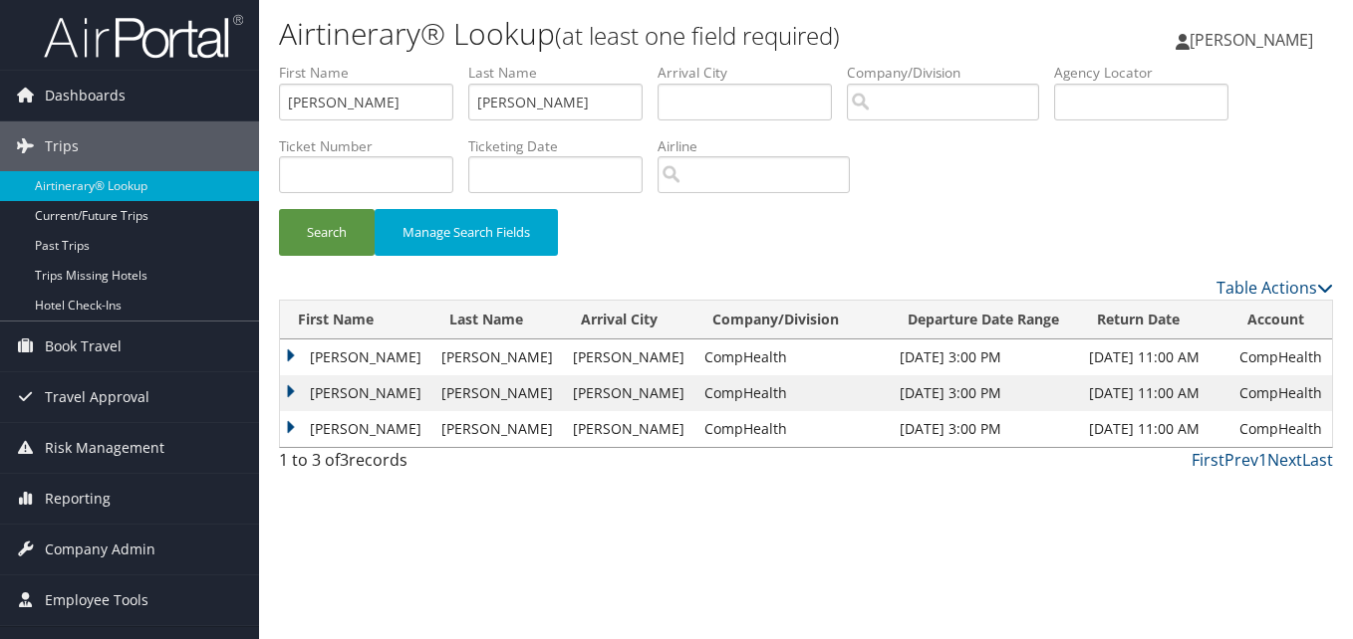
click at [298, 387] on td "Robert" at bounding box center [355, 394] width 151 height 36
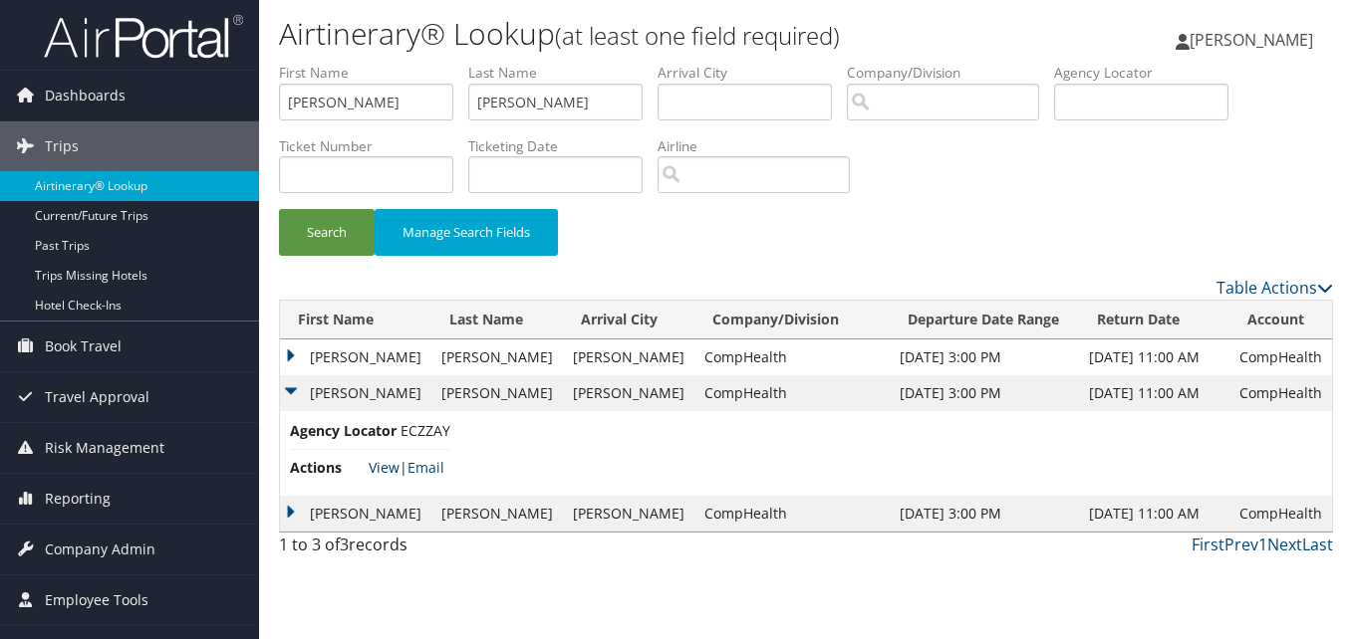
click at [375, 467] on link "View" at bounding box center [384, 467] width 31 height 19
click at [298, 118] on input "Robert" at bounding box center [366, 102] width 174 height 37
paste input "James"
type input "James"
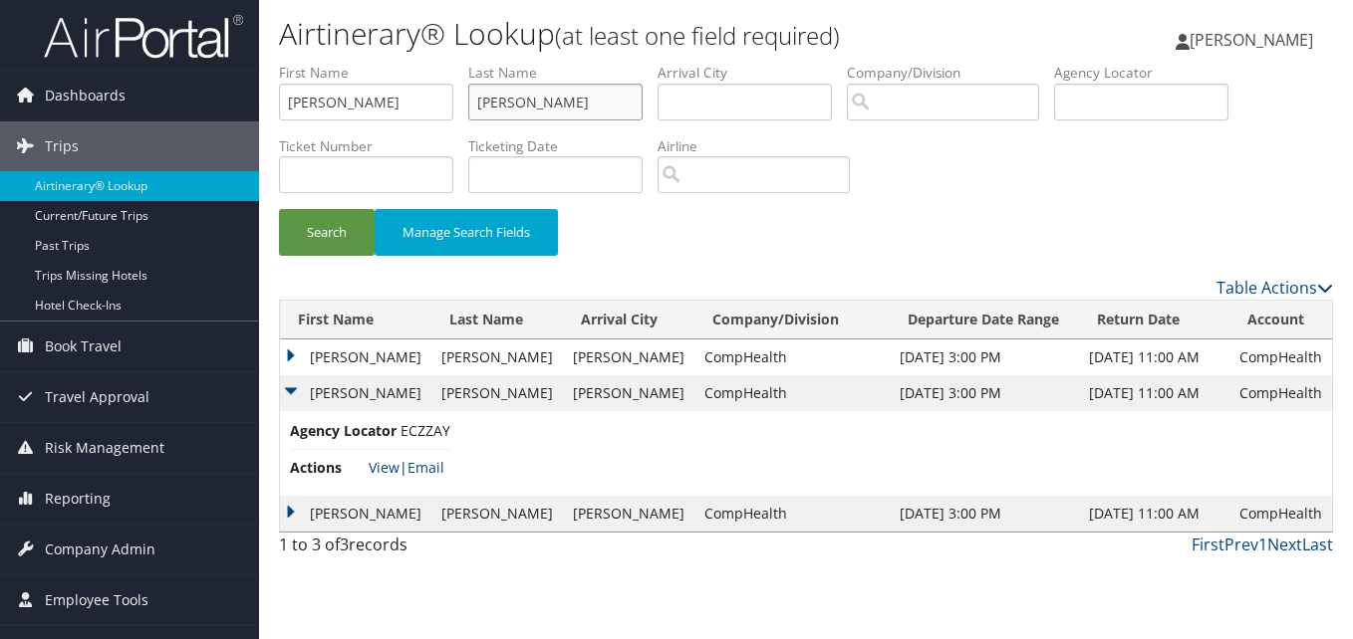
click at [497, 101] on input "Paresi" at bounding box center [555, 102] width 174 height 37
paste input "Lloyd"
type input "Lloyd"
click at [342, 243] on button "Search" at bounding box center [327, 232] width 96 height 47
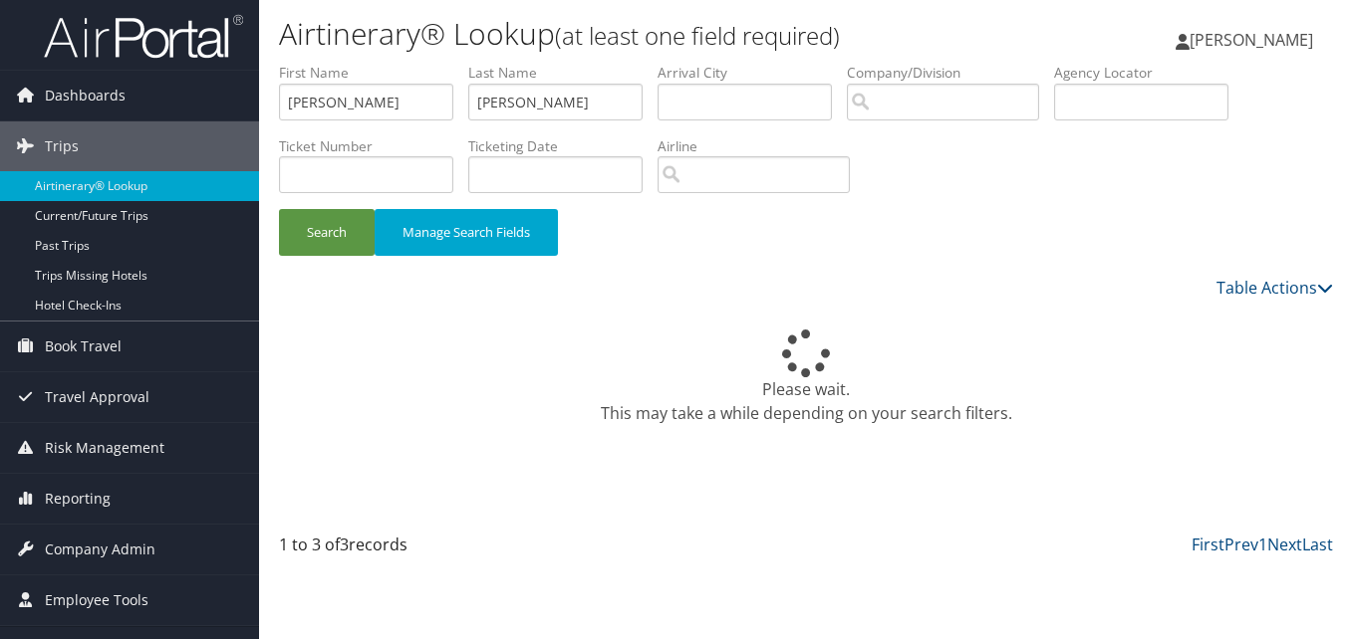
click at [819, 263] on div "Search Manage Search Fields" at bounding box center [806, 242] width 1084 height 67
click at [844, 270] on div "Search Manage Search Fields" at bounding box center [806, 242] width 1084 height 67
click at [1083, 314] on div "Please wait. This may take a while depending on your search filters." at bounding box center [806, 416] width 1054 height 233
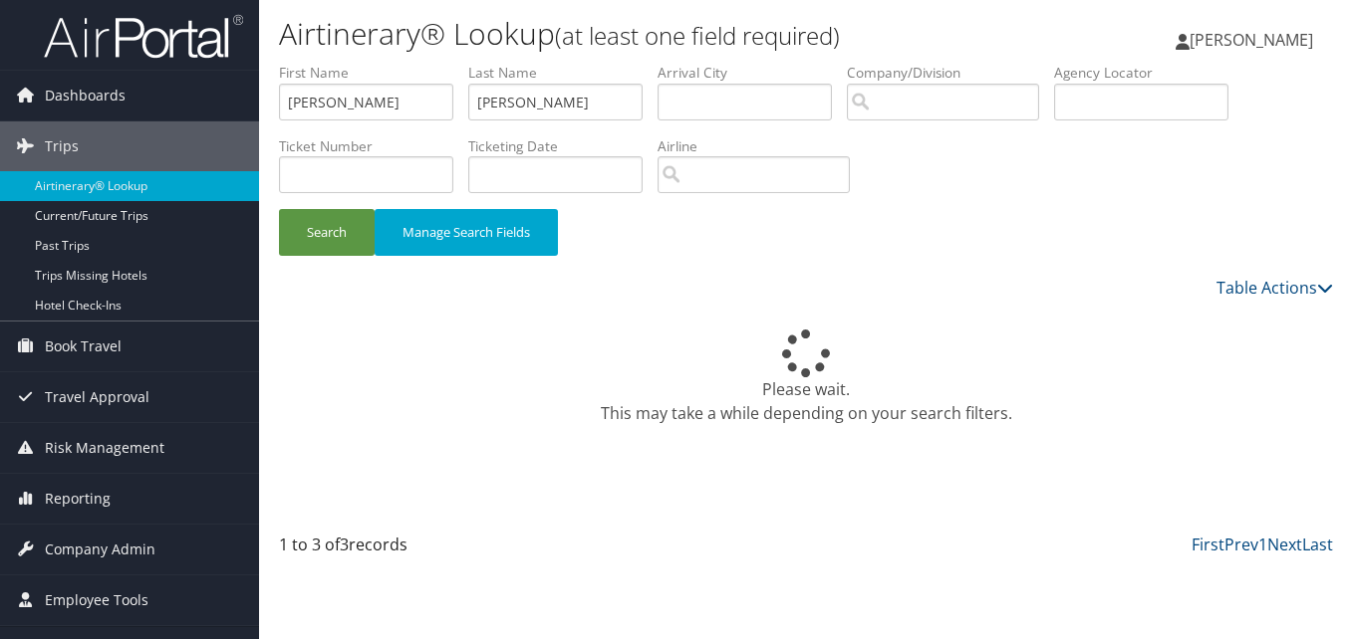
click at [591, 440] on div "Please wait. This may take a while depending on your search filters." at bounding box center [806, 416] width 1054 height 233
click at [1064, 215] on div "Search Manage Search Fields" at bounding box center [806, 242] width 1084 height 67
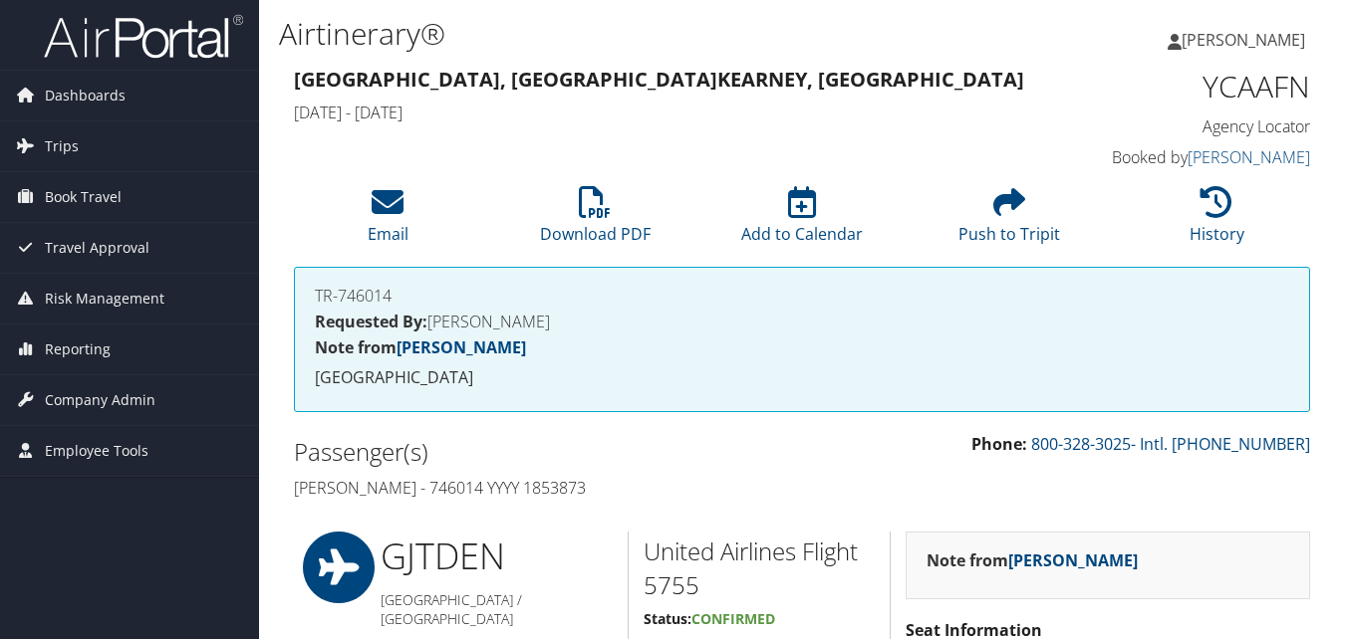
scroll to position [1318, 0]
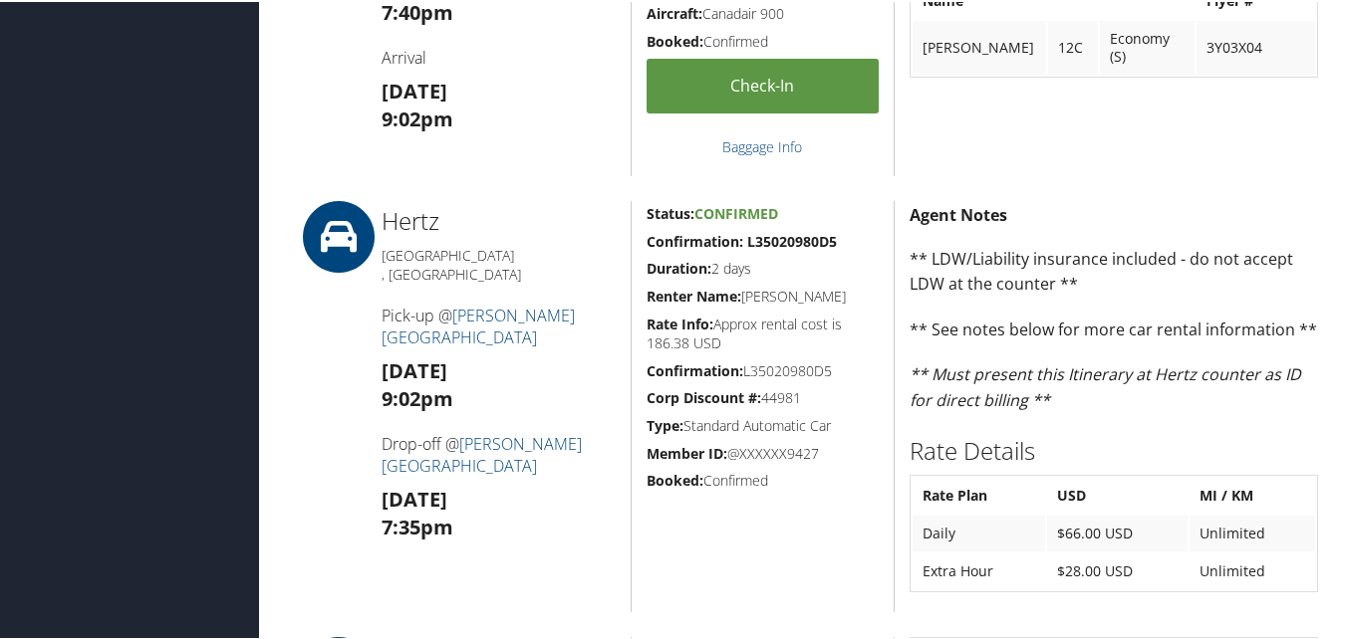
scroll to position [1096, 0]
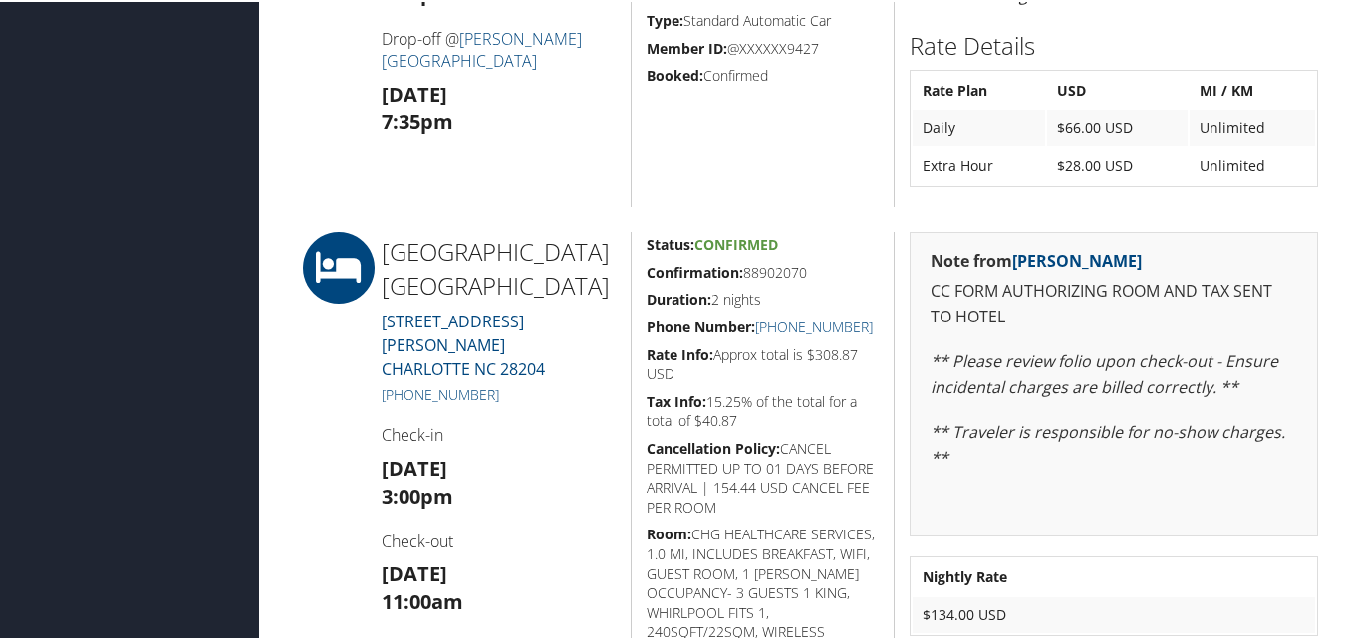
drag, startPoint x: 647, startPoint y: 268, endPoint x: 815, endPoint y: 261, distance: 167.5
click at [815, 261] on h5 "Confirmation: 88902070" at bounding box center [762, 271] width 233 height 20
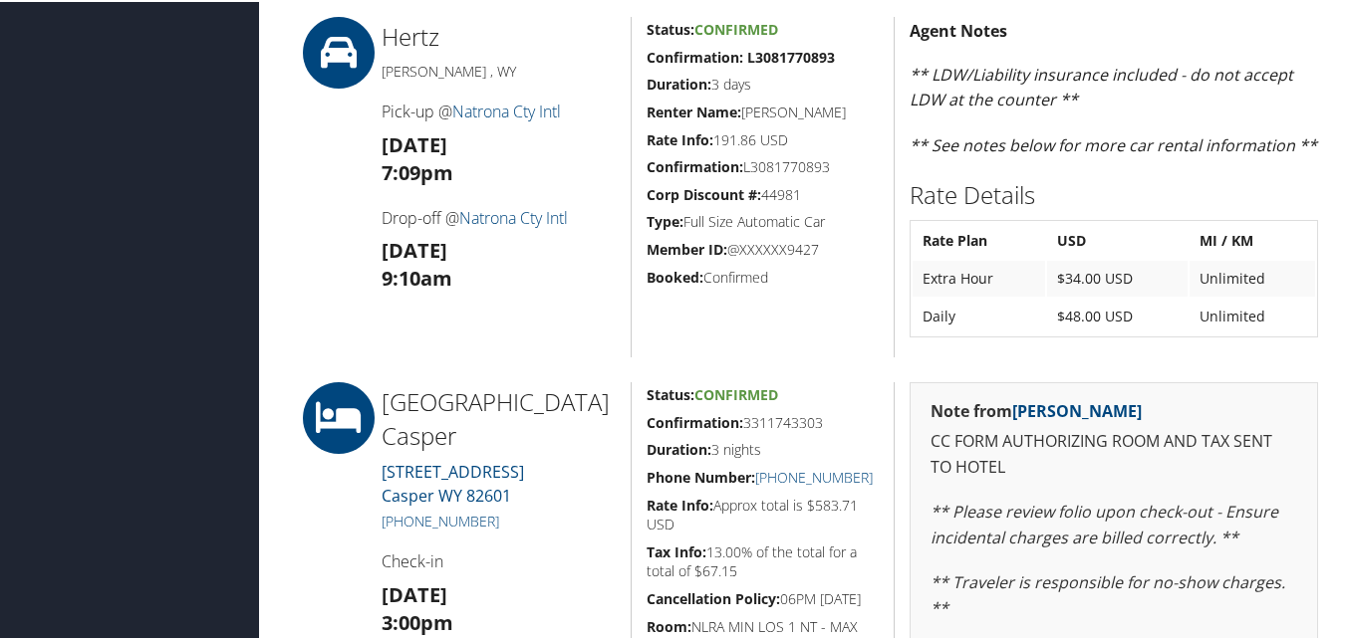
scroll to position [1394, 0]
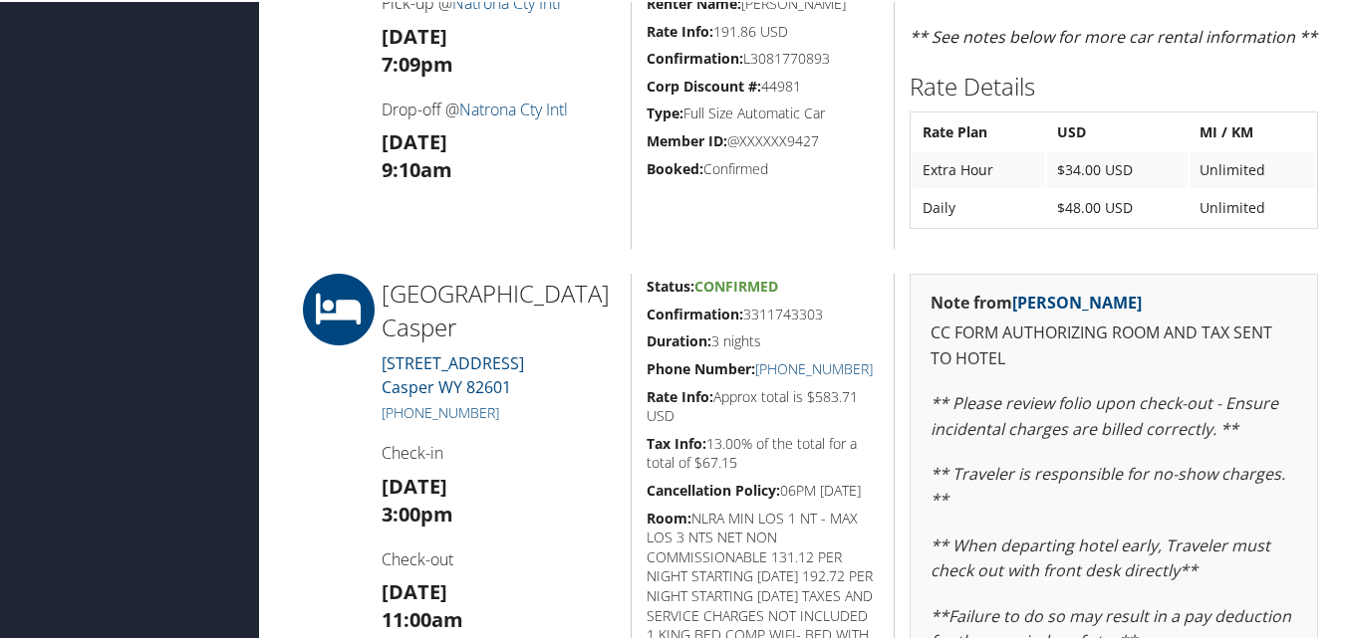
drag, startPoint x: 639, startPoint y: 310, endPoint x: 824, endPoint y: 309, distance: 184.3
click at [824, 309] on div "Status: Confirmed Confirmation: 3311743303 Duration: 3 nights Phone Number: [PH…" at bounding box center [762, 621] width 264 height 698
copy h5 "Confirmation: 3311743303"
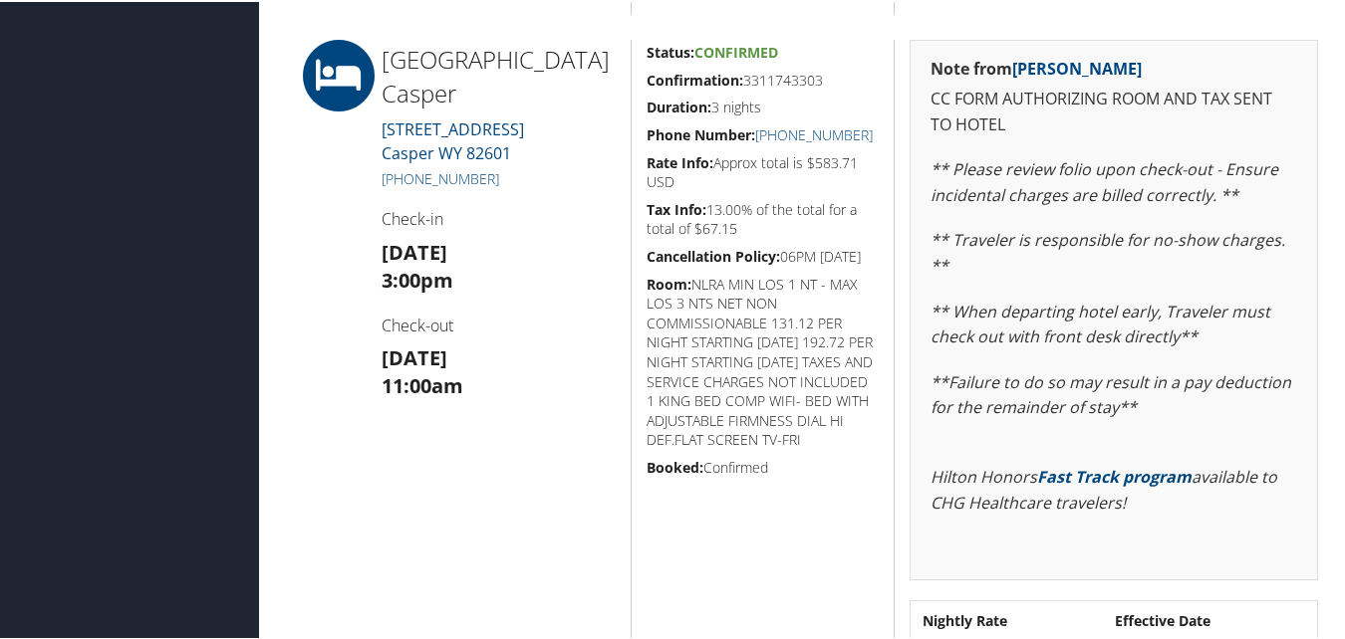
scroll to position [1594, 0]
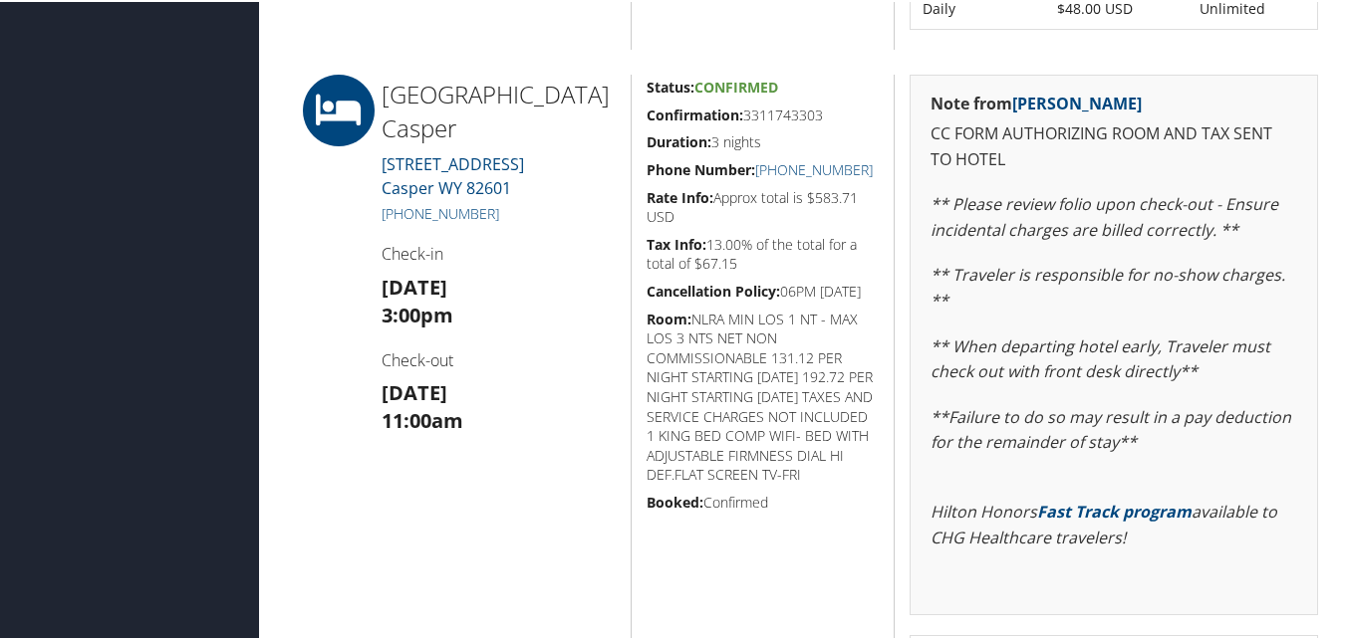
click at [655, 110] on strong "Confirmation:" at bounding box center [694, 113] width 97 height 19
drag, startPoint x: 646, startPoint y: 109, endPoint x: 828, endPoint y: 103, distance: 181.4
click at [828, 104] on h5 "Confirmation: 3311743303" at bounding box center [762, 114] width 233 height 20
copy h5 "Confirmation: 3311743303"
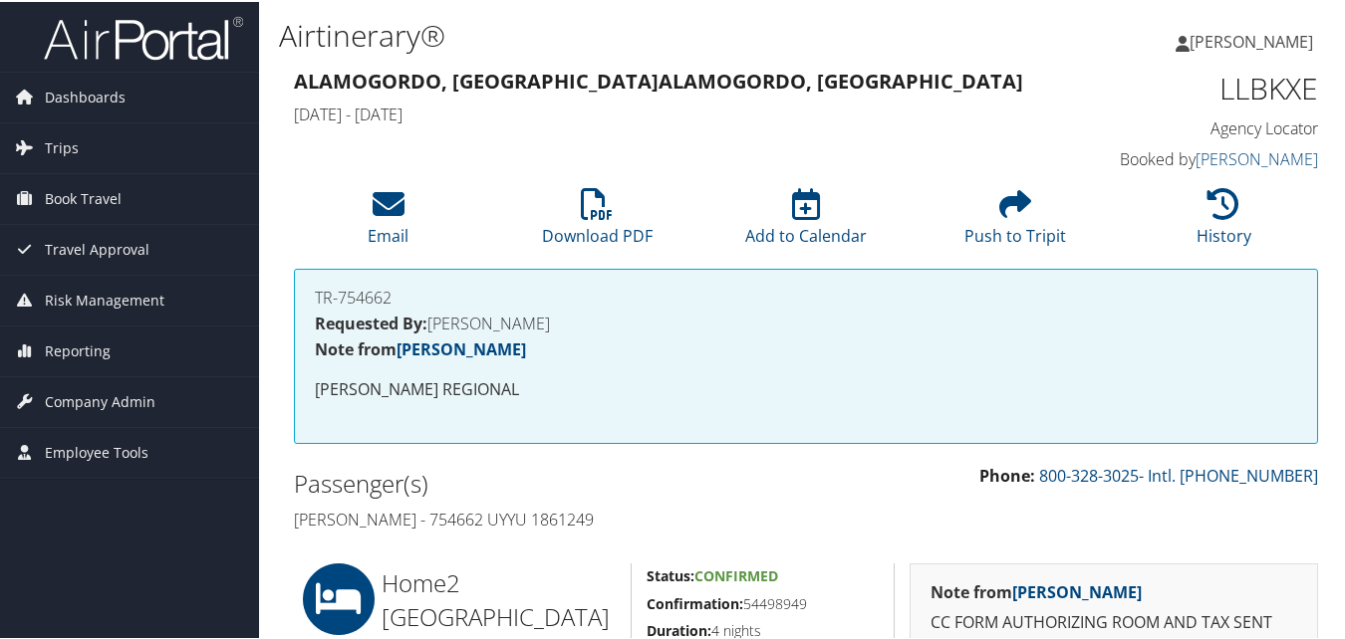
scroll to position [299, 0]
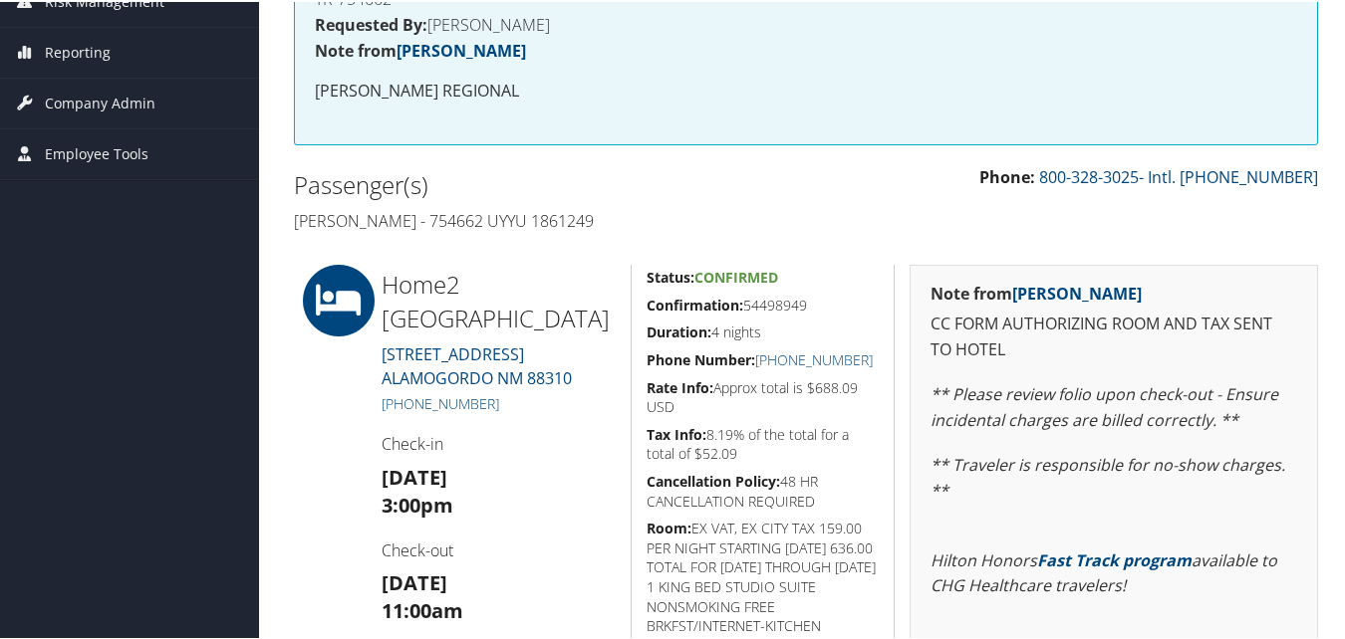
drag, startPoint x: 632, startPoint y: 294, endPoint x: 815, endPoint y: 295, distance: 182.3
click at [815, 295] on div "Status: Confirmed Confirmation: 54498949 Duration: 4 nights Phone Number: [PHON…" at bounding box center [762, 522] width 264 height 519
copy h5 "Confirmation: 54498949"
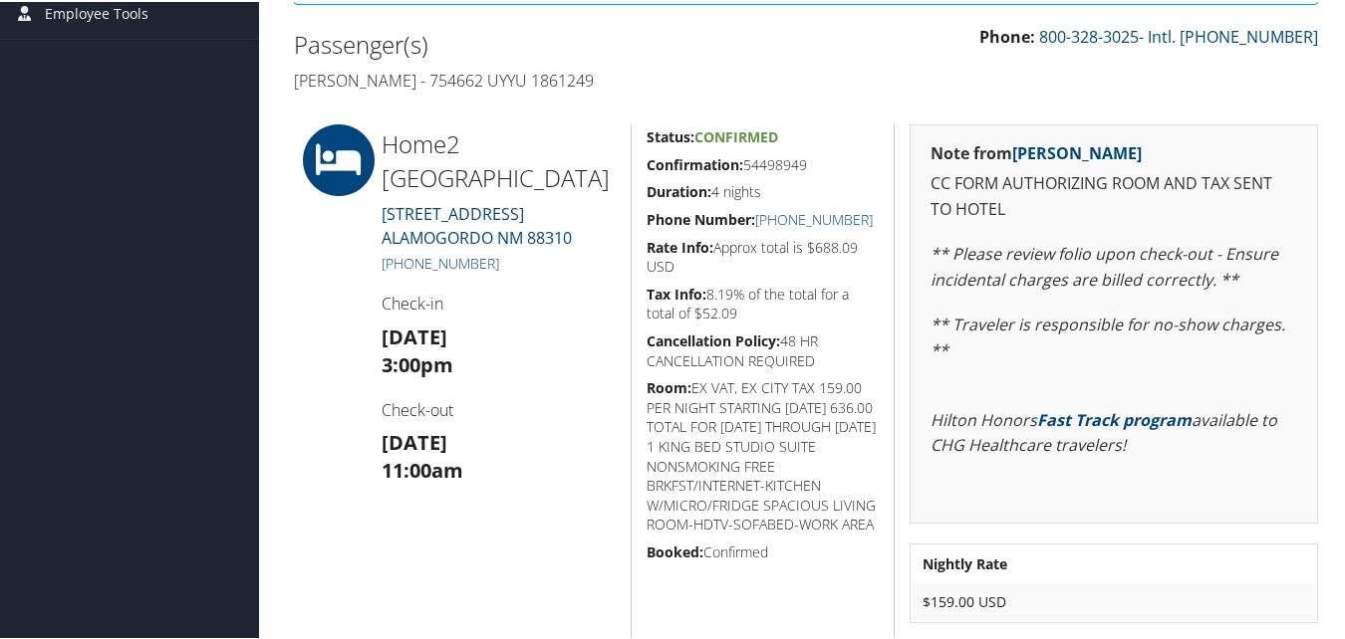
scroll to position [599, 0]
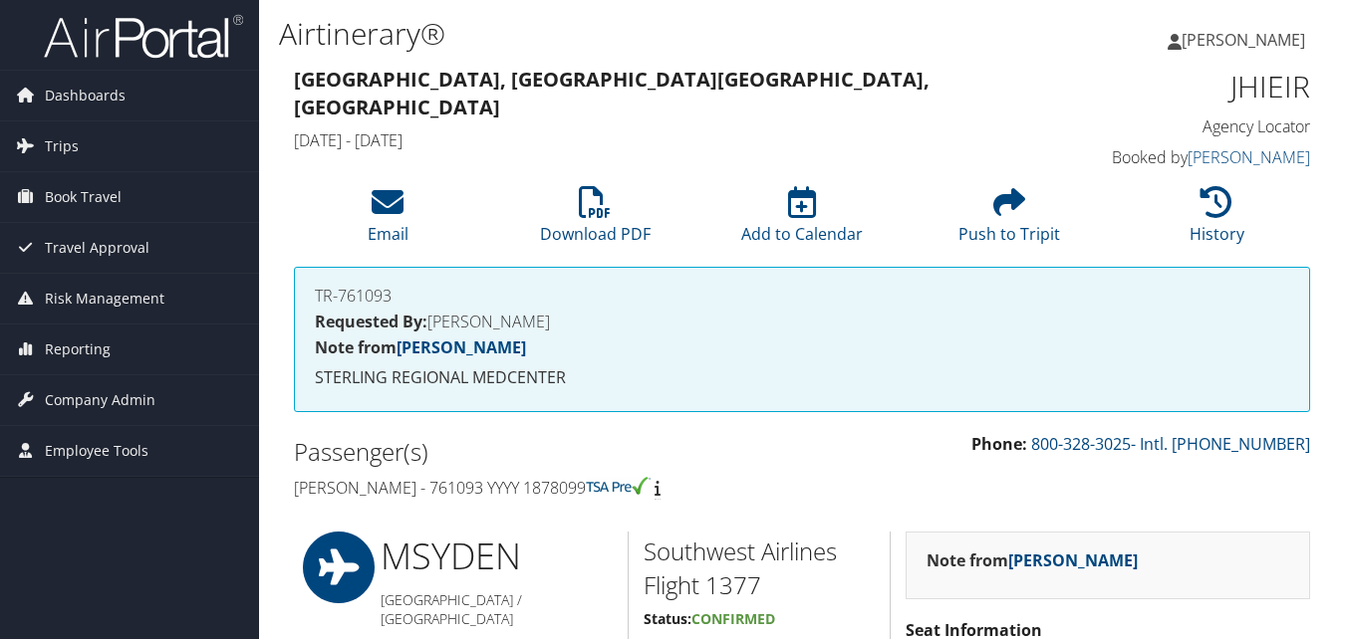
scroll to position [996, 0]
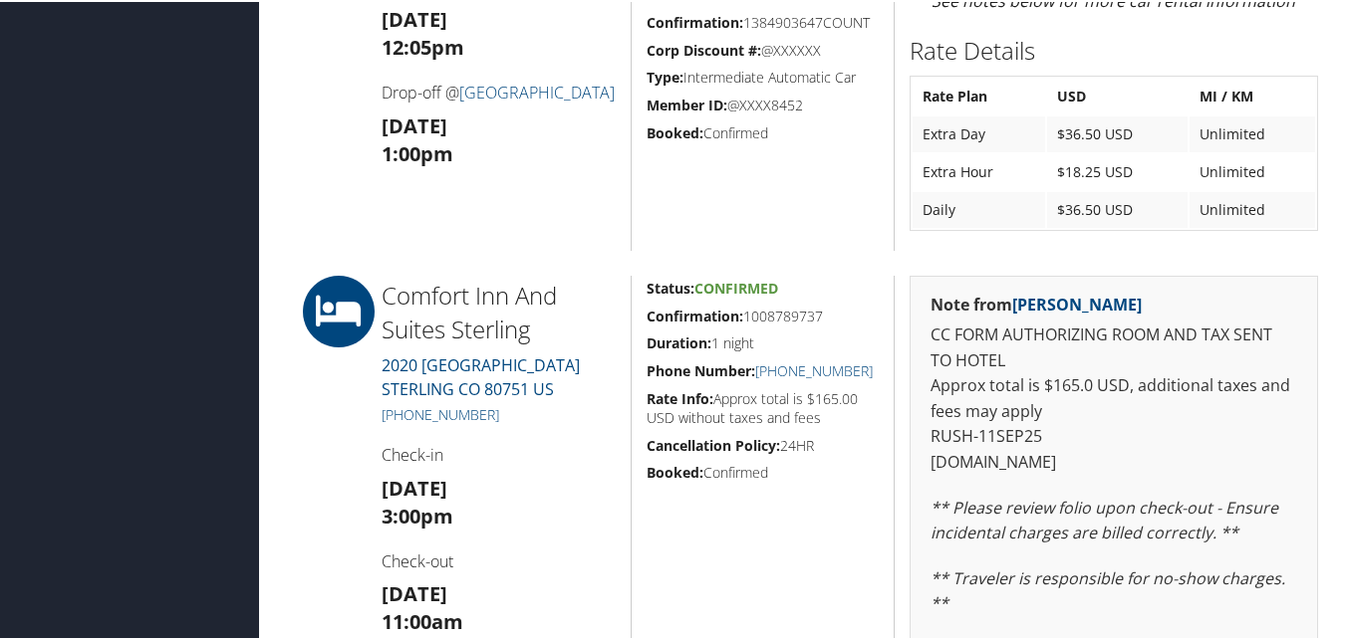
click at [650, 319] on strong "Confirmation:" at bounding box center [694, 314] width 97 height 19
drag, startPoint x: 643, startPoint y: 319, endPoint x: 823, endPoint y: 314, distance: 179.4
click at [823, 314] on h5 "Confirmation: 1008789737" at bounding box center [762, 315] width 233 height 20
copy h5 "Confirmation: 1008789737"
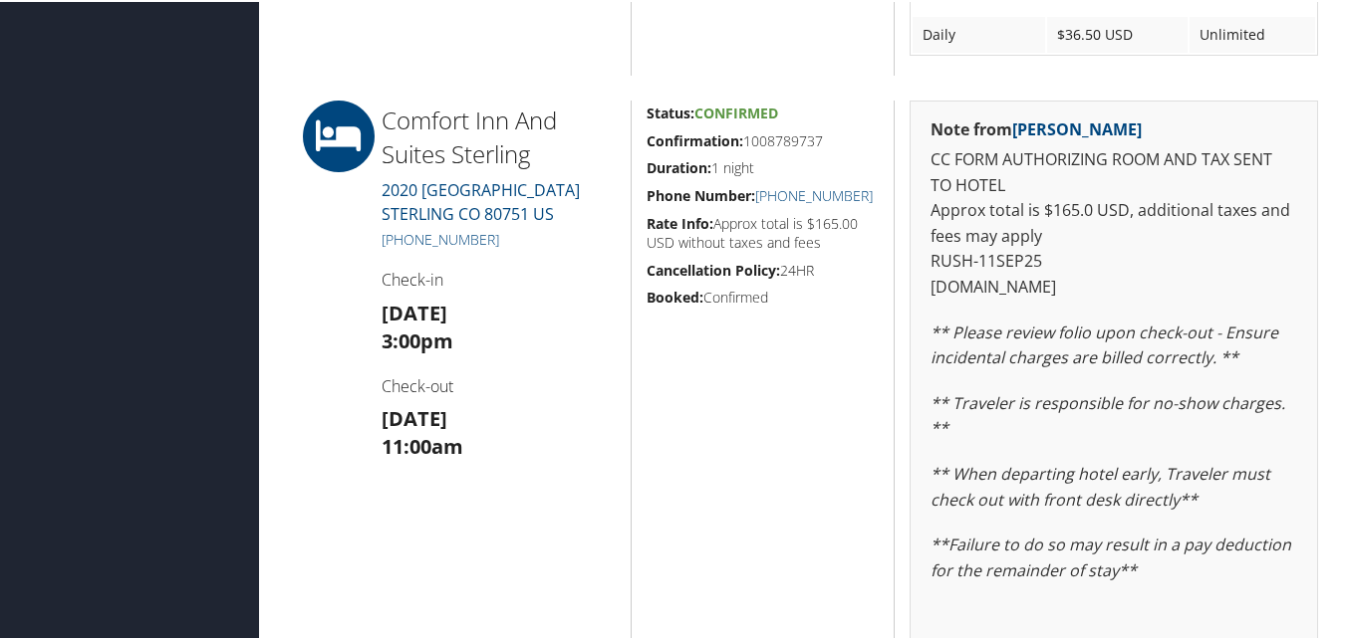
scroll to position [1195, 0]
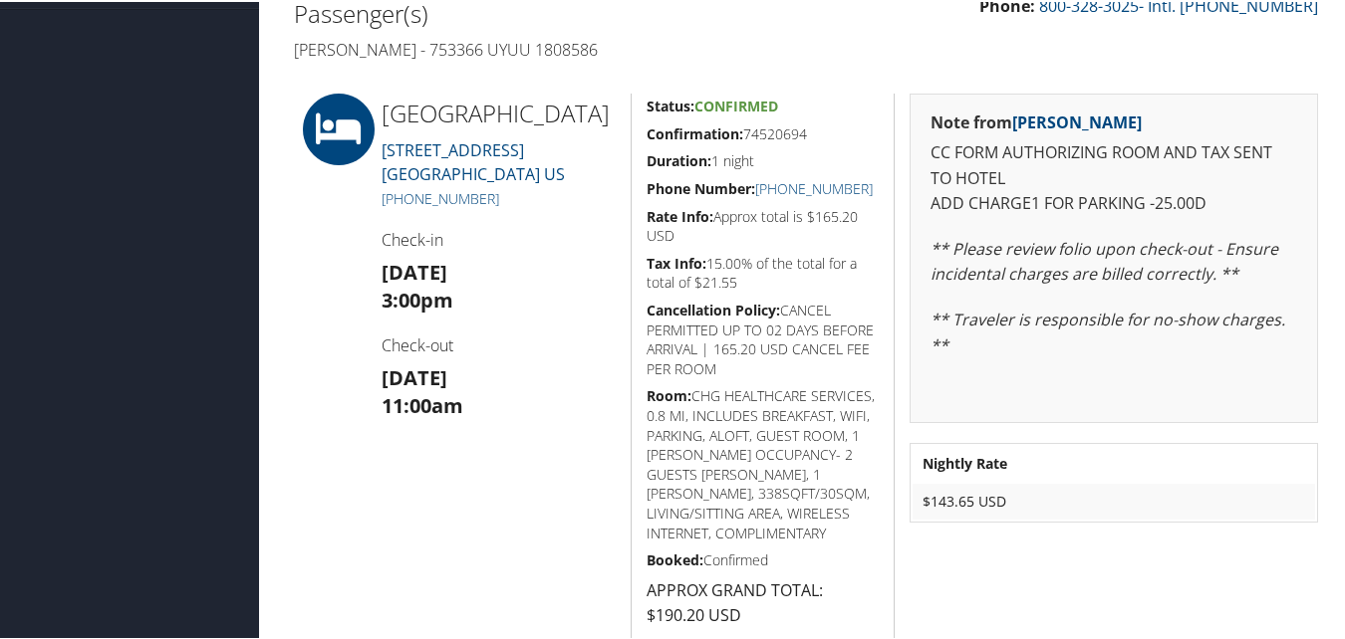
scroll to position [498, 0]
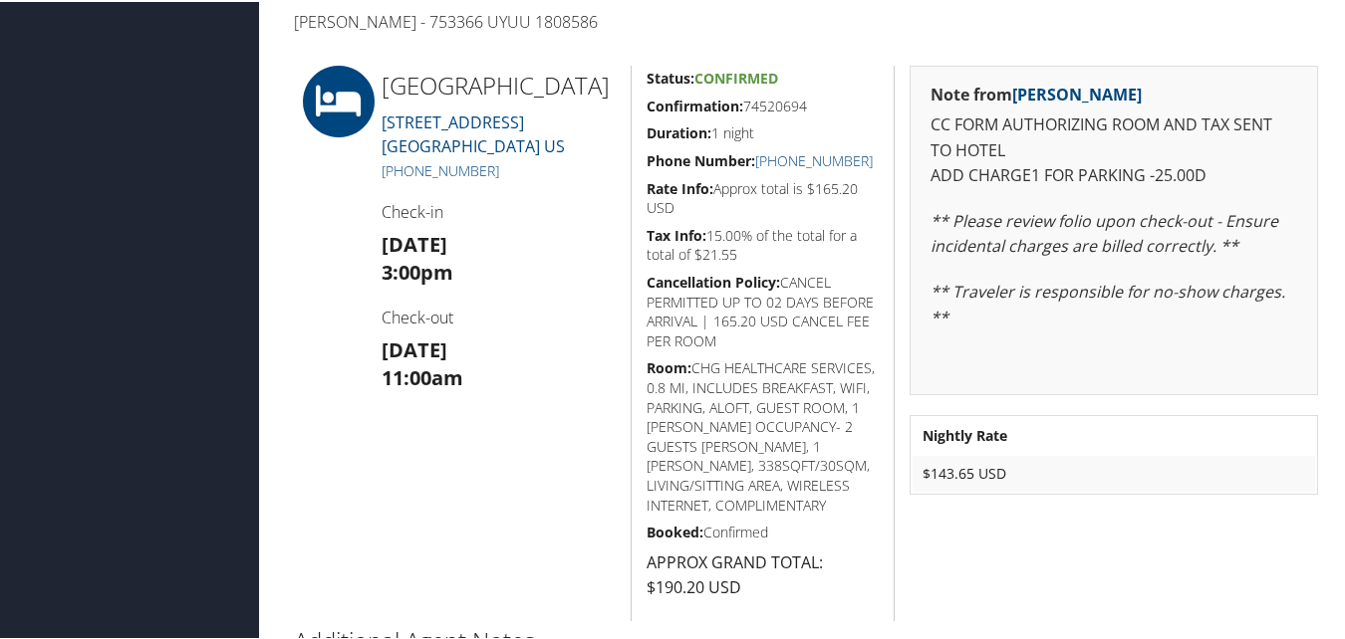
drag, startPoint x: 639, startPoint y: 108, endPoint x: 817, endPoint y: 103, distance: 177.4
click at [817, 103] on div "Status: Confirmed Confirmation: 74520694 Duration: 1 night Phone Number: [PHONE…" at bounding box center [762, 342] width 264 height 556
copy h5 "Confirmation: 74520694"
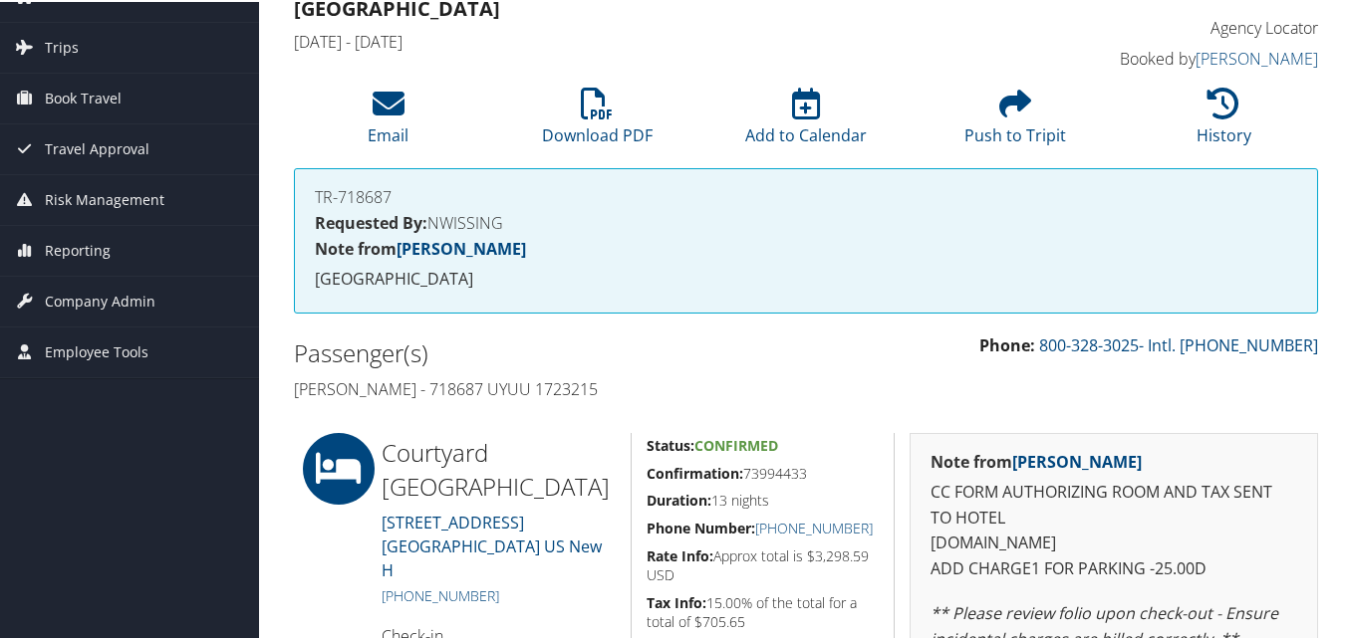
scroll to position [299, 0]
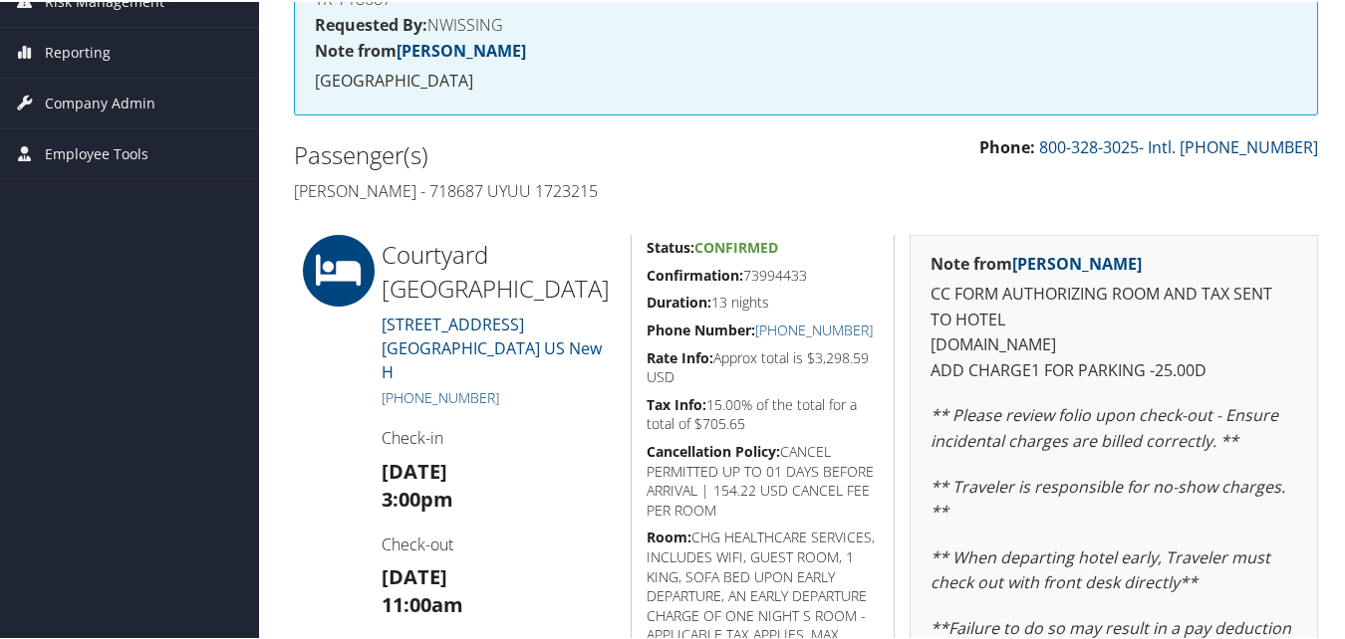
drag, startPoint x: 627, startPoint y: 272, endPoint x: 814, endPoint y: 283, distance: 186.6
copy h5 "Confirmation: 73994433"
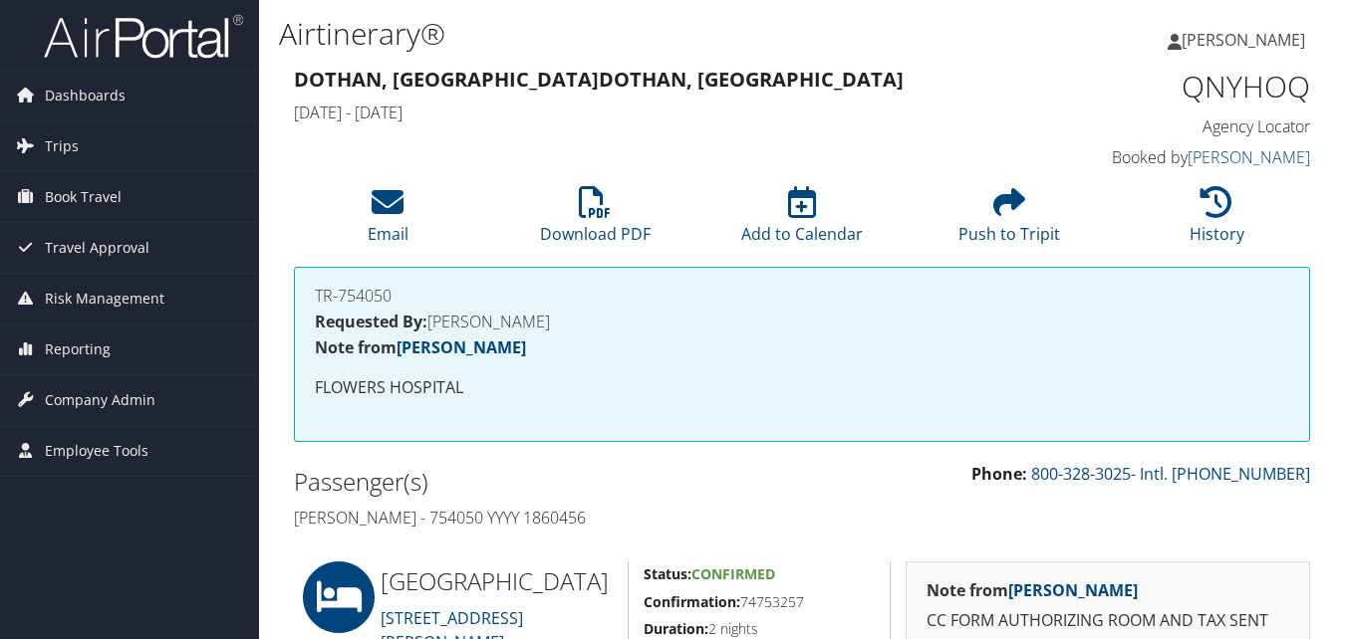
scroll to position [398, 0]
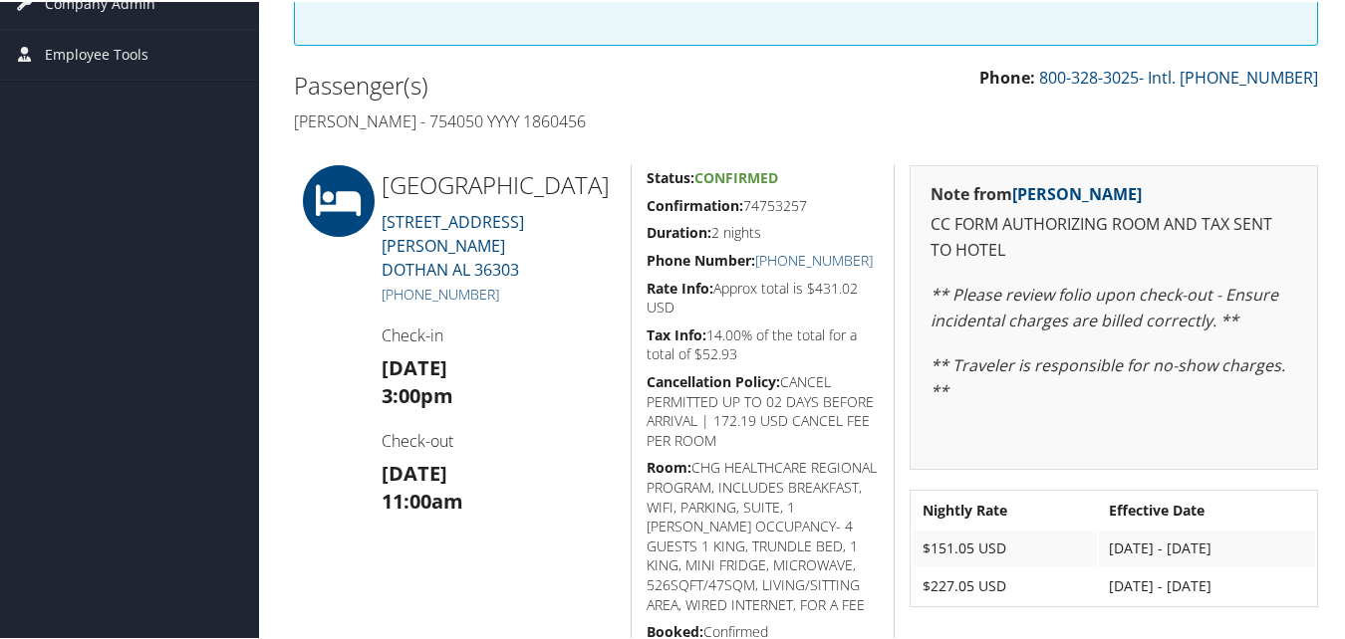
drag, startPoint x: 652, startPoint y: 209, endPoint x: 814, endPoint y: 211, distance: 161.4
click at [814, 211] on div "Status: Confirmed Confirmation: 74753257 Duration: 2 nights Phone Number: +1 (3…" at bounding box center [762, 405] width 264 height 485
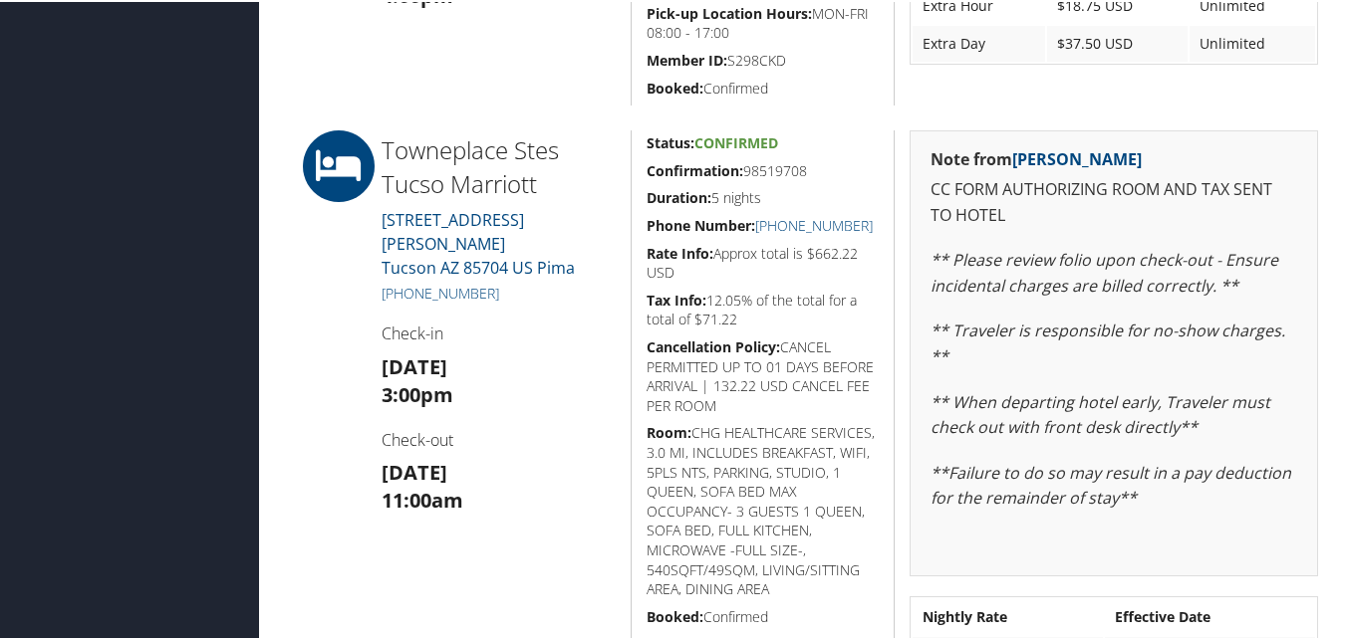
scroll to position [797, 0]
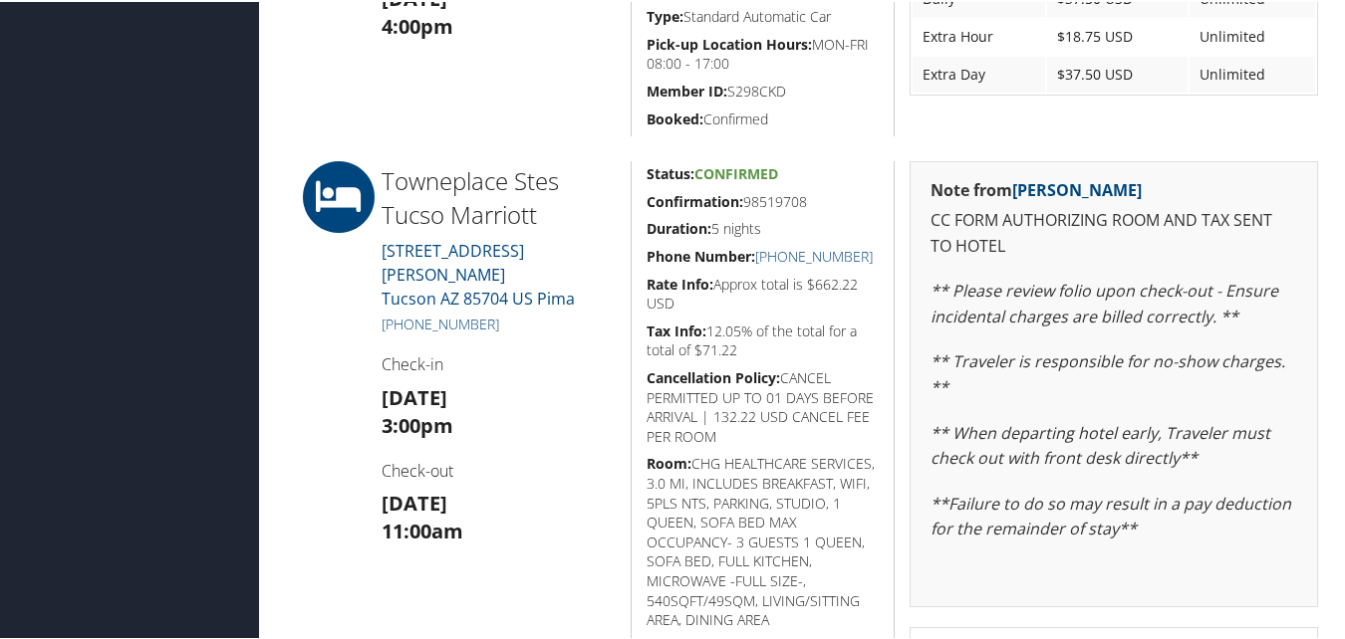
drag, startPoint x: 640, startPoint y: 201, endPoint x: 808, endPoint y: 198, distance: 167.4
click at [808, 198] on div "Status: Confirmed Confirmation: 98519708 Duration: 5 nights Phone Number: [PHON…" at bounding box center [762, 461] width 264 height 604
copy h5 "Confirmation: 98519708"
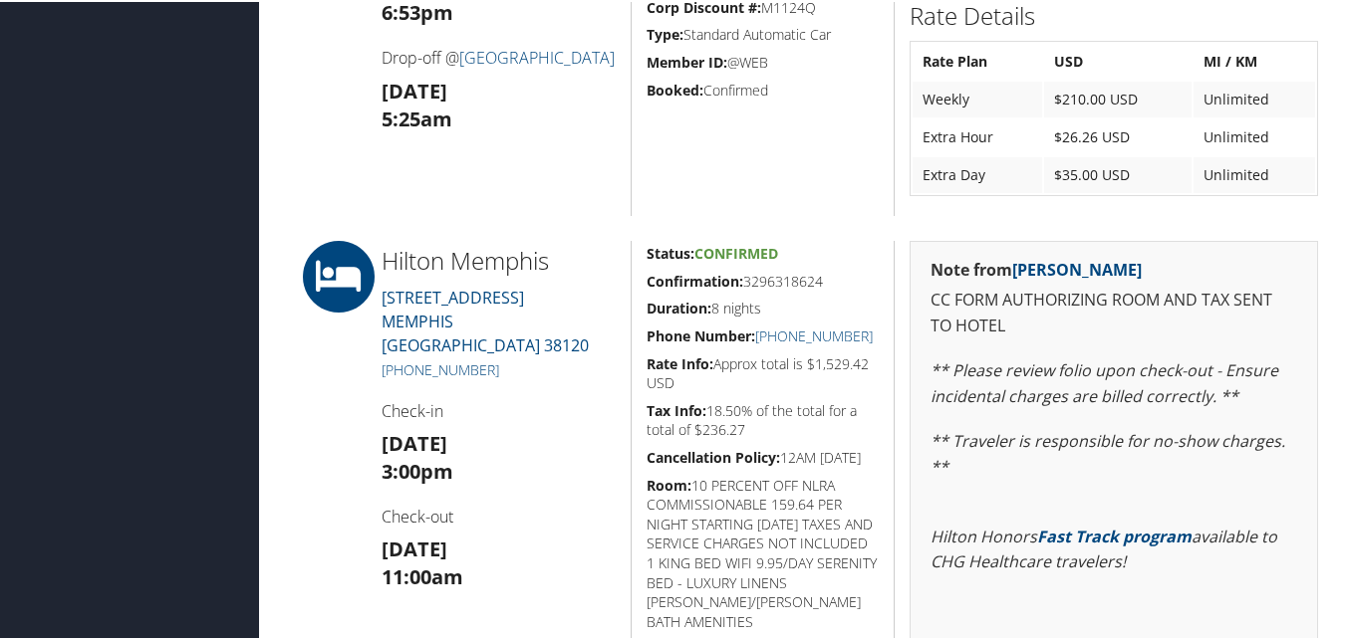
scroll to position [1195, 0]
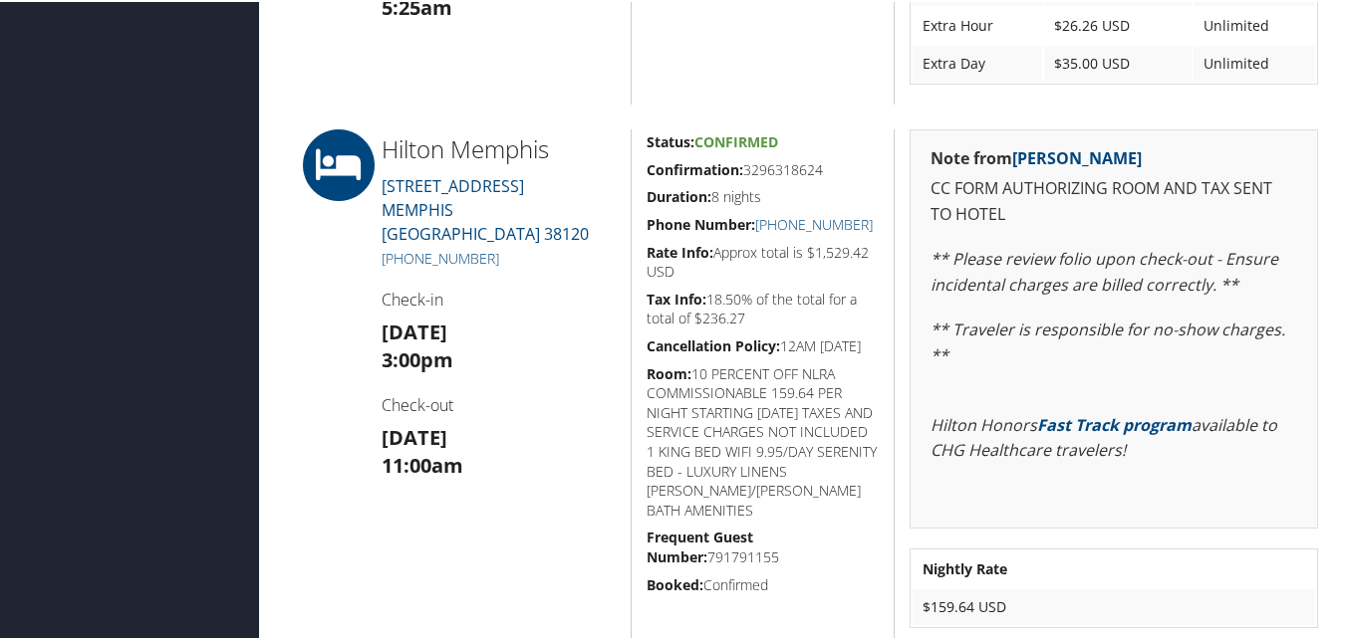
drag, startPoint x: 626, startPoint y: 169, endPoint x: 827, endPoint y: 169, distance: 200.2
click at [827, 169] on div "Status: Confirmed Confirmation: 3296318624 Duration: 8 nights Phone Number: [PH…" at bounding box center [762, 386] width 264 height 519
copy h5 "Confirmation: 3296318624"
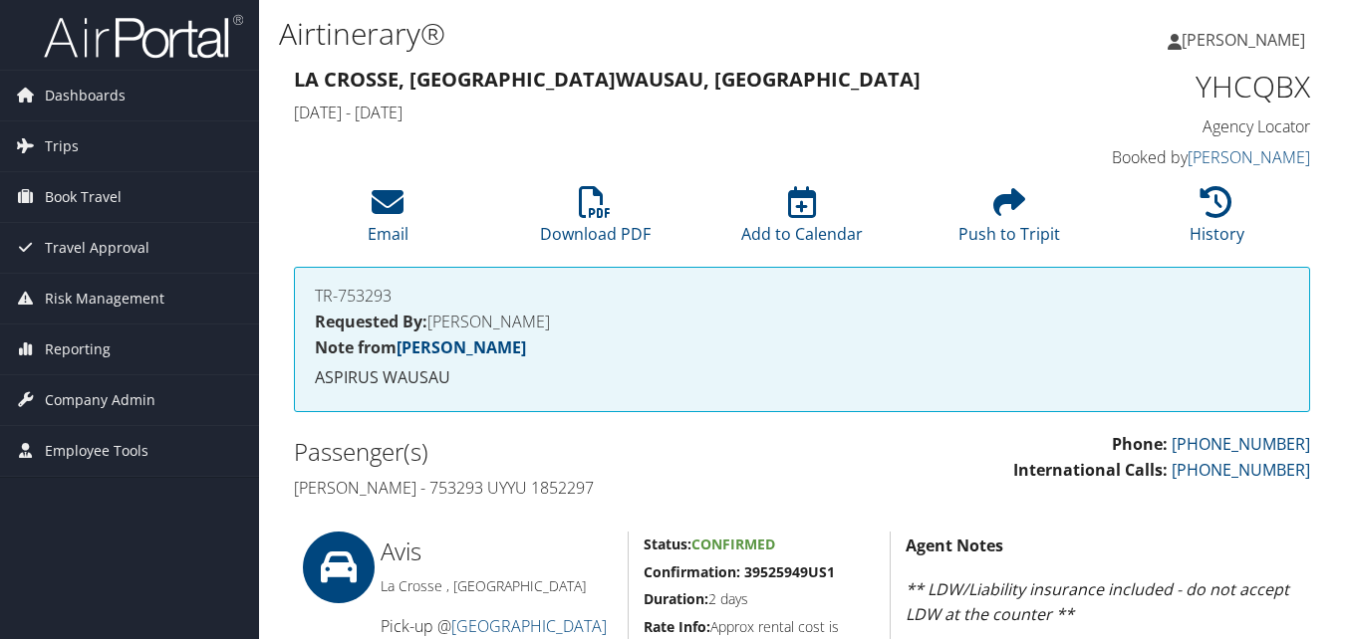
scroll to position [896, 0]
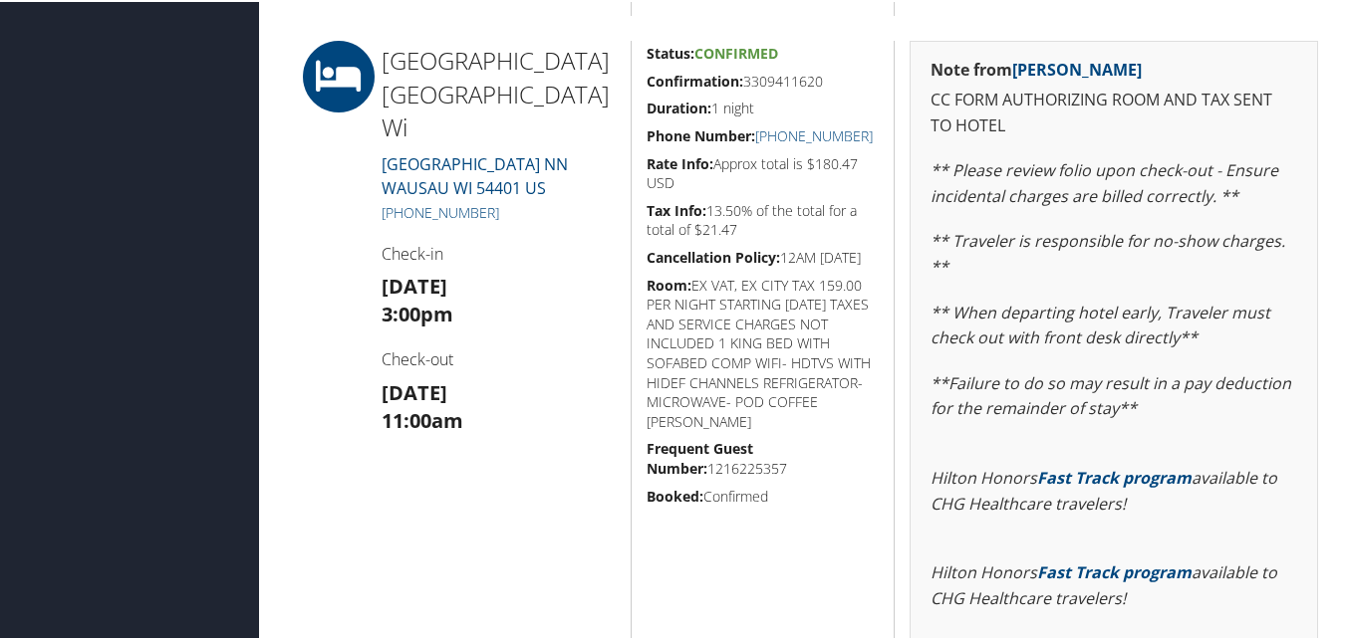
drag, startPoint x: 644, startPoint y: 81, endPoint x: 826, endPoint y: 79, distance: 181.3
click at [826, 79] on h5 "Confirmation: 3309411620" at bounding box center [762, 80] width 233 height 20
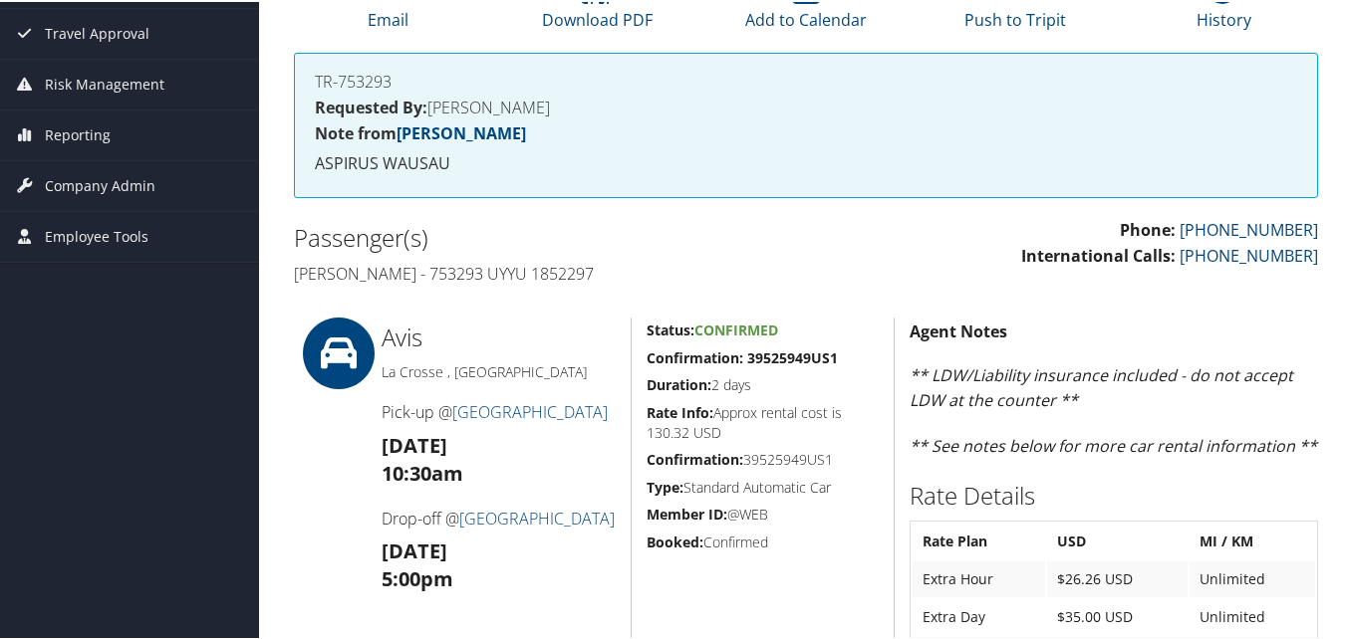
scroll to position [0, 0]
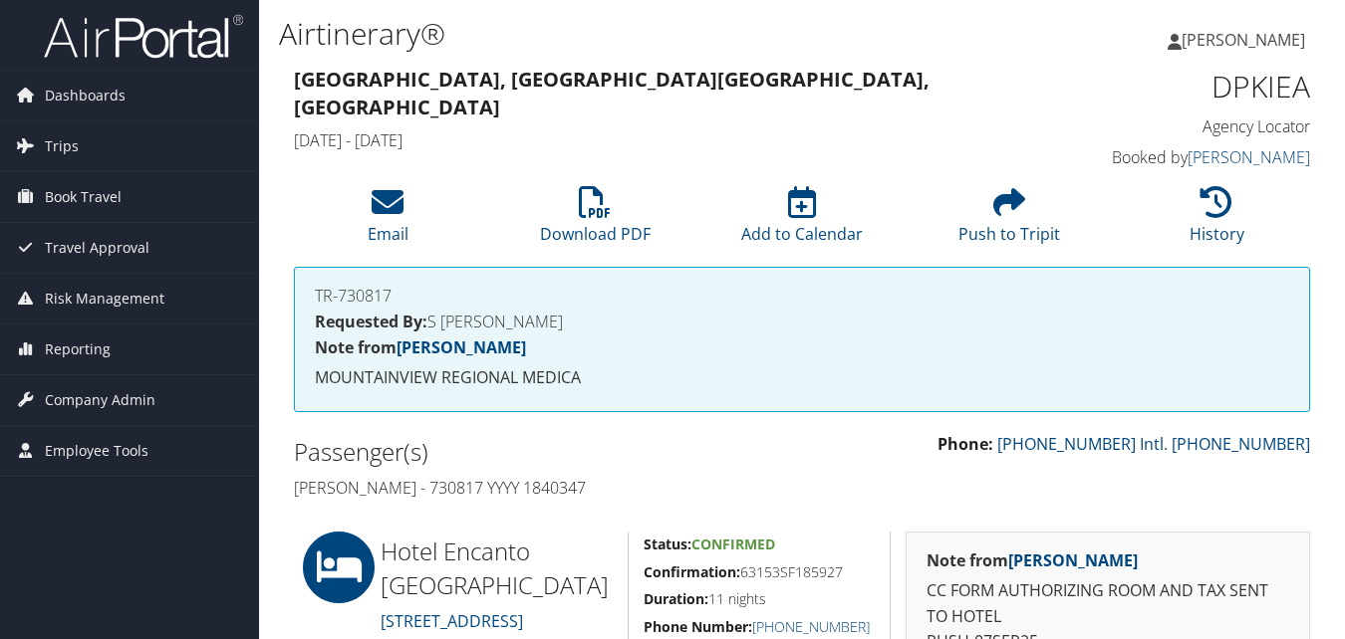
scroll to position [412, 0]
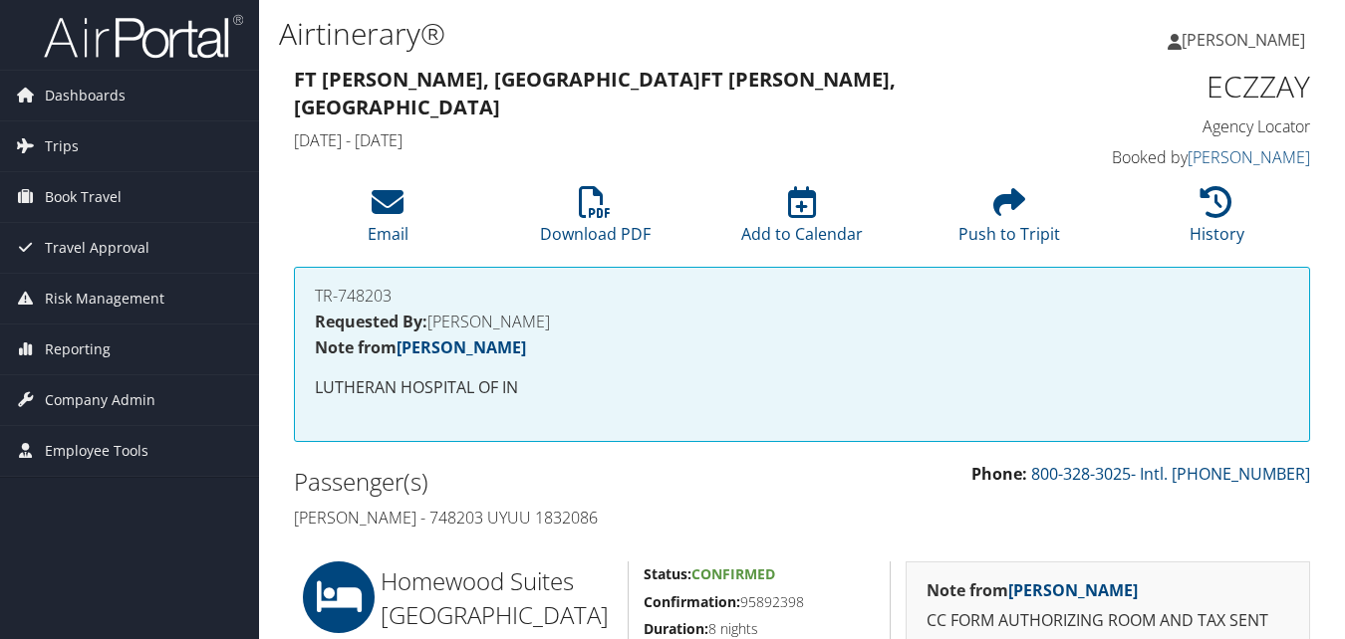
scroll to position [199, 0]
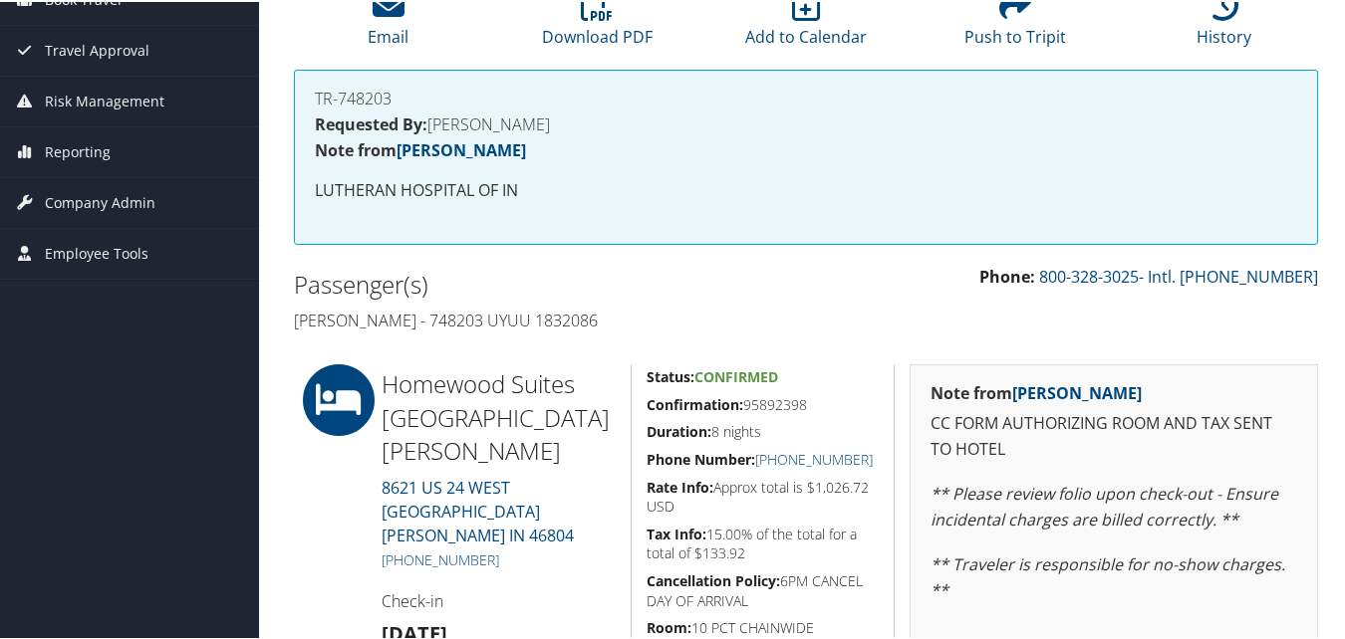
drag, startPoint x: 642, startPoint y: 400, endPoint x: 805, endPoint y: 393, distance: 162.5
click at [805, 393] on h5 "Confirmation: 95892398" at bounding box center [762, 403] width 233 height 20
copy h5 "Confirmation: 95892398"
